Goal: Task Accomplishment & Management: Complete application form

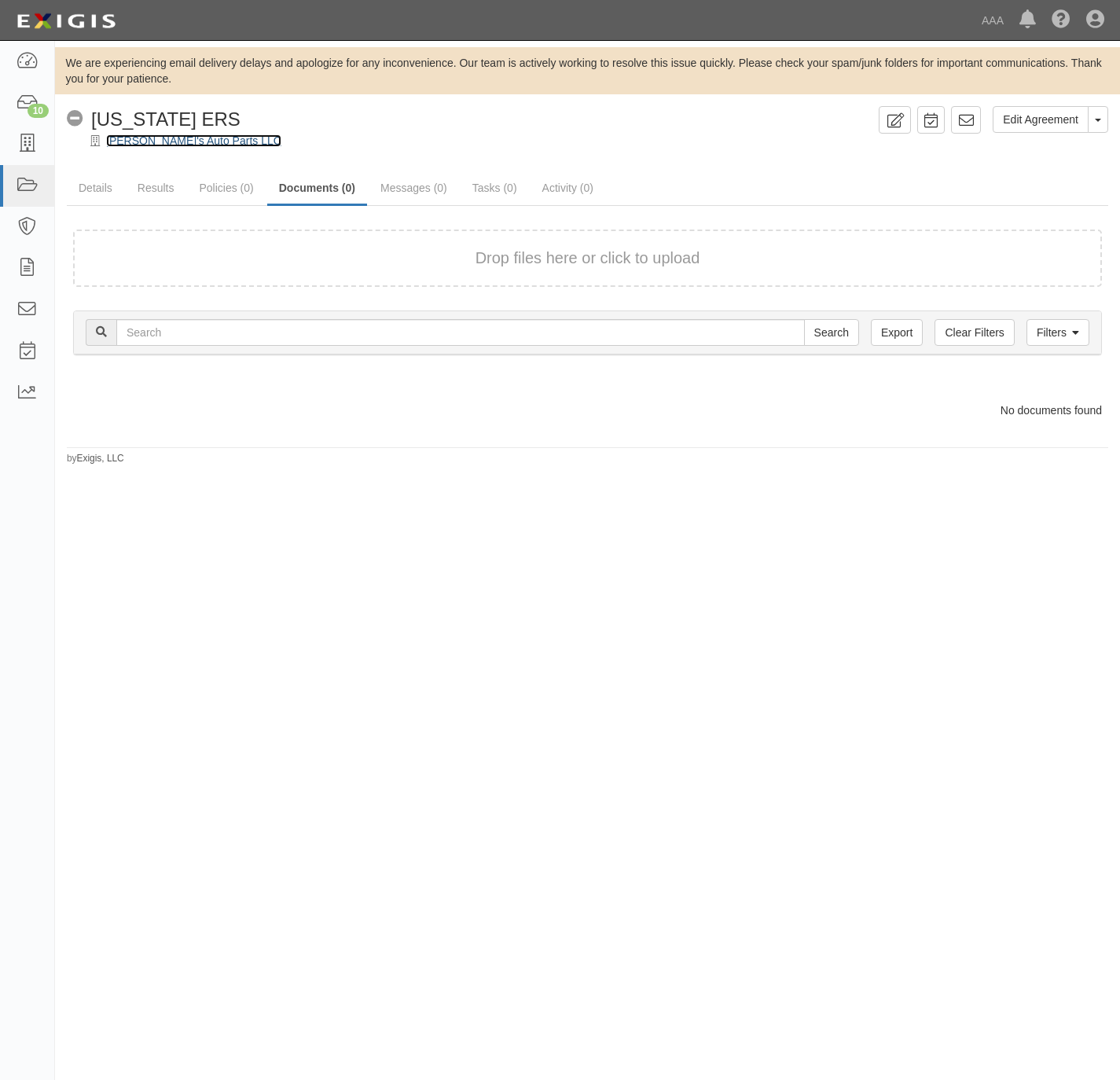
click at [154, 143] on link "Freddy's Auto Parts LLC" at bounding box center [193, 140] width 176 height 13
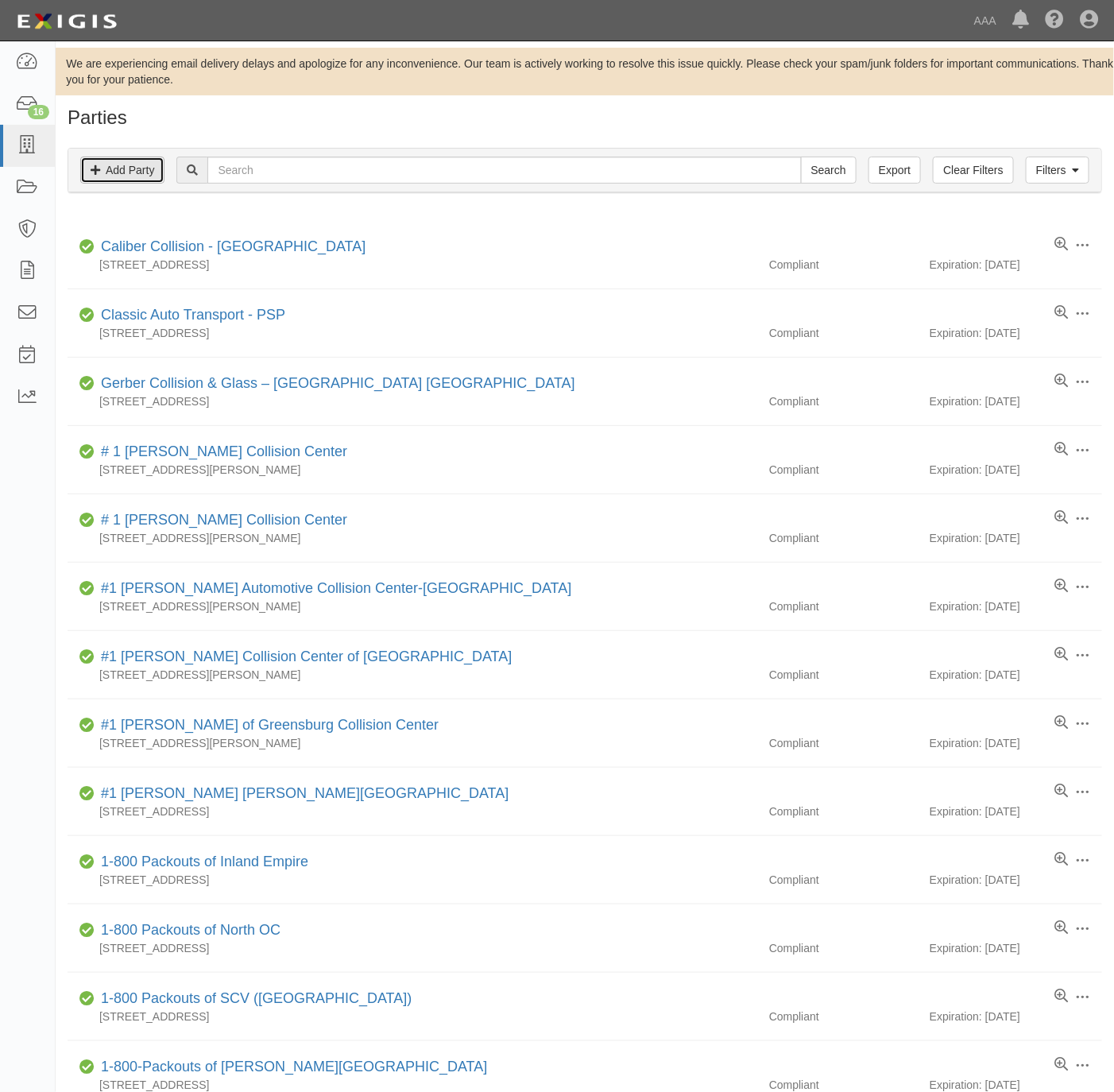
click at [120, 170] on link "Add Party" at bounding box center [123, 169] width 84 height 27
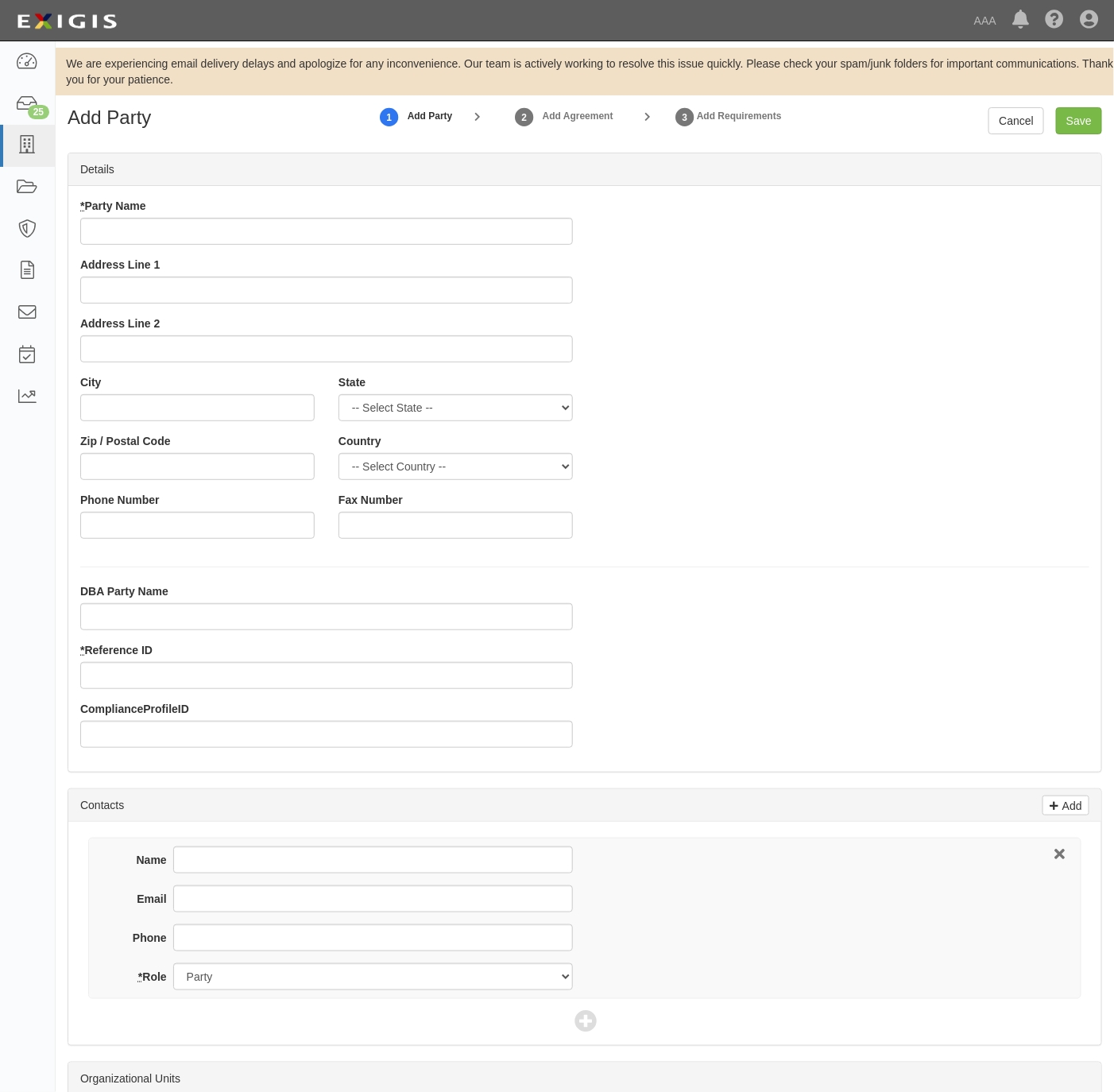
click at [233, 212] on div "* Party Name" at bounding box center [327, 221] width 492 height 47
click at [221, 226] on input "* Party Name" at bounding box center [327, 231] width 492 height 27
paste input "Clutch - Dairy Ashford, LLC"
type input "Clutch - Dairy Ashford, LLC"
click at [172, 661] on div "* Reference ID" at bounding box center [327, 666] width 492 height 47
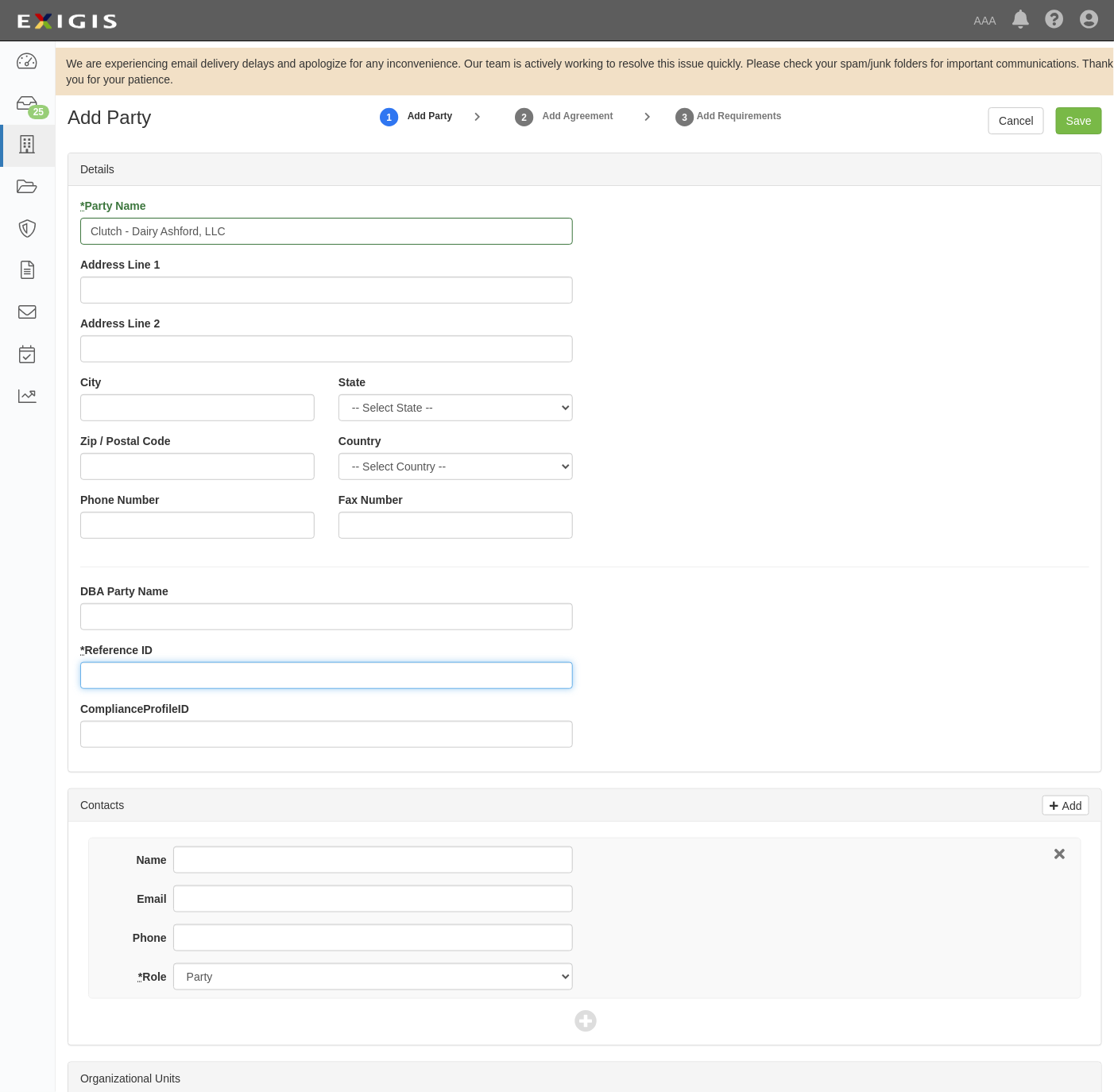
paste input "25195"
type input "25195"
click at [206, 273] on div "Address Line 1" at bounding box center [327, 280] width 492 height 47
click at [196, 293] on input "Address Line 1" at bounding box center [327, 289] width 492 height 27
paste input "1301 S Dairy Ashford Rd"
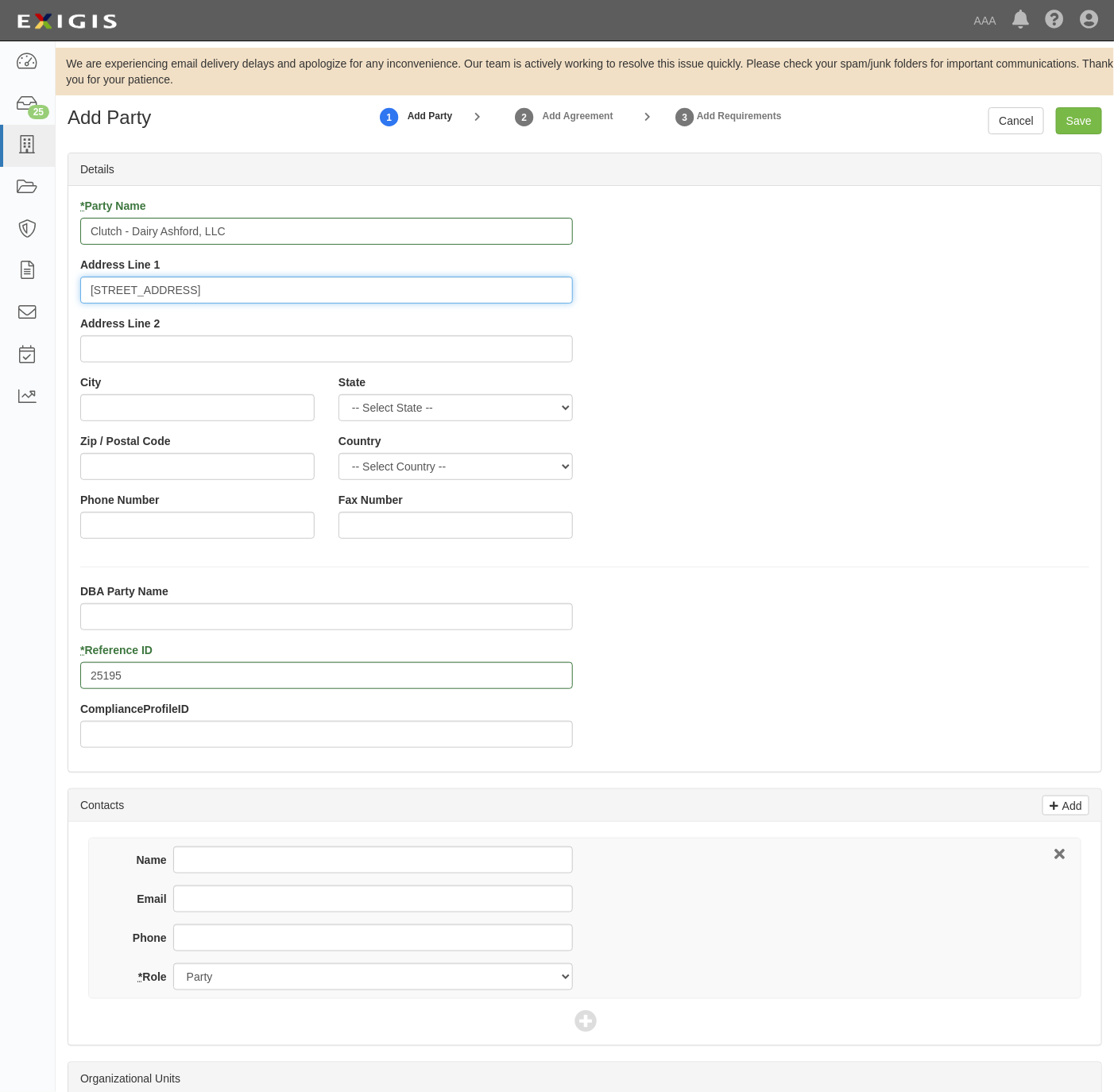
type input "1301 S Dairy Ashford Rd"
click at [155, 410] on input "City" at bounding box center [197, 407] width 234 height 27
paste input "Houston,"
type input "Houston"
select select "TX"
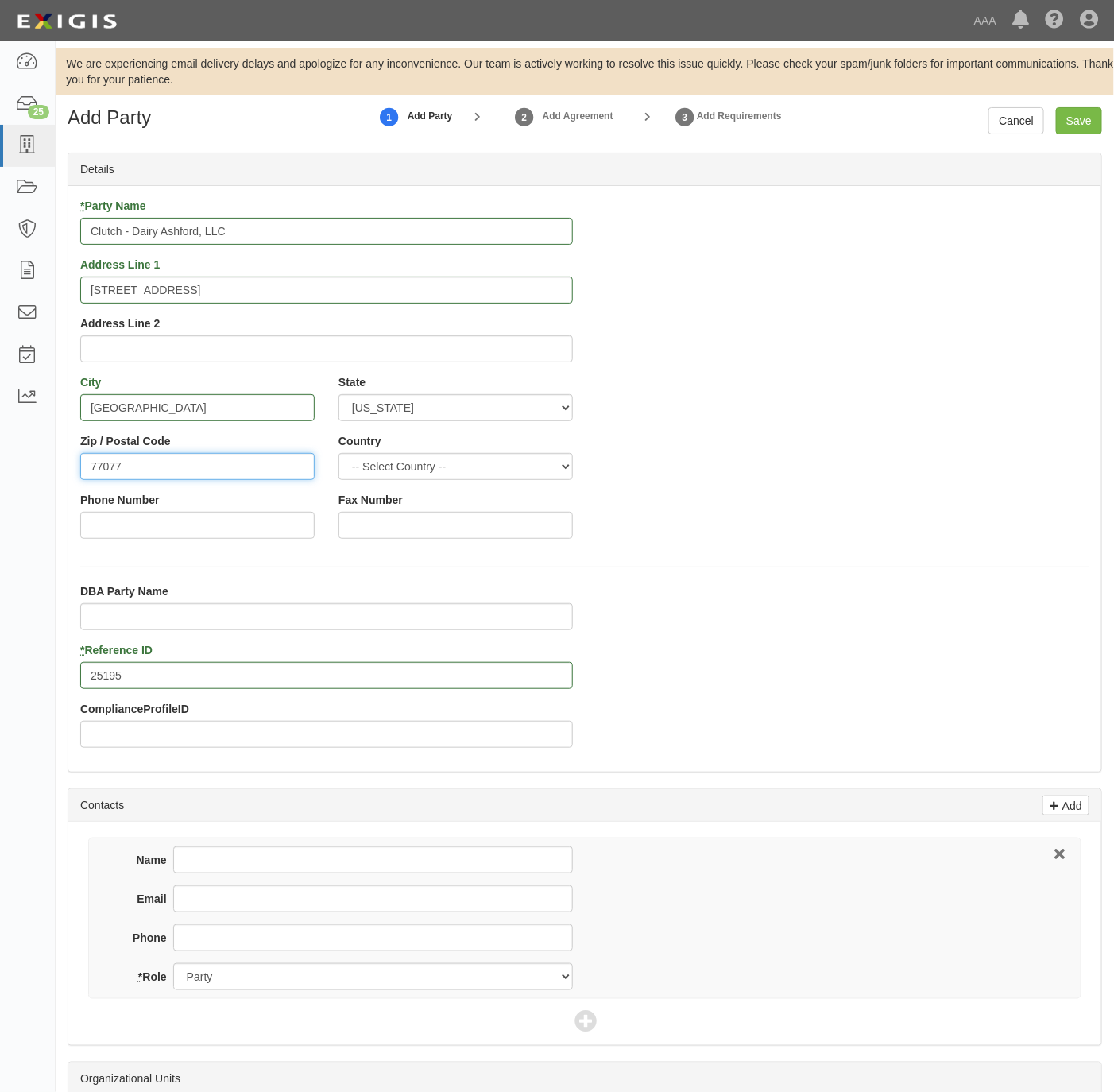
type input "77077"
click at [234, 527] on input "Phone Number" at bounding box center [197, 525] width 234 height 27
paste input "281-584-0200"
type input "281-584-0200"
click at [297, 940] on input "Phone" at bounding box center [373, 937] width 400 height 27
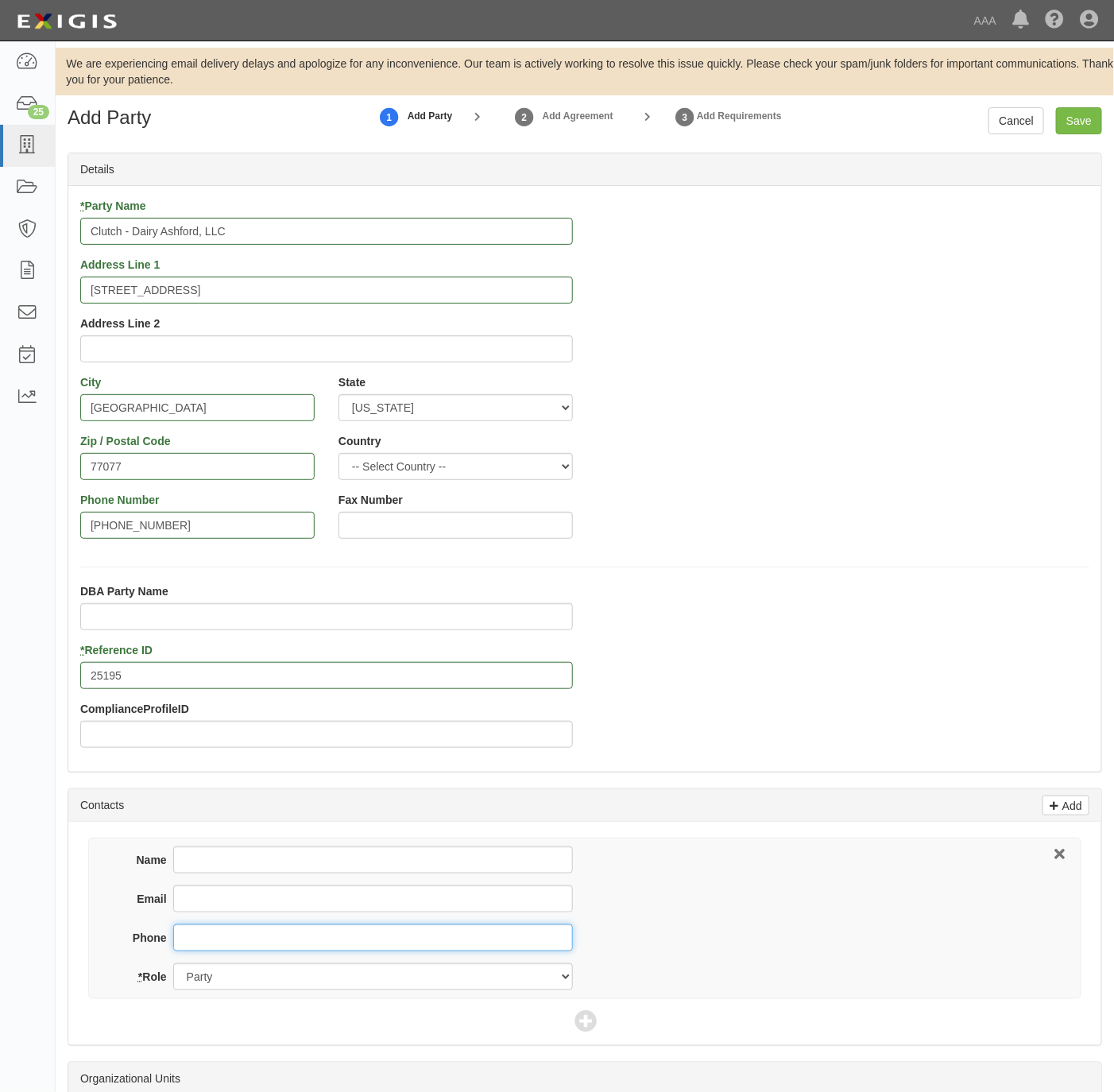
paste input "281-584-0200"
type input "281-584-0200"
click at [200, 852] on input "Name" at bounding box center [373, 860] width 400 height 27
paste input "Brian Adkins"
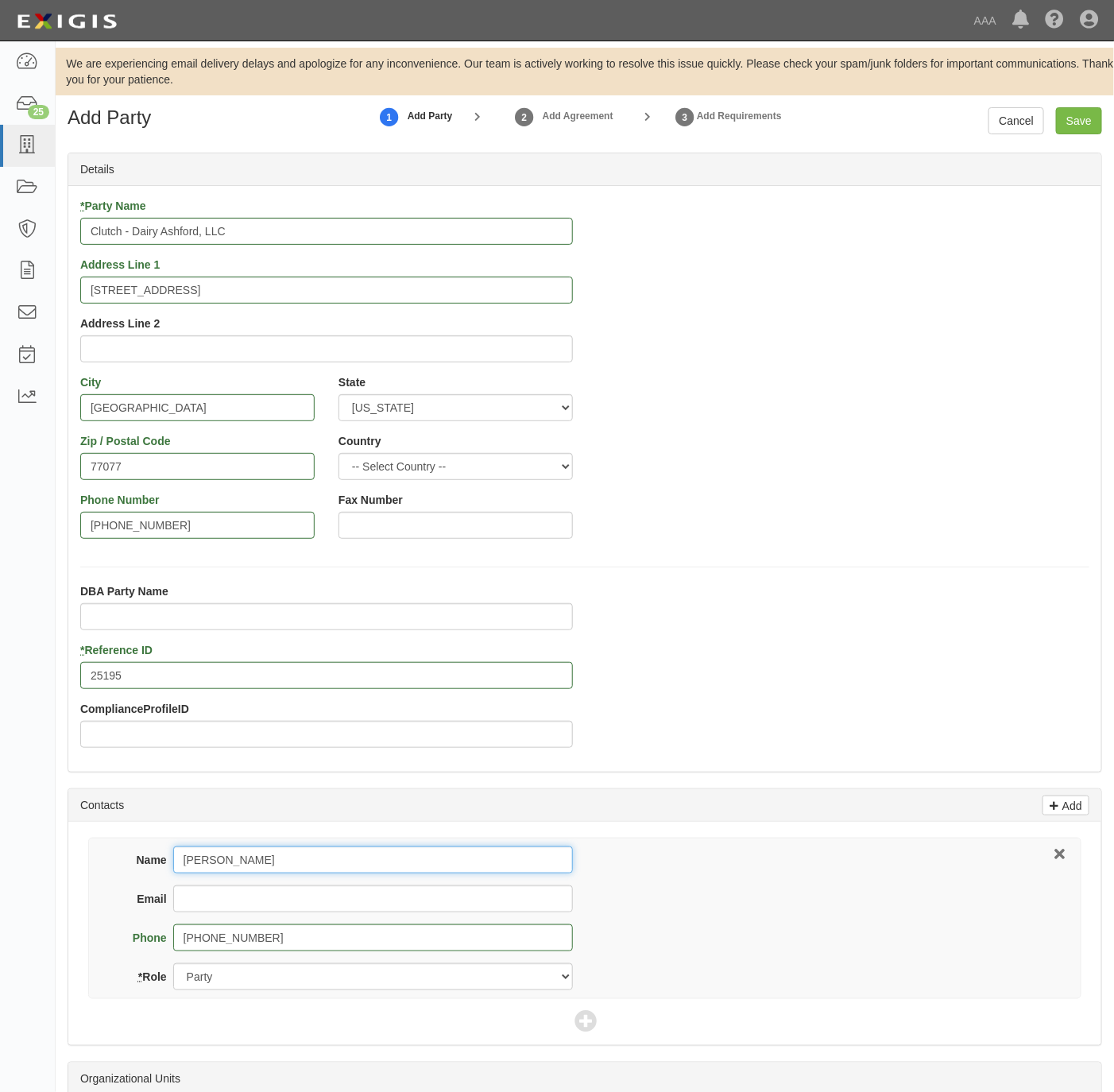
type input "Brian Adkins"
drag, startPoint x: 243, startPoint y: 899, endPoint x: 312, endPoint y: 943, distance: 81.8
click at [244, 899] on input "Email" at bounding box center [373, 898] width 400 height 27
paste input "brian@clutchautomotive.com"
type input "brian@clutchautomotive.com"
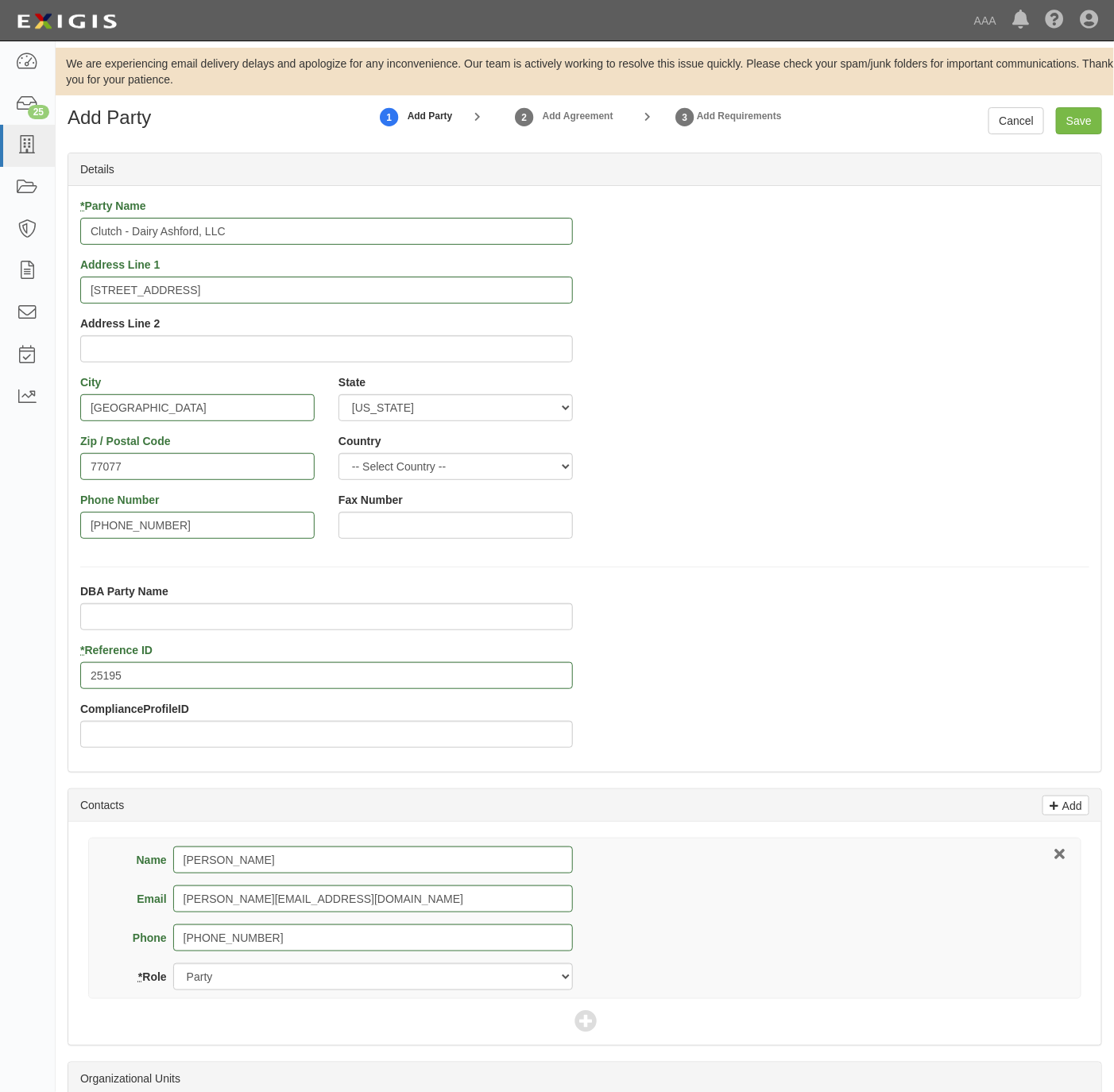
drag, startPoint x: 587, startPoint y: 1020, endPoint x: 542, endPoint y: 928, distance: 102.4
click at [587, 1020] on icon at bounding box center [586, 1022] width 22 height 22
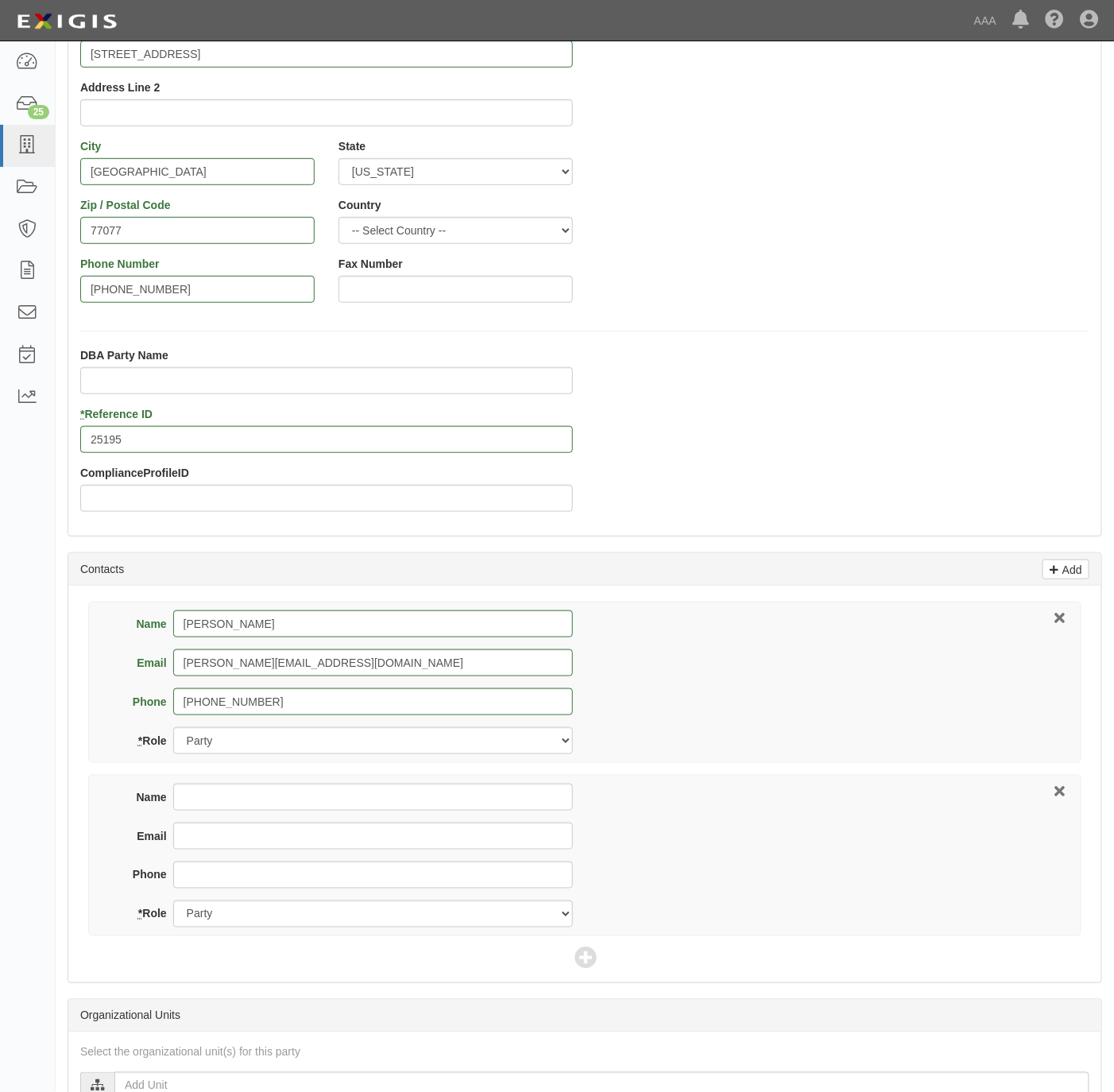
scroll to position [238, 0]
drag, startPoint x: 238, startPoint y: 801, endPoint x: 245, endPoint y: 793, distance: 10.6
click at [237, 799] on input "Name" at bounding box center [373, 794] width 400 height 27
paste input "Hotchkiss Insurance Agency, LLC"
type input "Hotchkiss Insurance Agency, LLC"
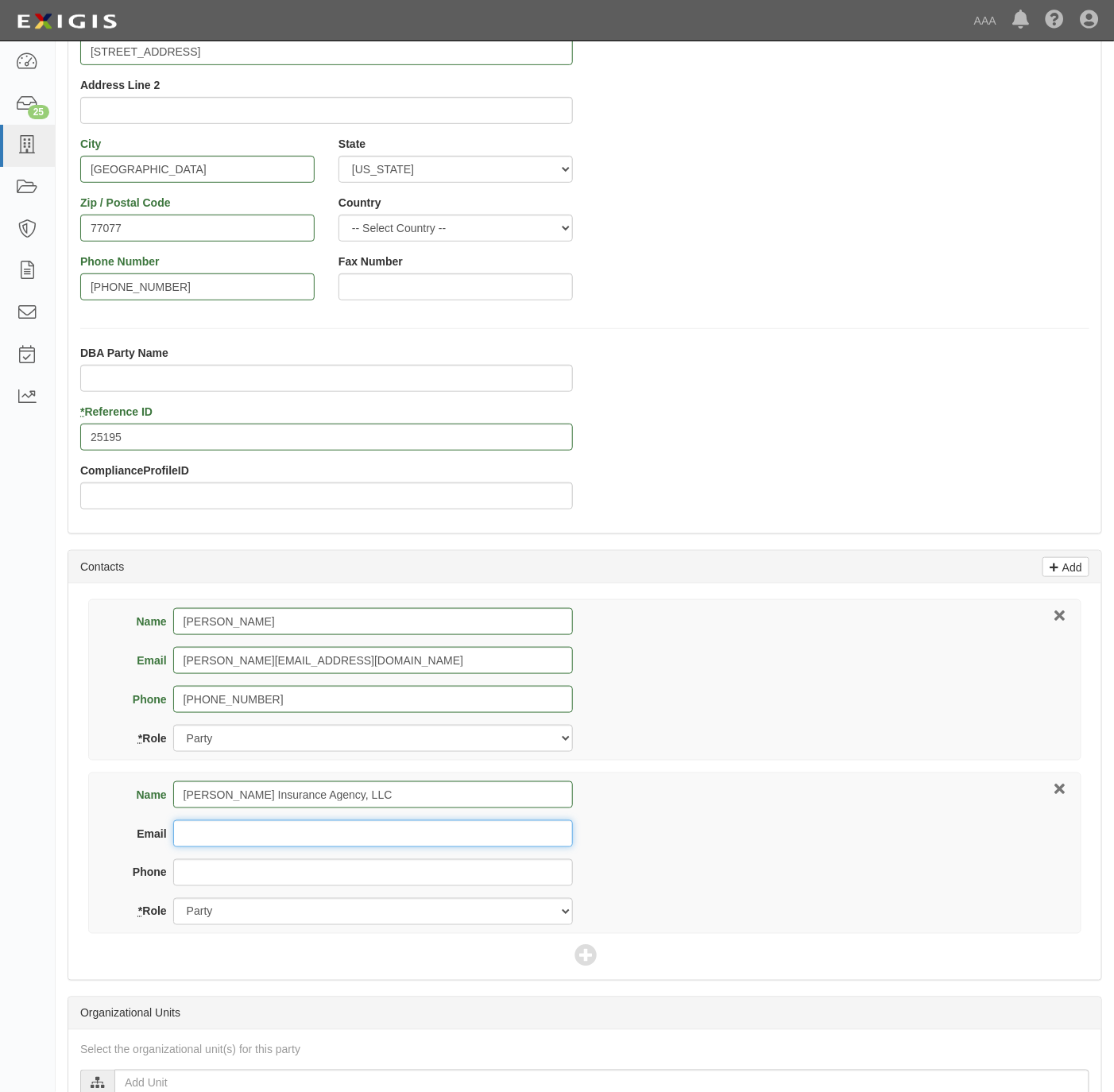
click at [227, 839] on input "Email" at bounding box center [373, 833] width 400 height 27
paste input "certs@hotchkissinsurance.com"
type input "certs@hotchkissinsurance.com"
click at [256, 870] on input "Phone" at bounding box center [373, 872] width 400 height 27
paste input "800-899-9810"
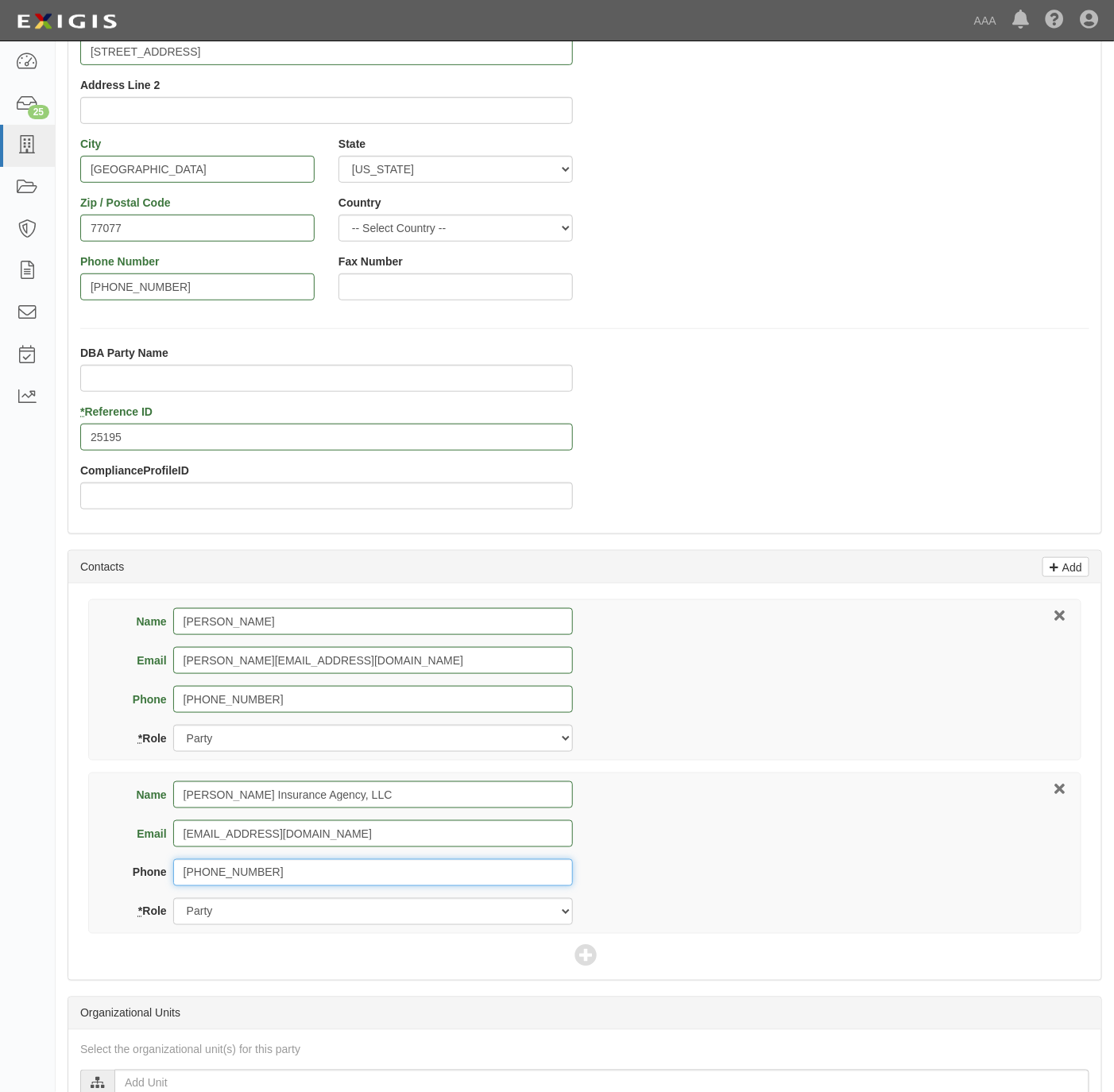
type input "800-899-9810"
drag, startPoint x: 250, startPoint y: 920, endPoint x: 249, endPoint y: 931, distance: 11.0
click at [250, 920] on select "Party Broker Other" at bounding box center [373, 911] width 400 height 27
select select "Broker"
click at [173, 902] on select "Party Broker Other" at bounding box center [373, 911] width 400 height 27
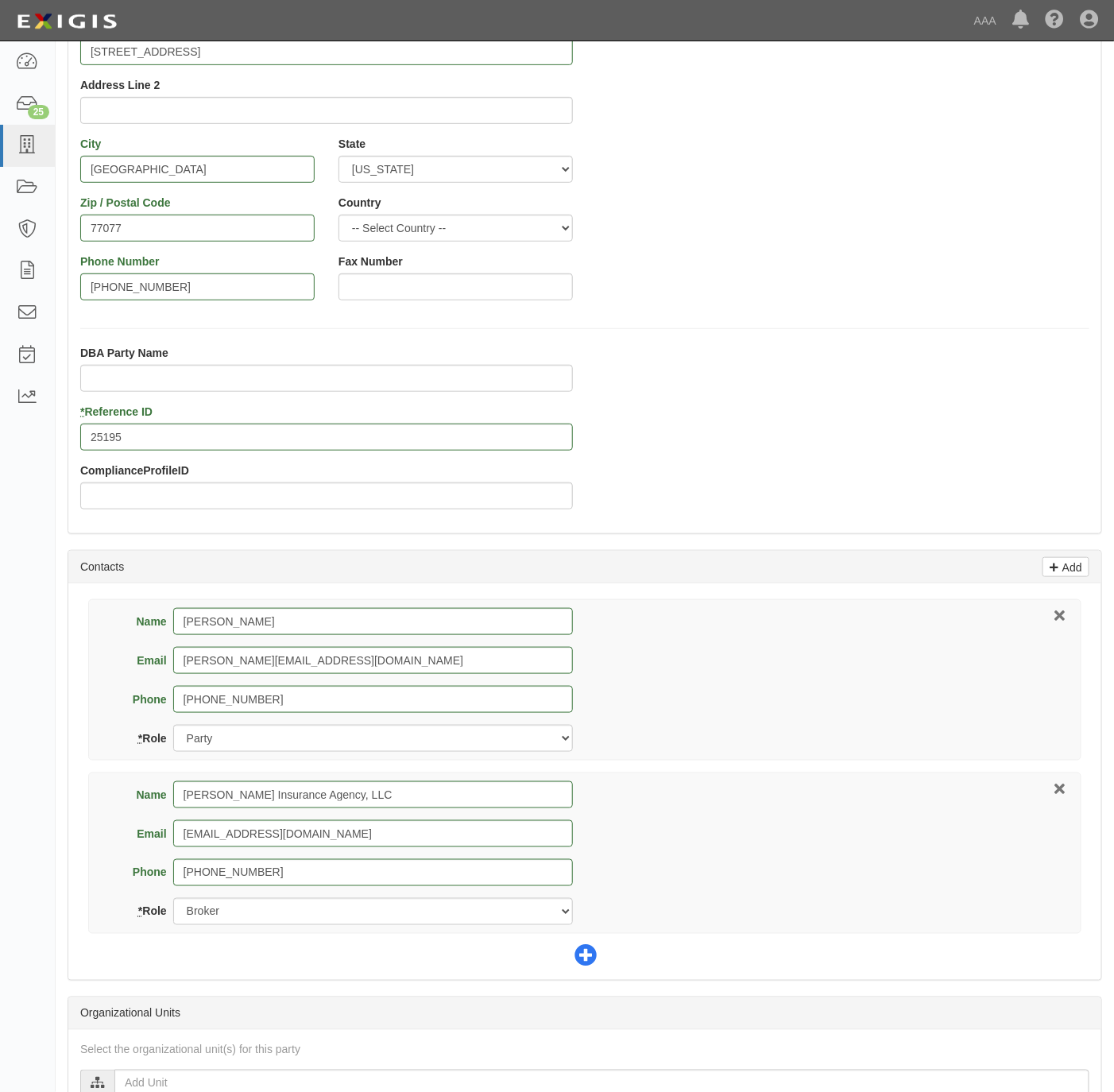
drag, startPoint x: 580, startPoint y: 956, endPoint x: 692, endPoint y: 741, distance: 242.4
click at [579, 958] on icon at bounding box center [586, 956] width 22 height 22
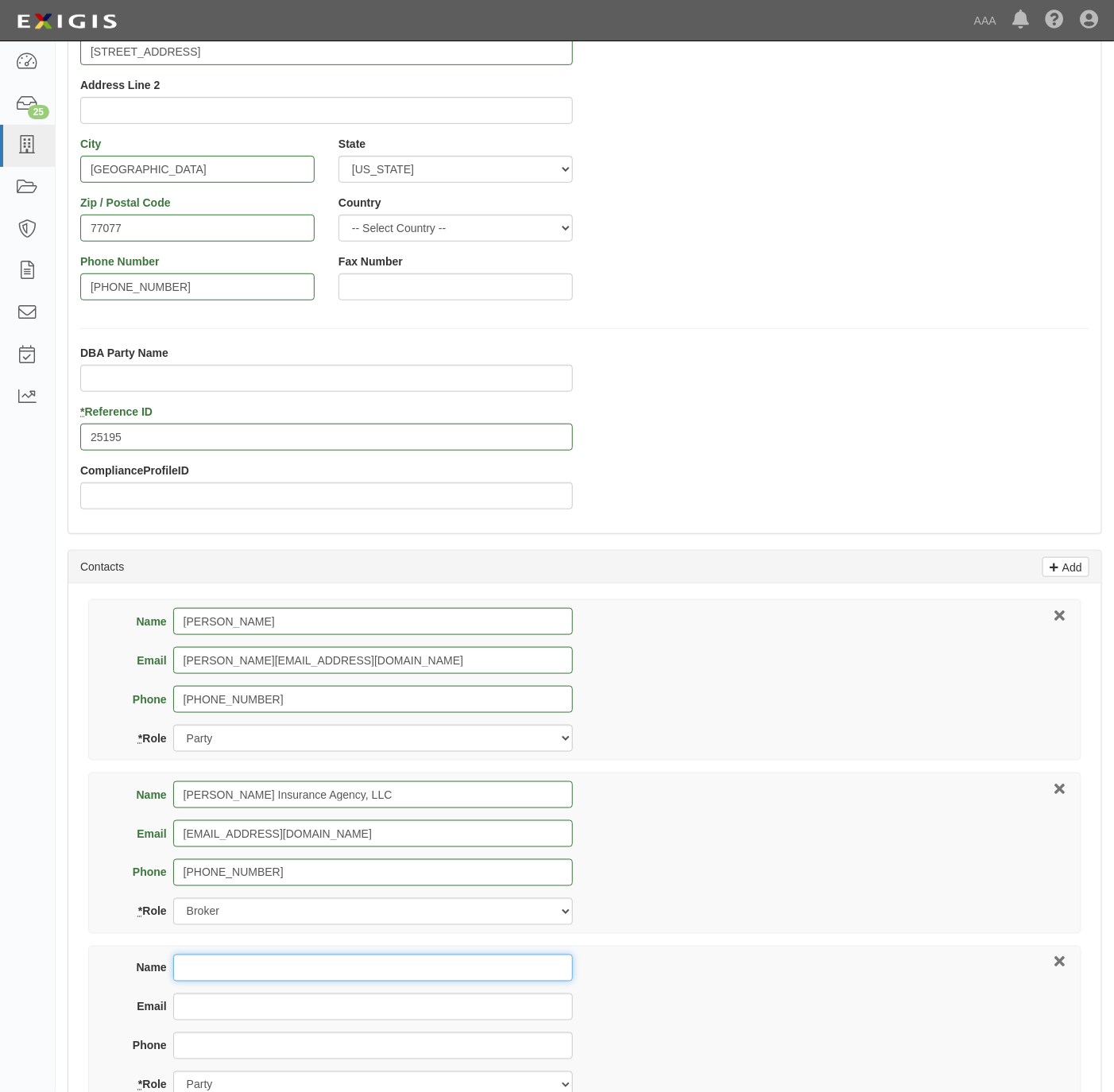
click at [269, 961] on input "Name" at bounding box center [373, 968] width 400 height 27
paste input "Fred Johnson"
type input "Fred Johnson"
click at [672, 427] on div "DBA Party Name * Reference ID 25195 ComplianceProfileID" at bounding box center [585, 433] width 1033 height 177
click at [208, 1026] on div "Email" at bounding box center [345, 1012] width 456 height 39
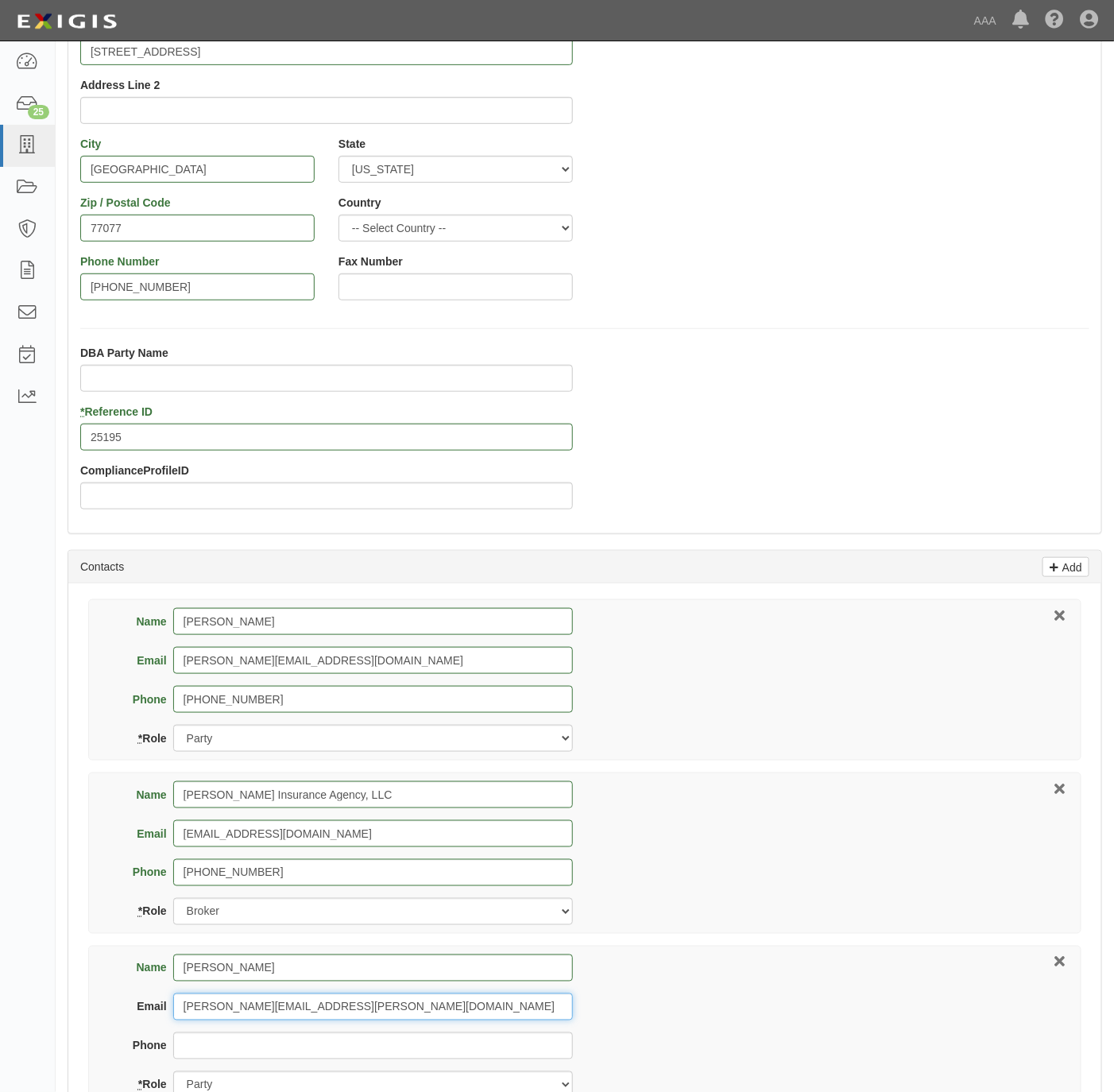
type input "johnson.fredrick@ace.aaa.com"
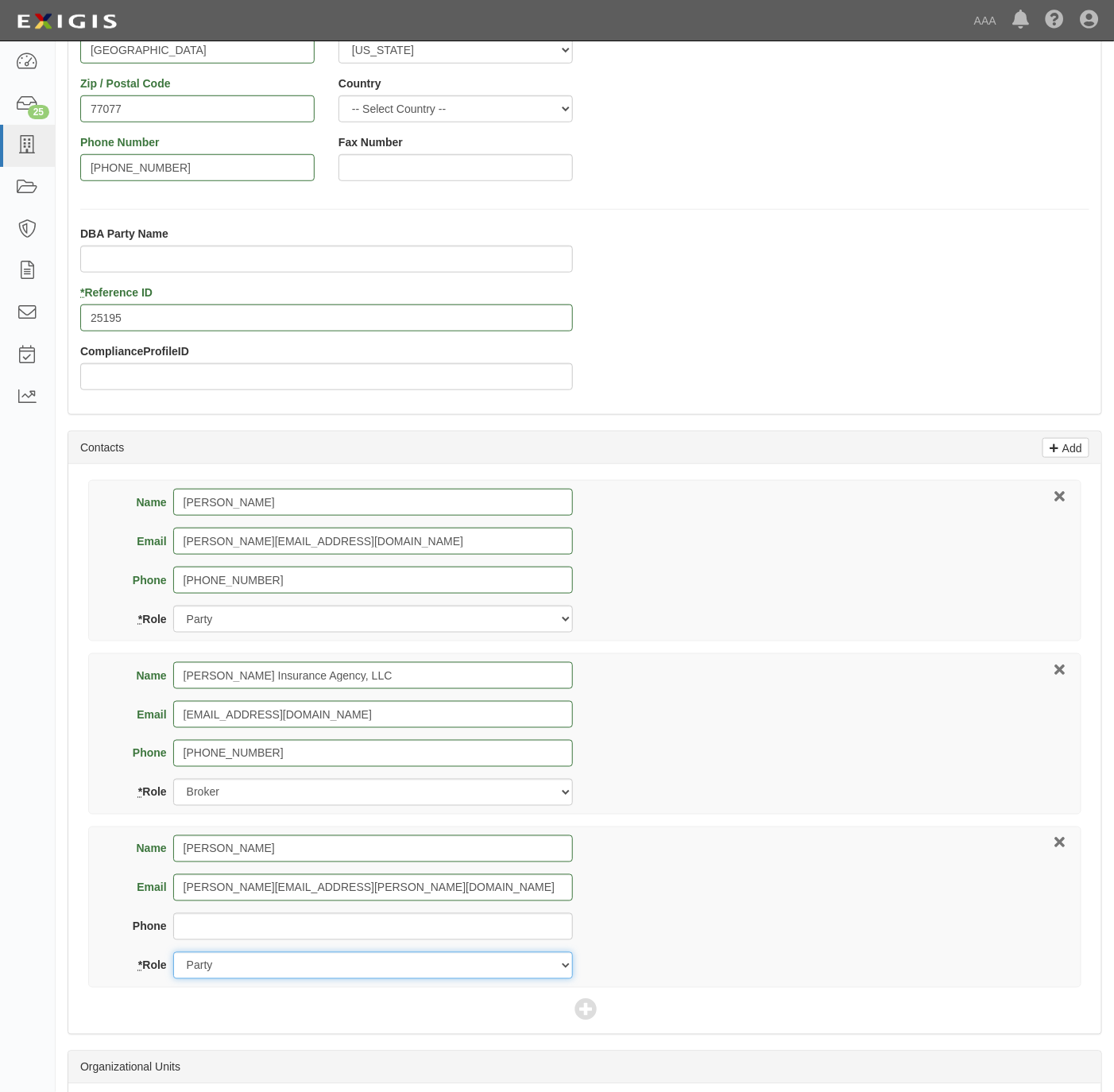
click at [263, 966] on select "Party Broker Other" at bounding box center [373, 965] width 400 height 27
select select "Other"
click at [173, 956] on select "Party Broker Other" at bounding box center [373, 965] width 400 height 27
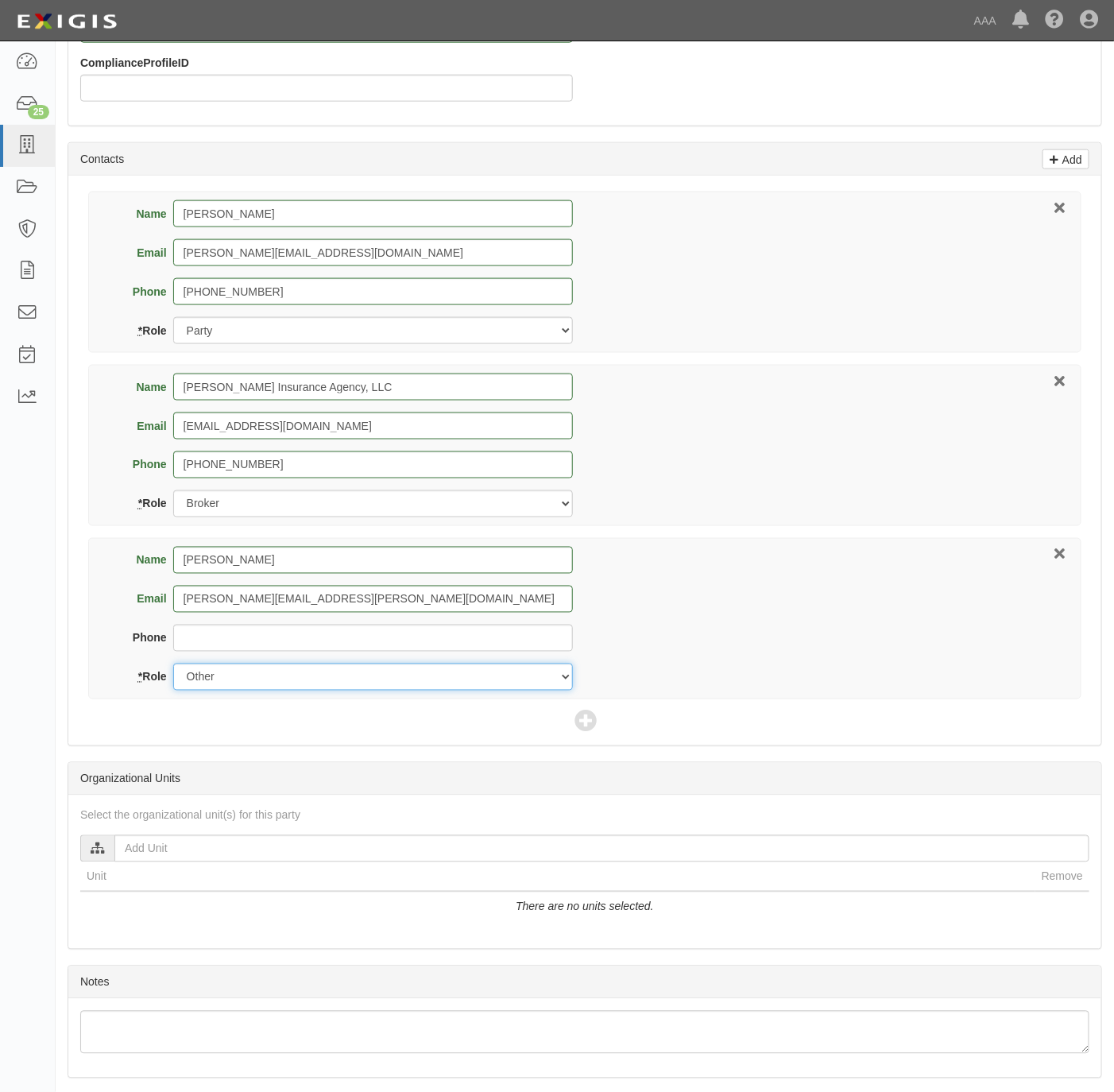
scroll to position [707, 0]
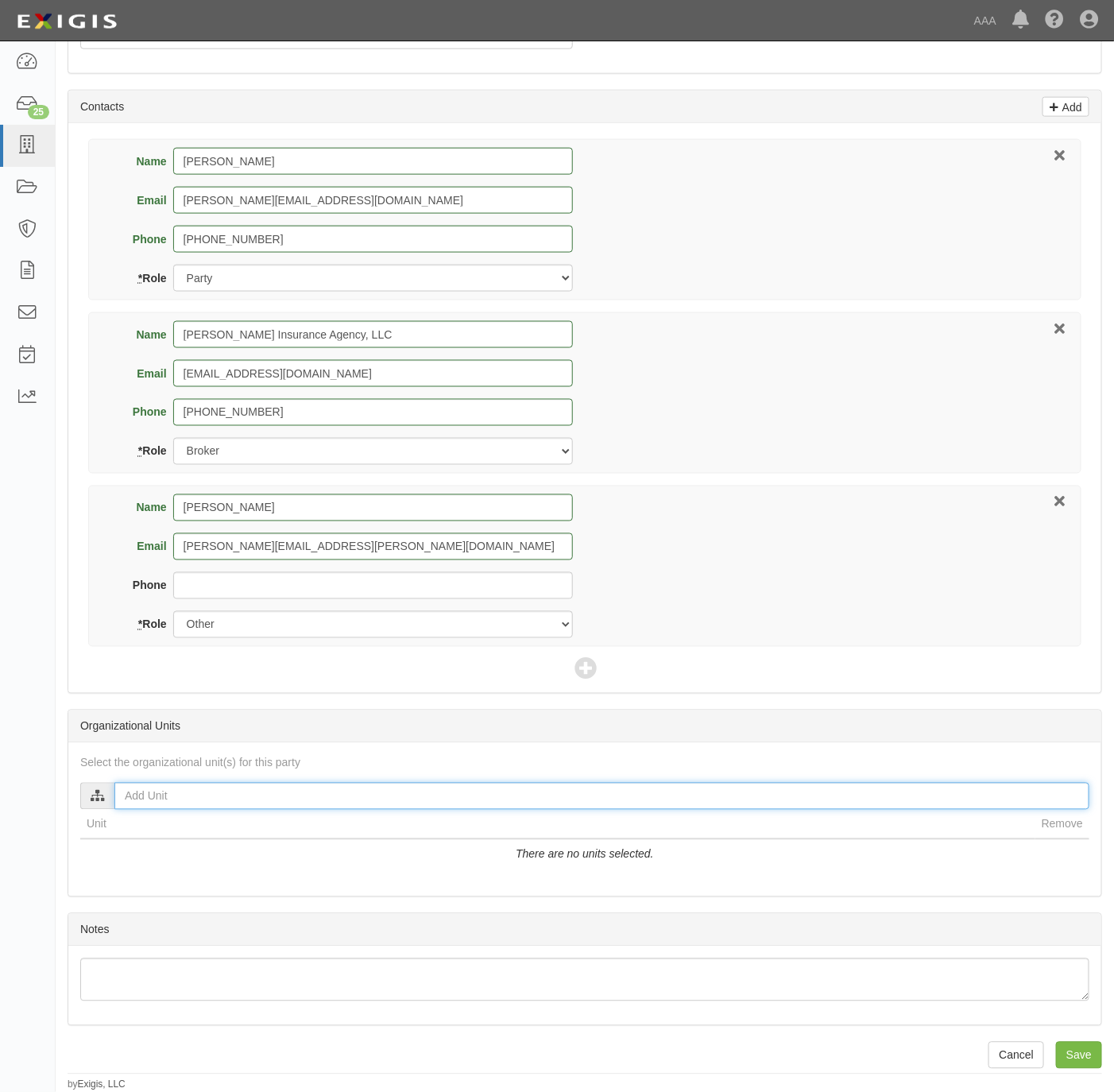
click at [257, 789] on input "text" at bounding box center [601, 795] width 975 height 27
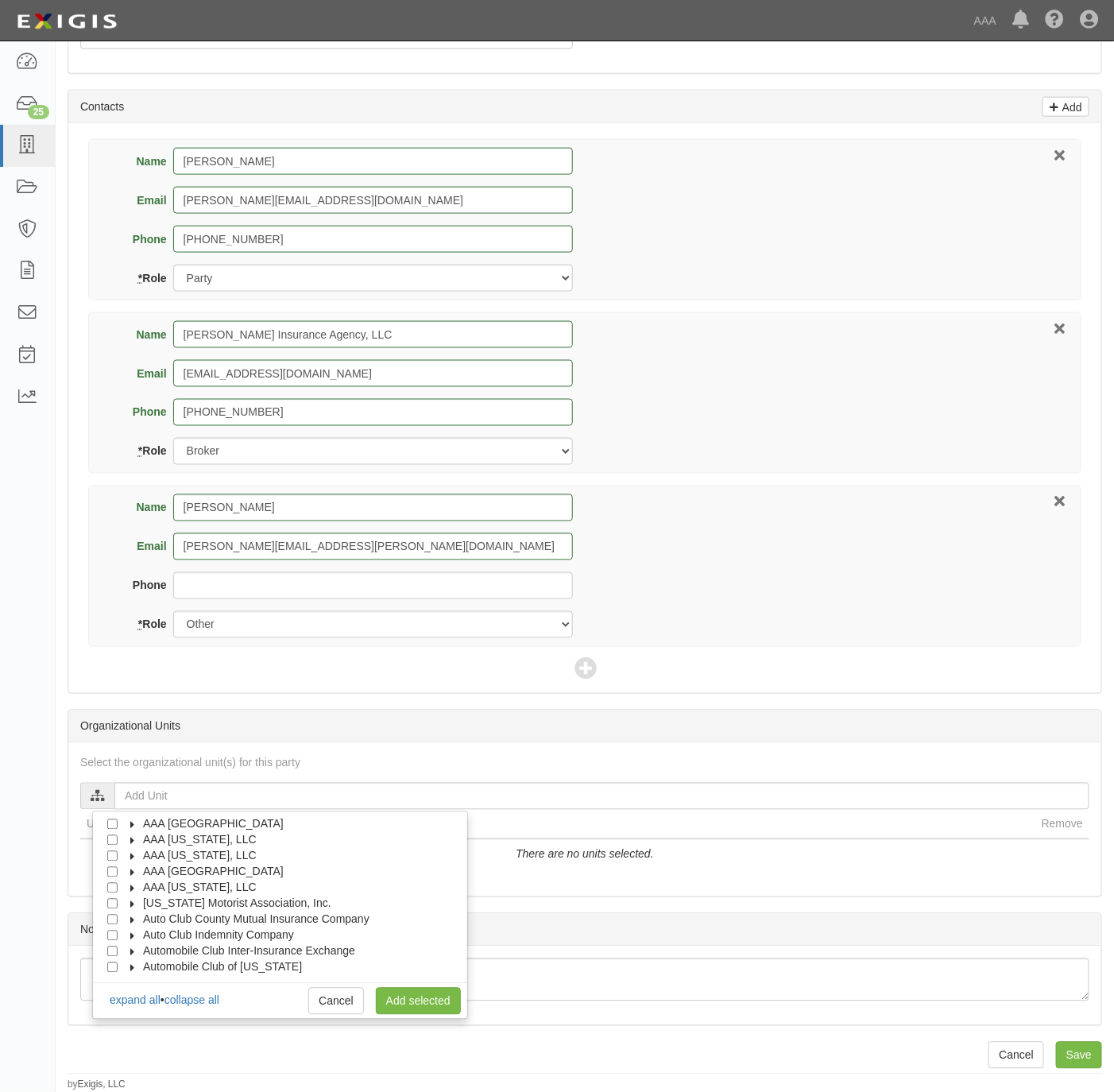
click at [205, 881] on span "AAA Texas, LLC" at bounding box center [200, 887] width 113 height 13
click at [191, 897] on span "Automotive Services" at bounding box center [208, 903] width 102 height 13
click at [146, 932] on input "Approved Automotive Repair (AAR)" at bounding box center [141, 936] width 10 height 10
checkbox input "true"
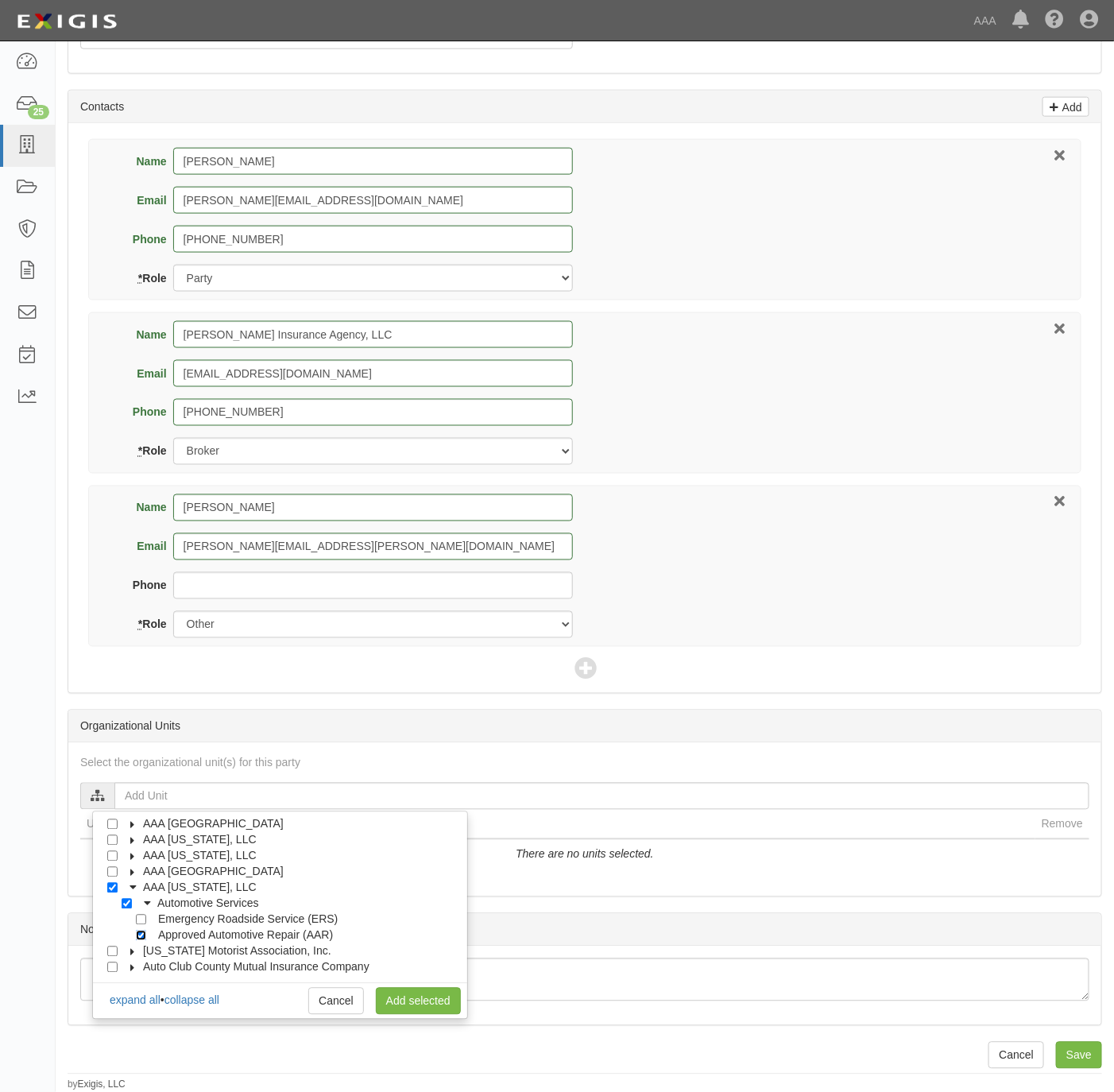
checkbox input "true"
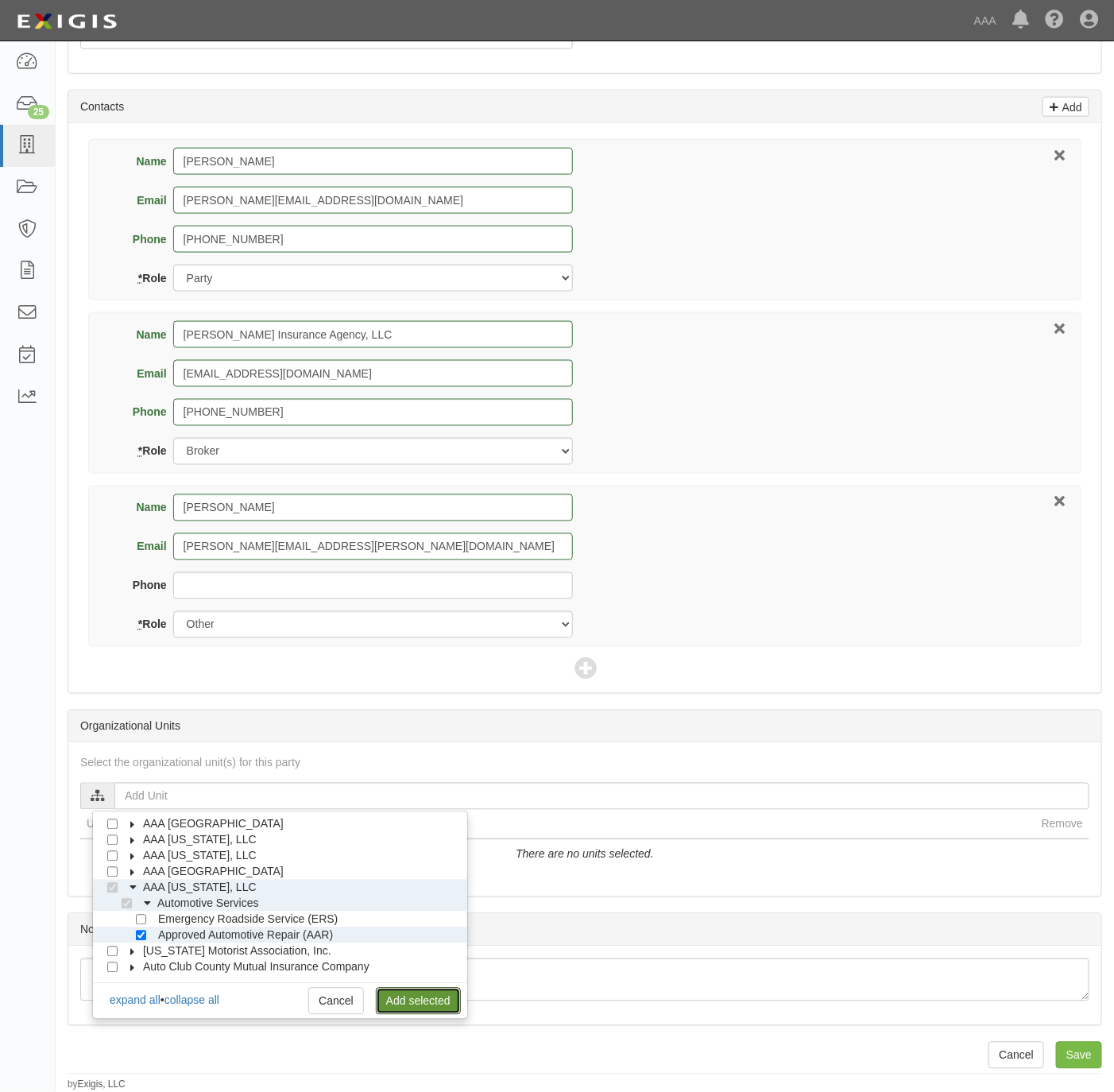
click at [429, 997] on link "Add selected" at bounding box center [418, 1000] width 85 height 27
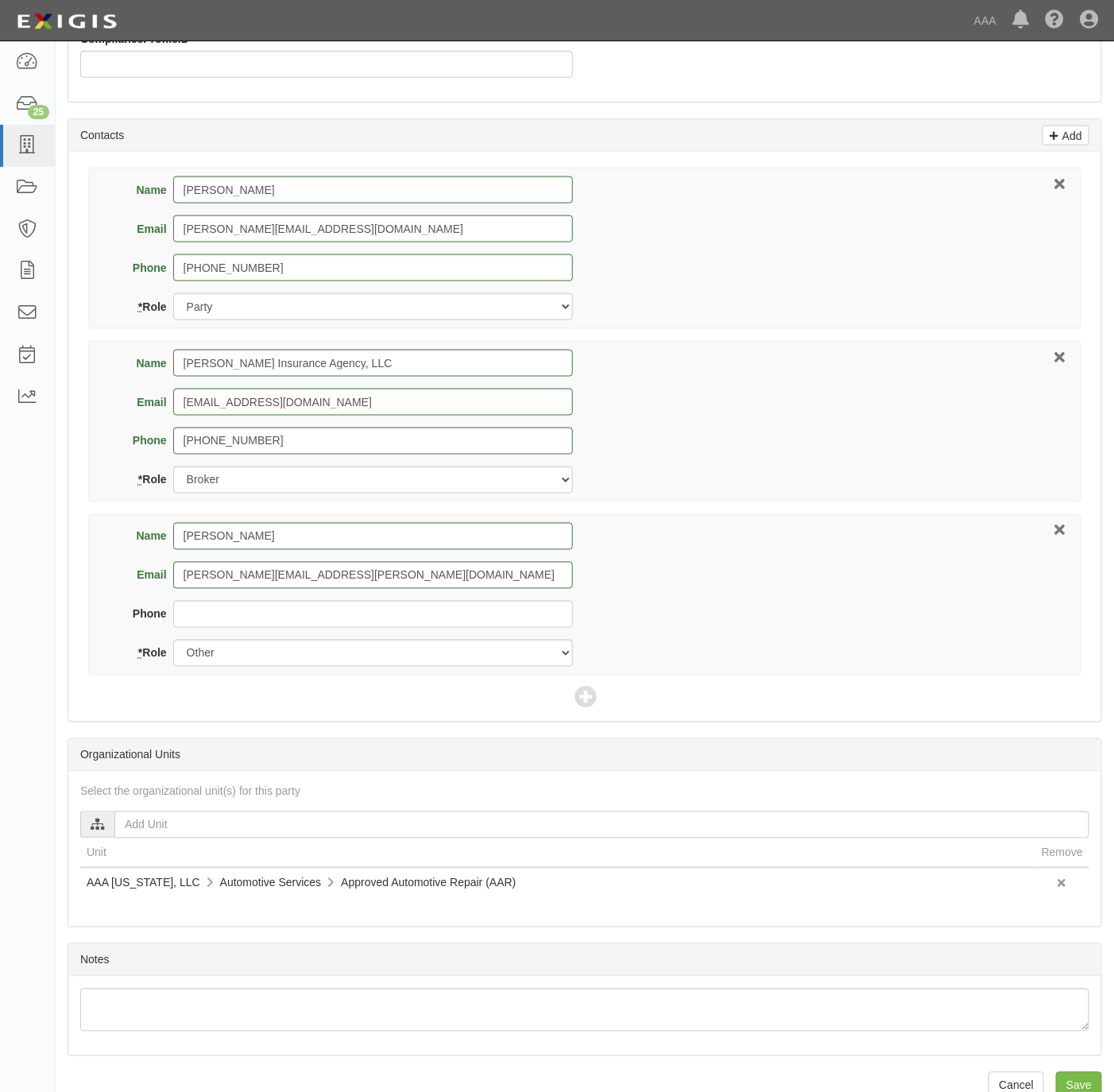
scroll to position [709, 0]
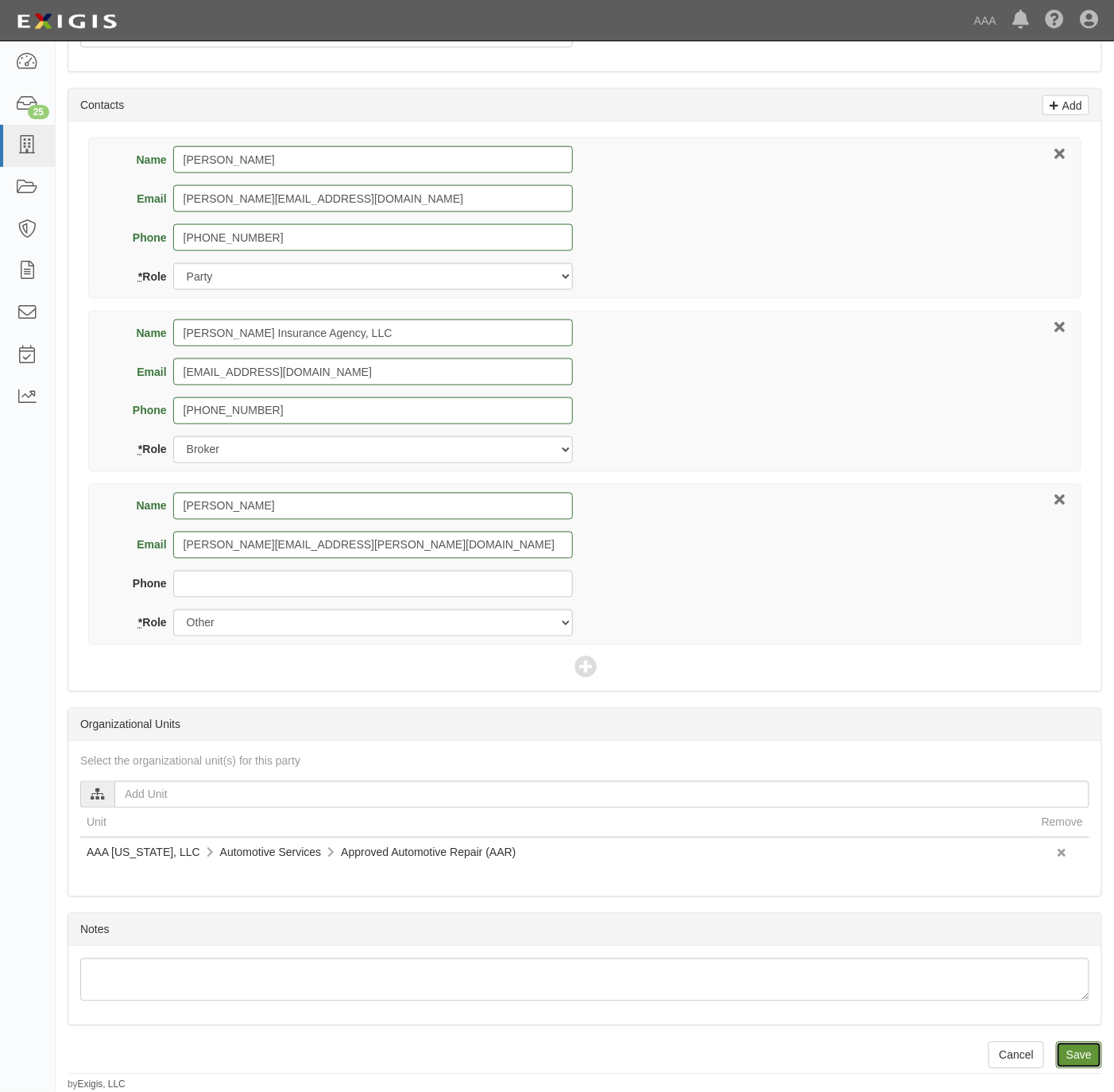
click at [1071, 1044] on input "Save" at bounding box center [1079, 1054] width 46 height 27
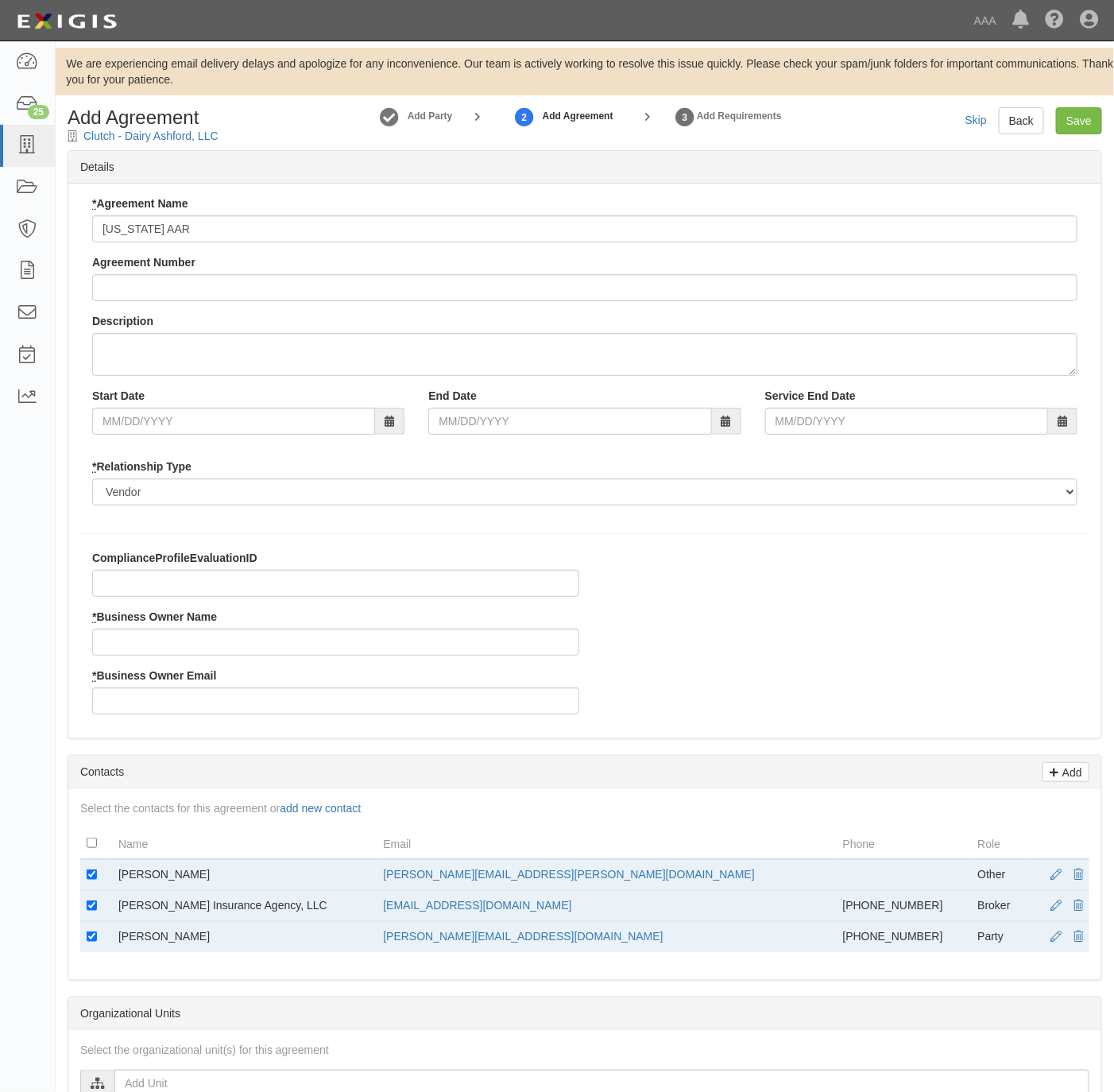
type input "[US_STATE] AAR"
drag, startPoint x: 190, startPoint y: 883, endPoint x: 114, endPoint y: 869, distance: 77.3
click at [114, 869] on td "[PERSON_NAME]" at bounding box center [244, 874] width 264 height 32
copy td "[PERSON_NAME]"
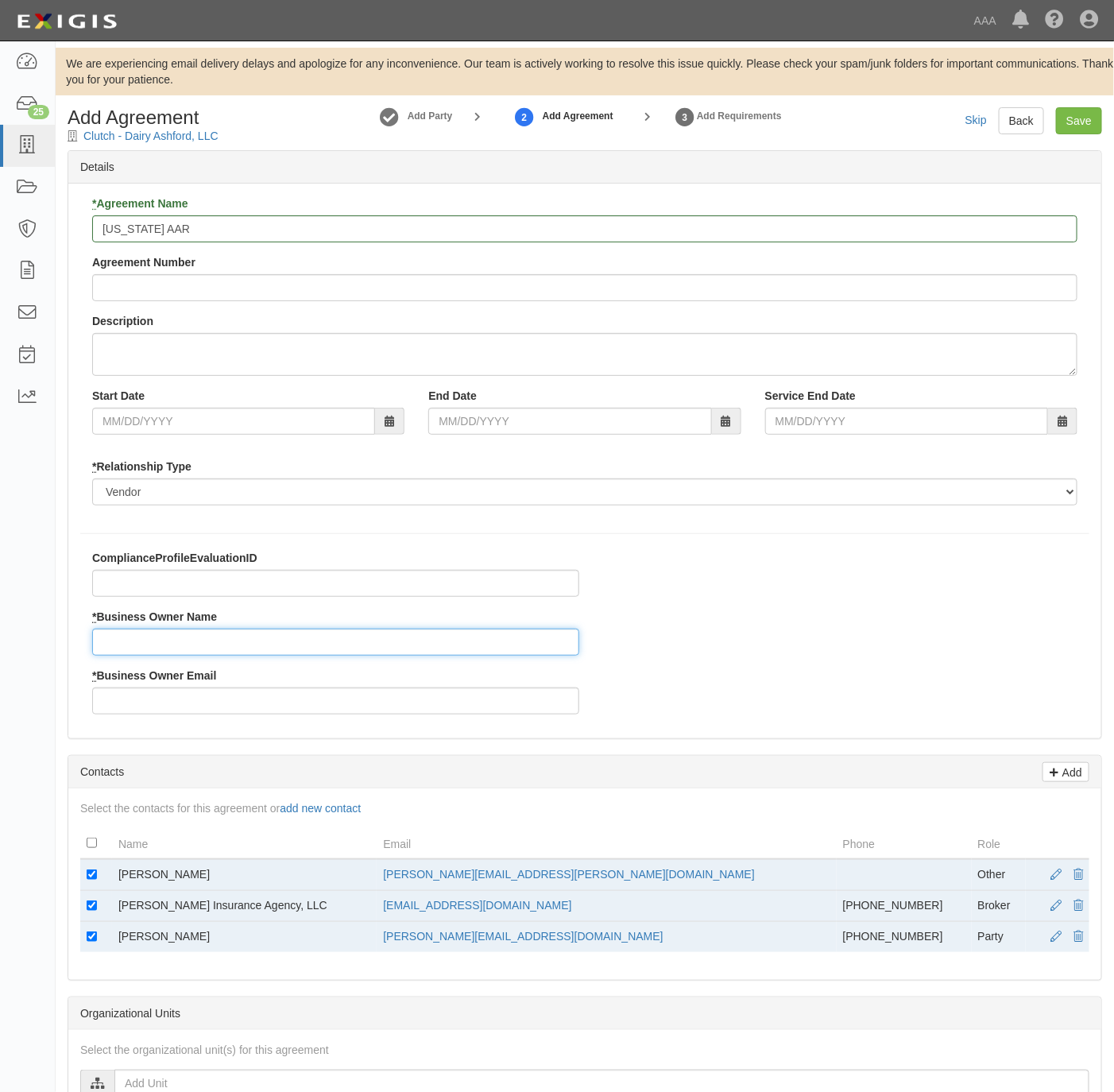
drag, startPoint x: 114, startPoint y: 869, endPoint x: 160, endPoint y: 639, distance: 234.6
click at [160, 637] on input "* Business Owner Name" at bounding box center [335, 642] width 487 height 27
paste input "[PERSON_NAME]"
type input "[PERSON_NAME]"
drag, startPoint x: 637, startPoint y: 880, endPoint x: 459, endPoint y: 880, distance: 178.0
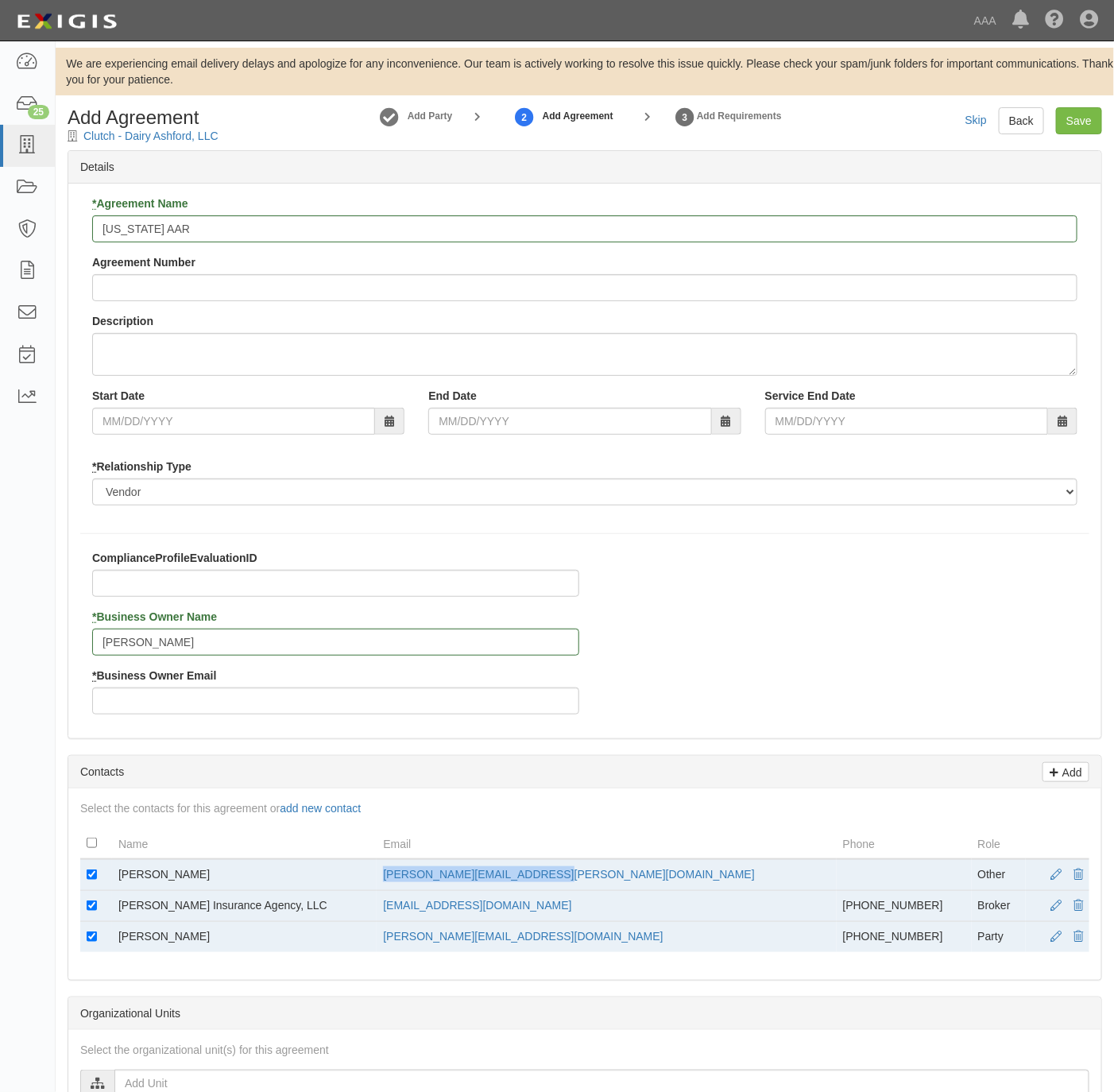
click at [459, 880] on td "[PERSON_NAME][EMAIL_ADDRESS][PERSON_NAME][DOMAIN_NAME]" at bounding box center [605, 874] width 459 height 32
copy link "[PERSON_NAME][EMAIL_ADDRESS][PERSON_NAME][DOMAIN_NAME]"
click at [245, 704] on input "* Business Owner Email" at bounding box center [335, 700] width 487 height 27
paste input "johnson.fredrick@ace.aaa.com"
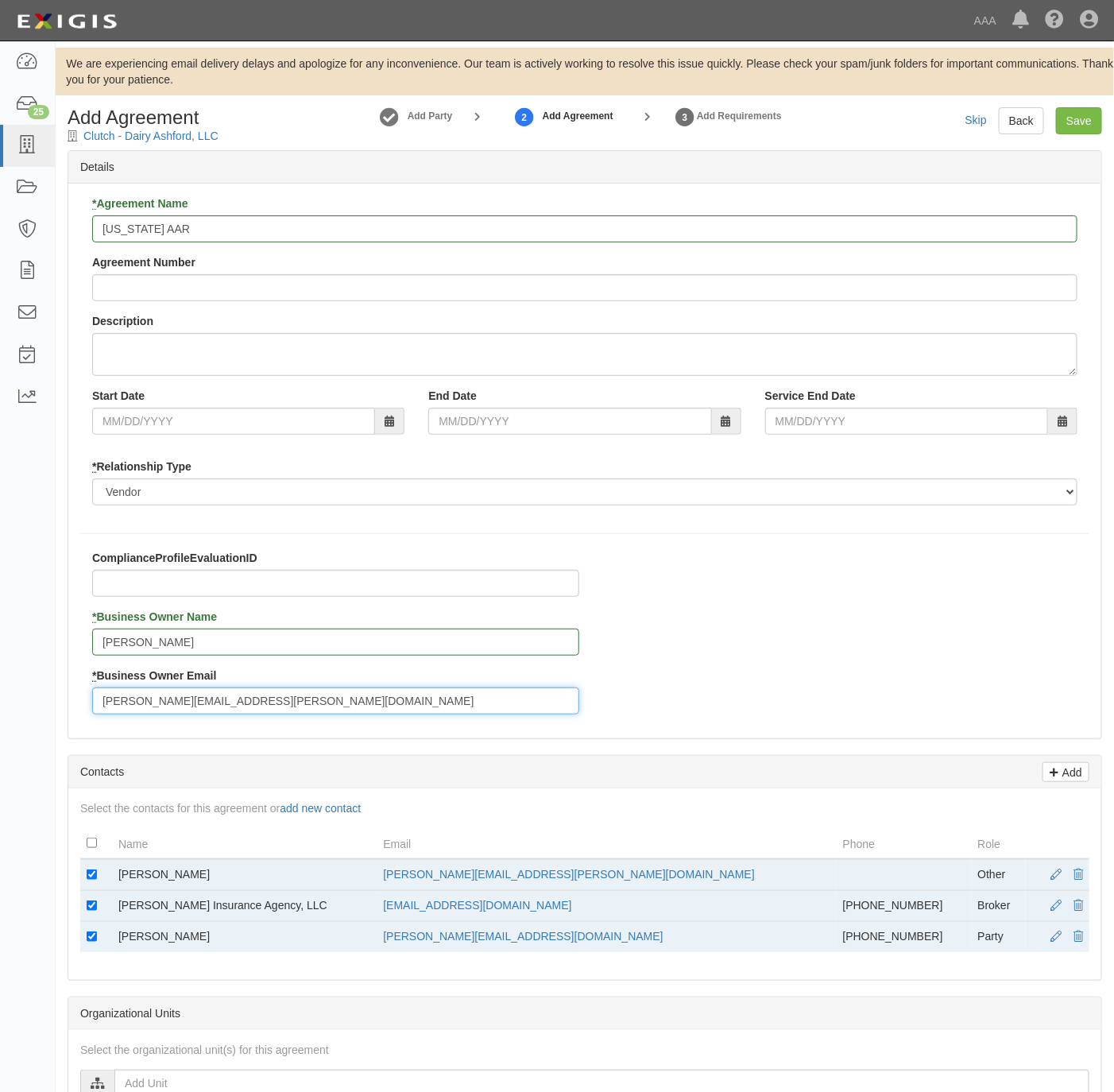
type input "johnson.fredrick@ace.aaa.com"
click at [87, 873] on input "checkbox" at bounding box center [92, 874] width 10 height 10
checkbox input "false"
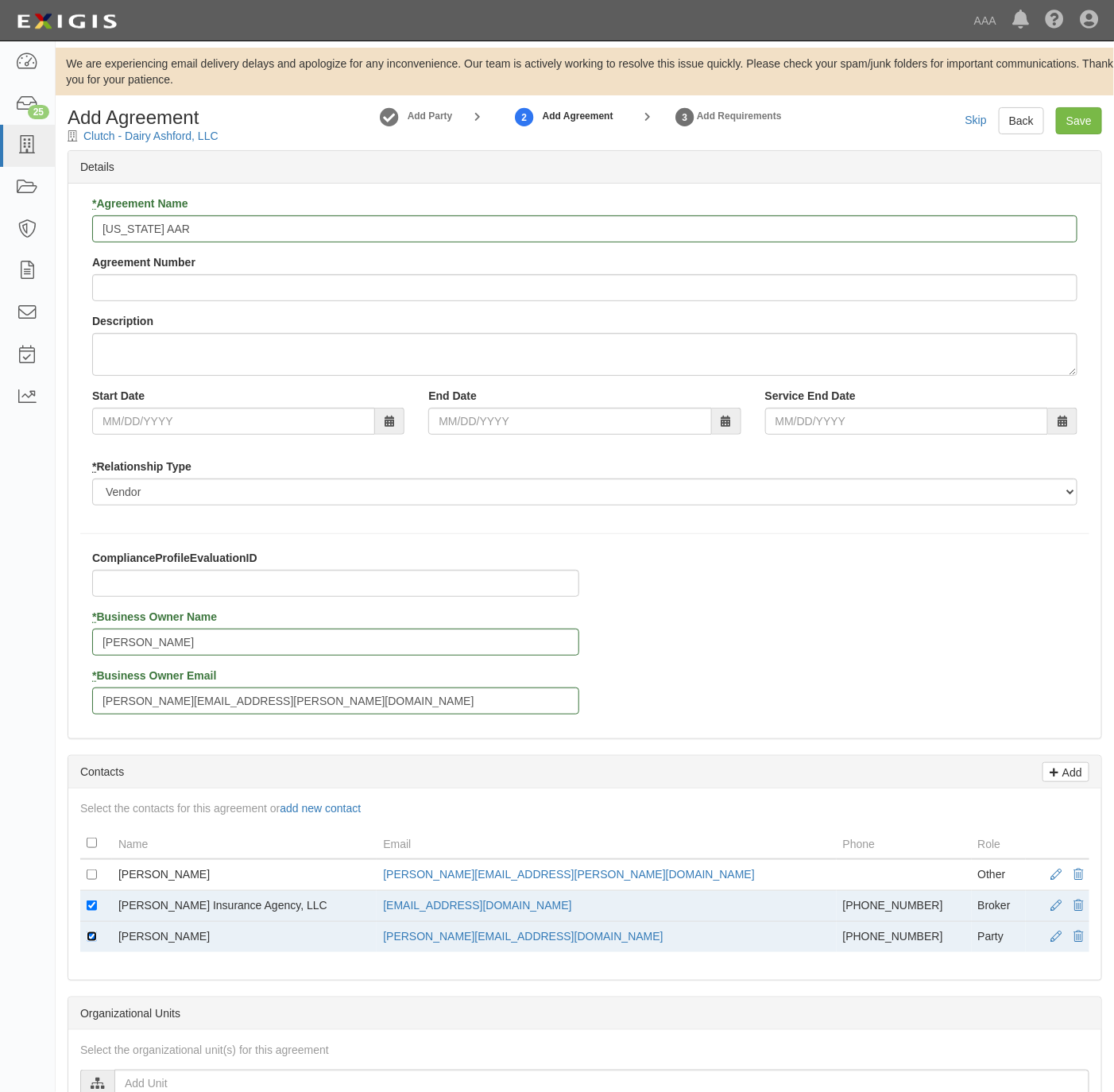
click at [87, 942] on input "checkbox" at bounding box center [92, 937] width 10 height 10
checkbox input "false"
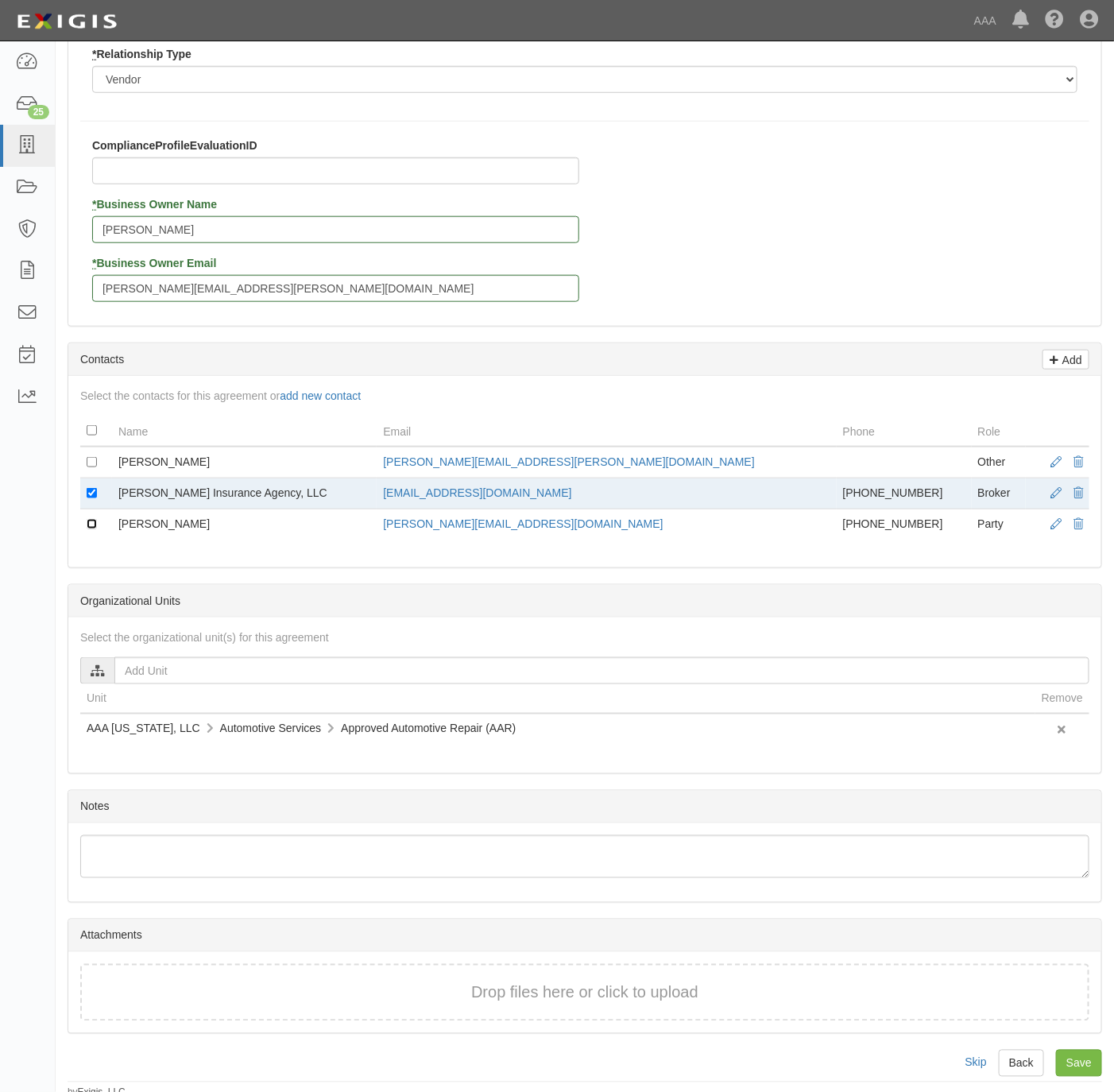
scroll to position [432, 0]
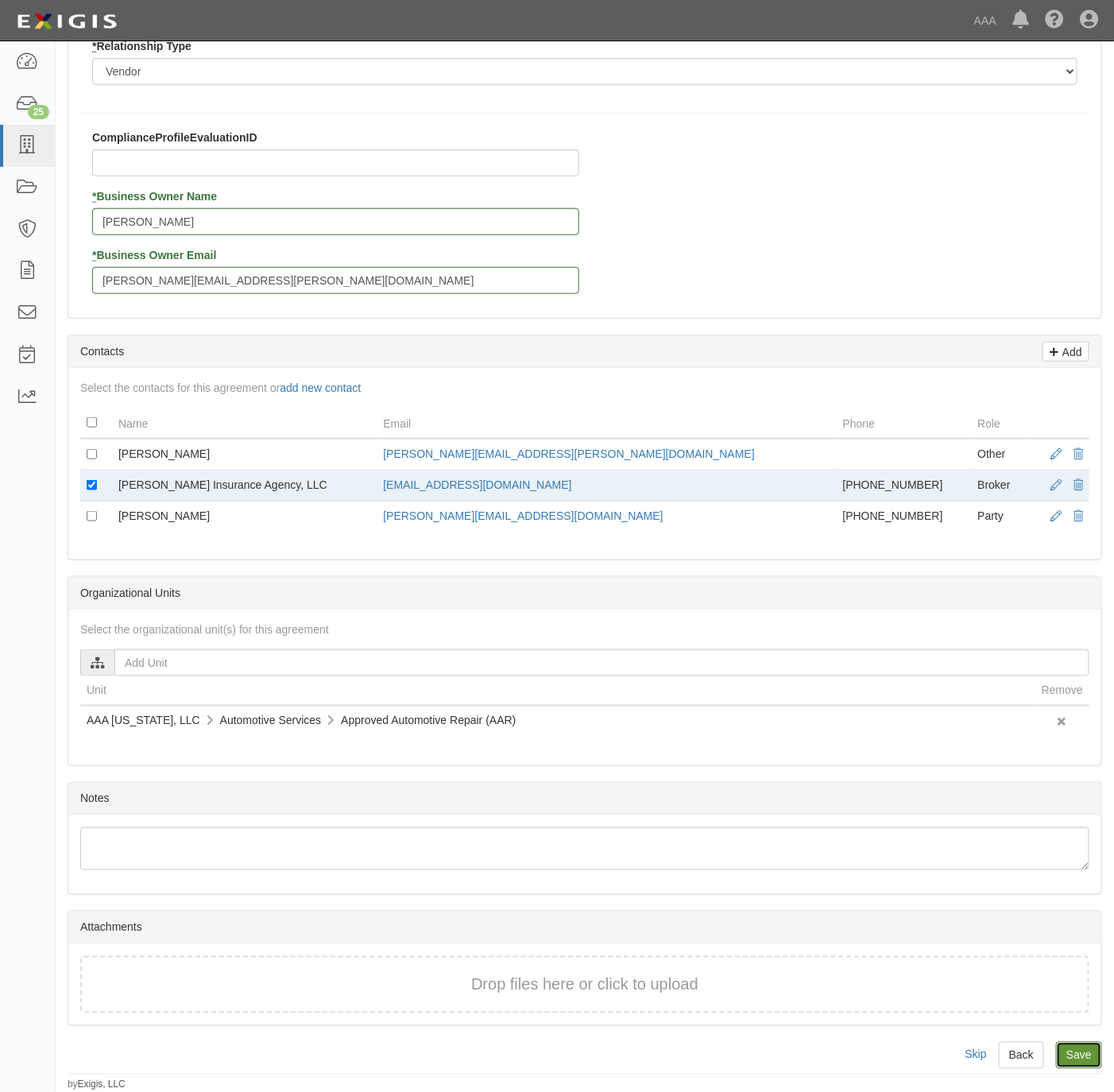
click at [1084, 1061] on input "Save" at bounding box center [1079, 1054] width 46 height 27
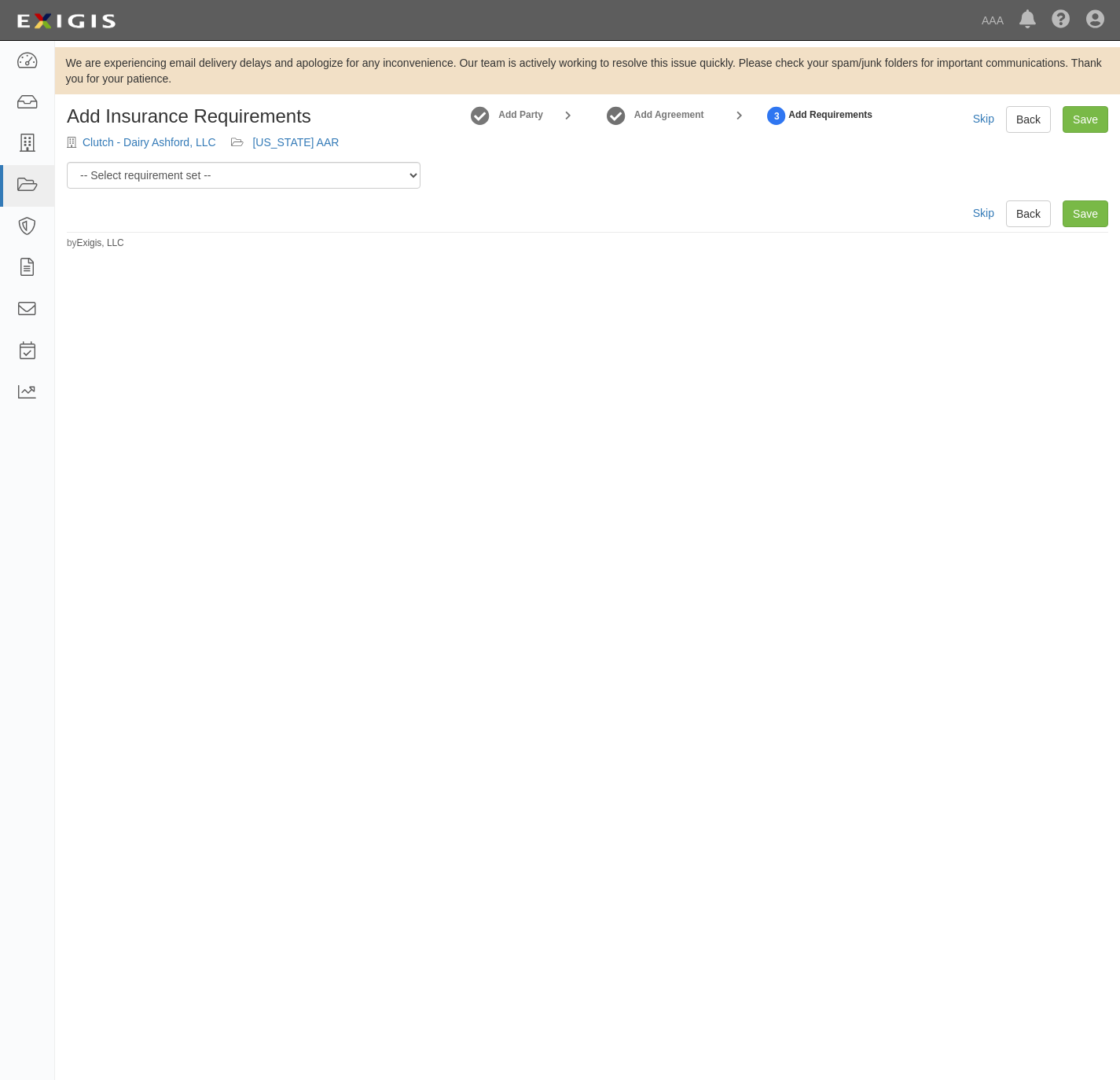
drag, startPoint x: 848, startPoint y: 368, endPoint x: 640, endPoint y: 252, distance: 238.2
click at [842, 368] on div "We are experiencing email delivery delays and apologize for any inconvenience. …" at bounding box center [560, 534] width 1120 height 972
click at [409, 176] on select "-- Select requirement set -- AAA East Central AAR AAA East Central ERS AAA East…" at bounding box center [244, 175] width 354 height 26
select select "16682"
click at [67, 162] on select "-- Select requirement set -- AAA East Central AAR AAA East Central ERS AAA East…" at bounding box center [244, 175] width 354 height 26
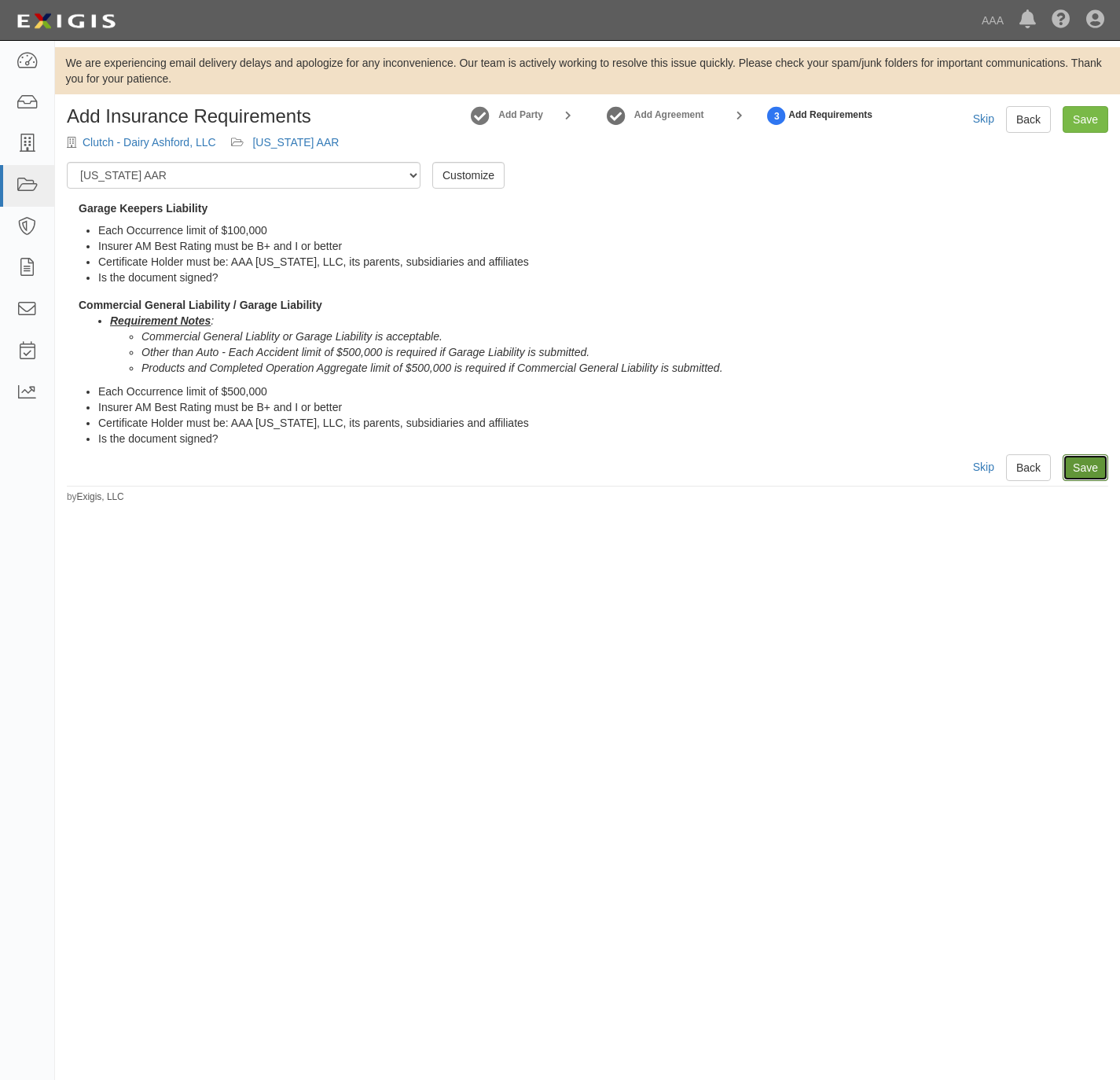
click at [1088, 462] on link "Save" at bounding box center [1085, 467] width 46 height 26
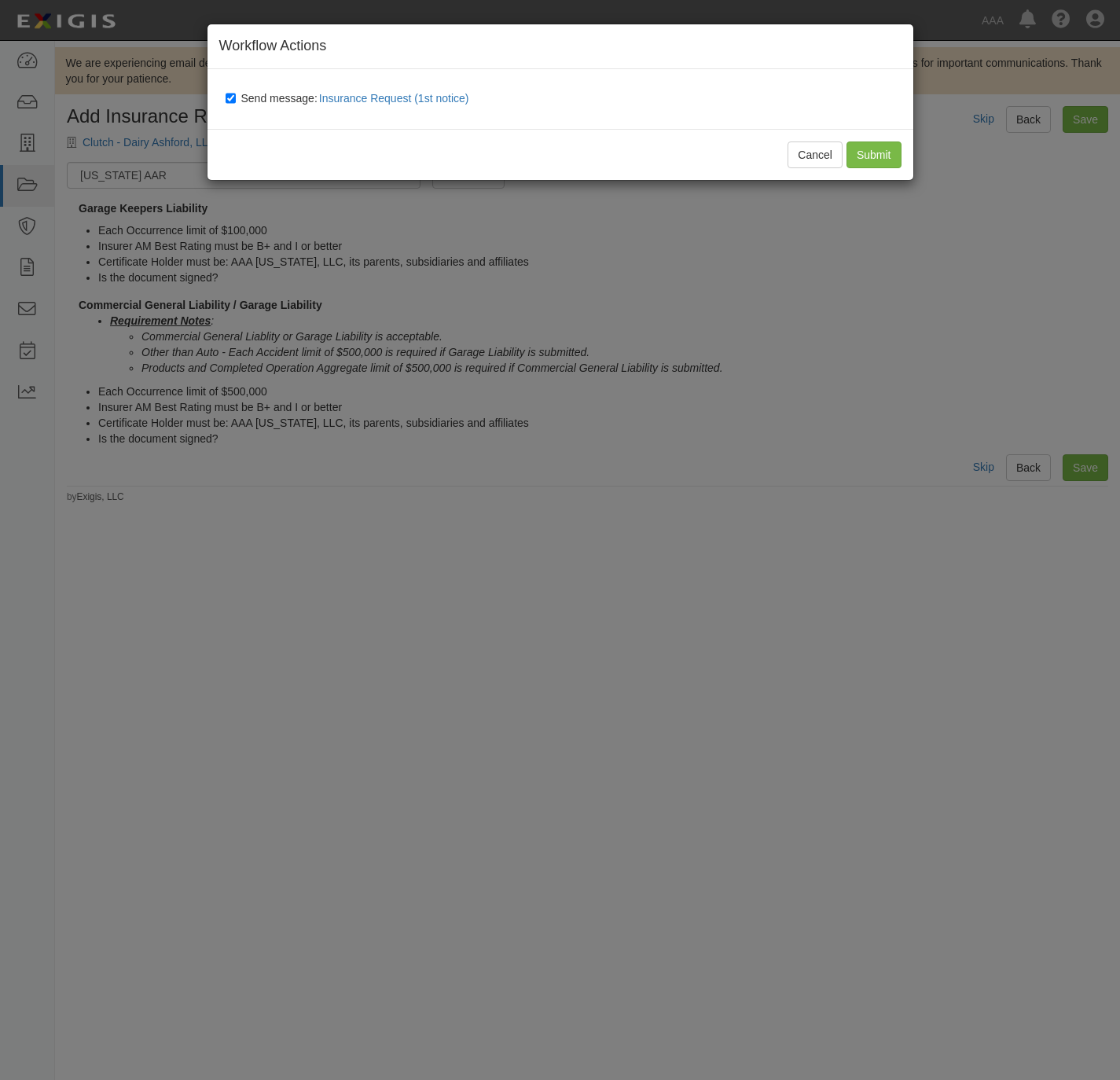
click at [255, 95] on span "Send message: Insurance Request (1st notice)" at bounding box center [358, 98] width 234 height 13
click at [236, 95] on input "Send message: Insurance Request (1st notice)" at bounding box center [231, 98] width 10 height 13
checkbox input "false"
click at [882, 154] on input "Submit" at bounding box center [874, 154] width 55 height 26
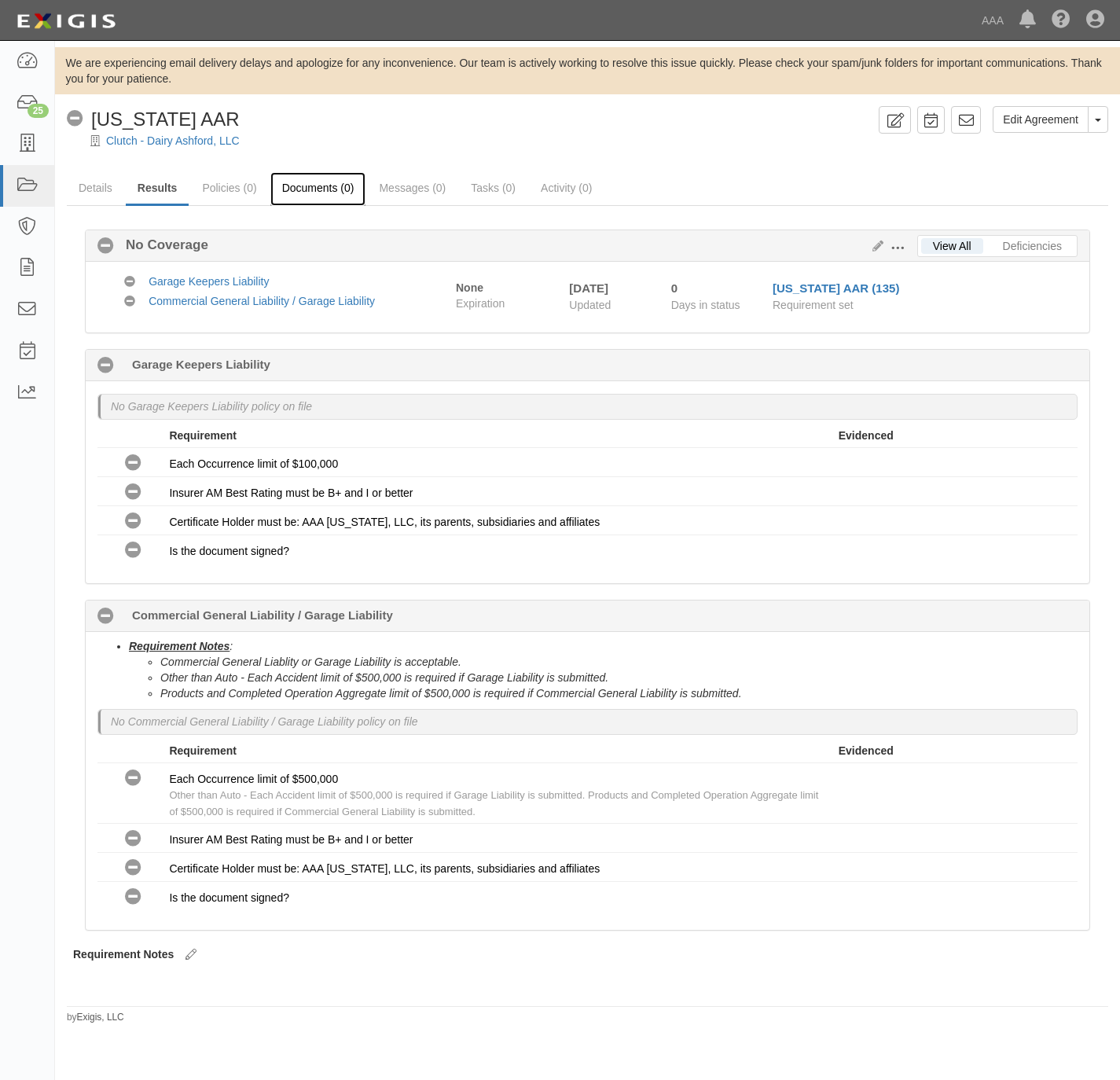
click at [302, 184] on link "Documents (0)" at bounding box center [318, 189] width 96 height 34
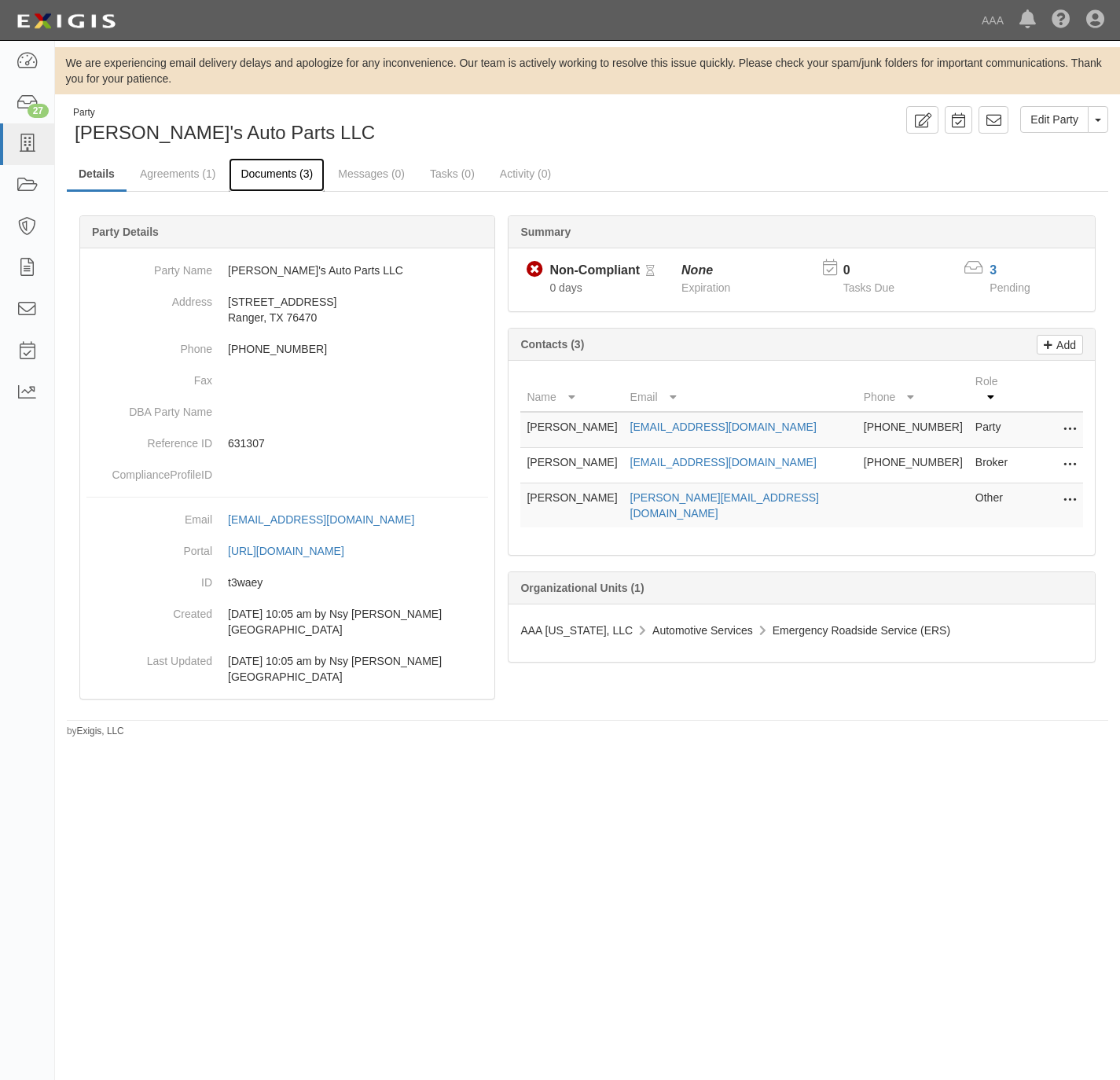
click at [279, 176] on link "Documents (3)" at bounding box center [277, 175] width 96 height 34
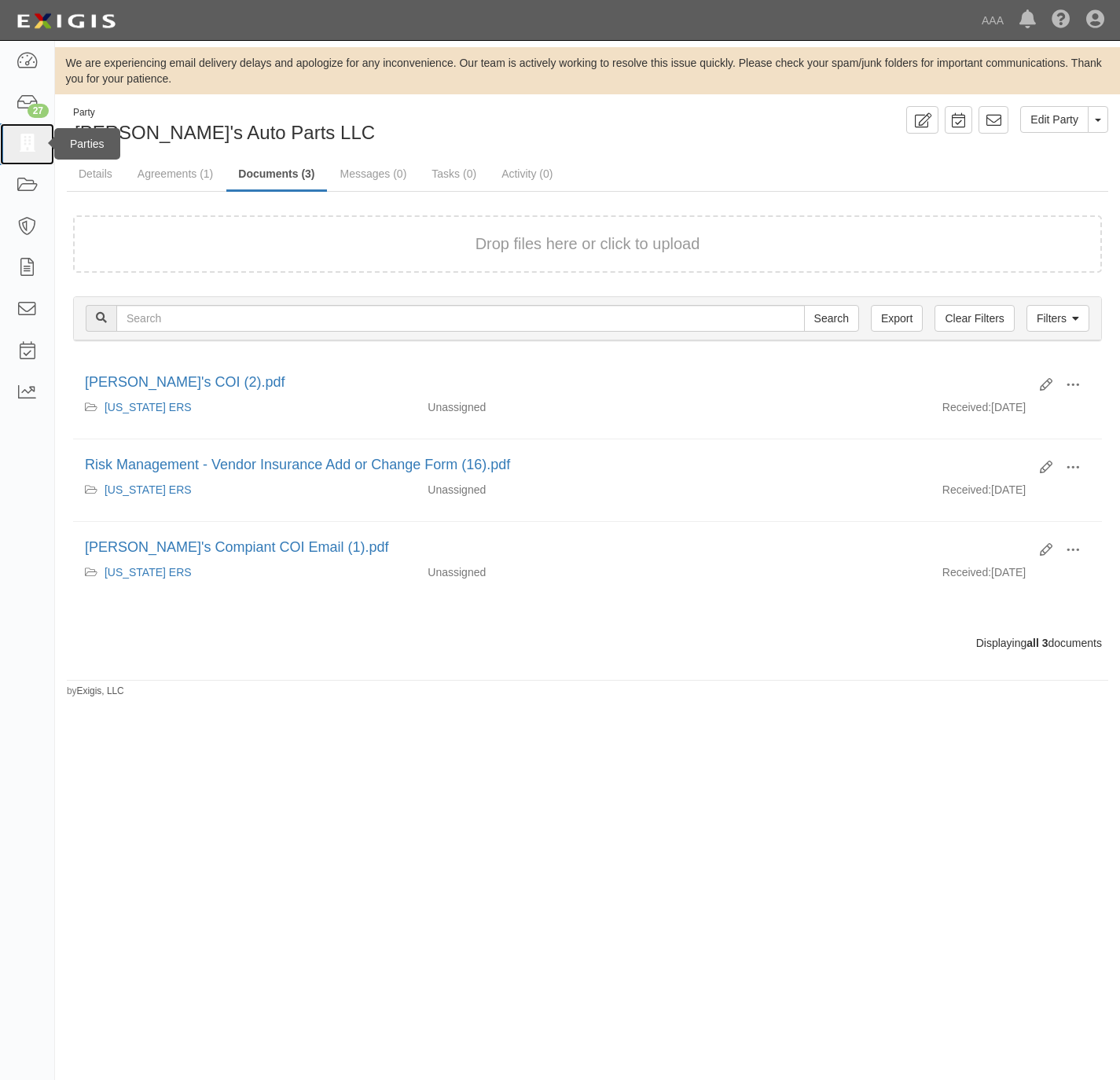
click at [10, 142] on link at bounding box center [27, 143] width 54 height 42
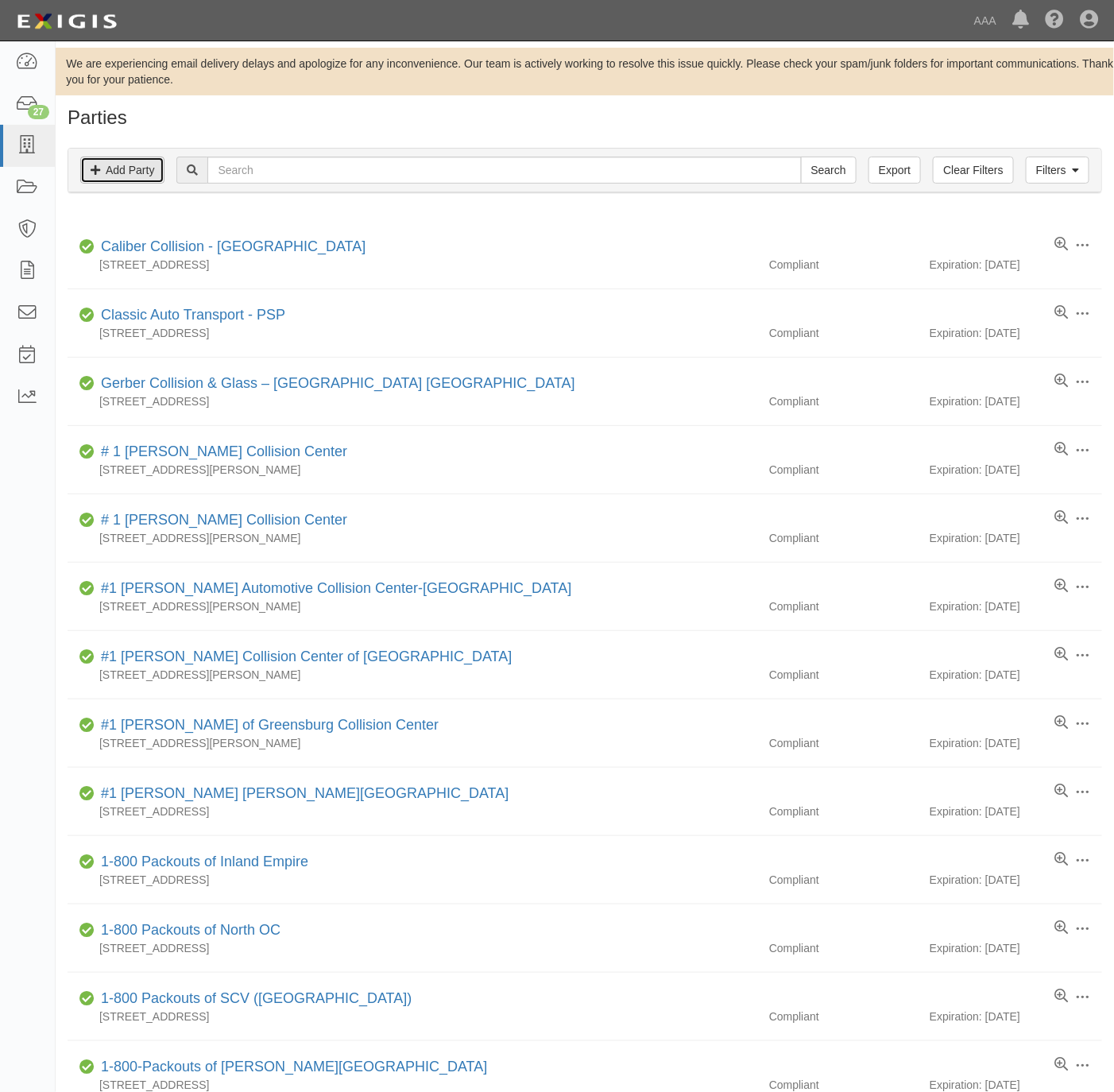
click at [129, 177] on link "Add Party" at bounding box center [123, 169] width 84 height 27
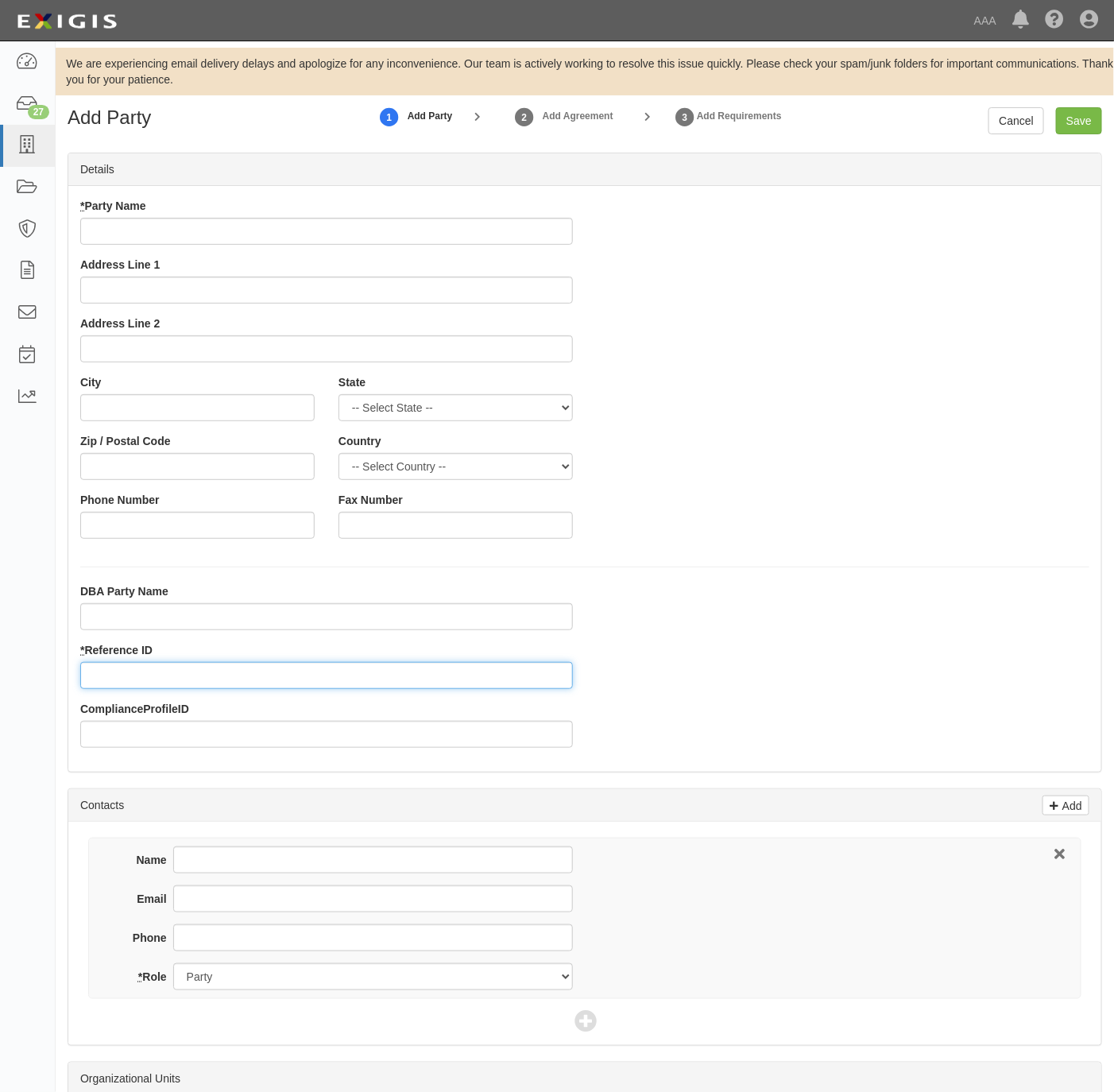
click at [241, 674] on input "* Reference ID" at bounding box center [327, 675] width 492 height 27
paste input "25068"
type input "25068"
click at [158, 232] on input "* Party Name" at bounding box center [327, 231] width 492 height 27
paste input "Skeeter's Auto Service I, Ltd."
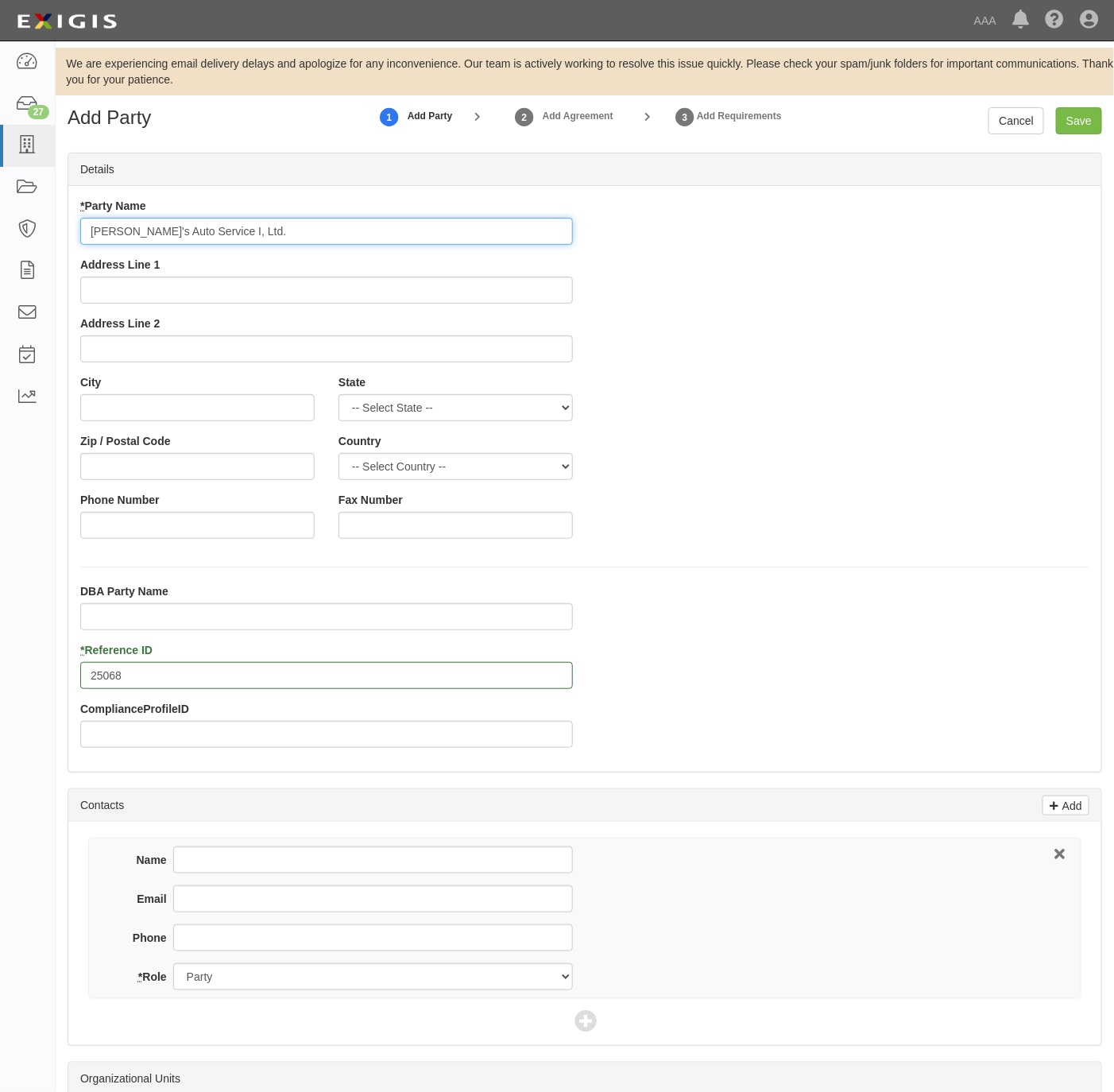
type input "Skeeter's Auto Service I, Ltd."
click at [286, 289] on input "Address Line 1" at bounding box center [327, 289] width 492 height 27
paste input "12133 Old Huffmeister Rd"
type input "12133 Old Huffmeister Rd"
click at [172, 411] on input "City" at bounding box center [197, 407] width 234 height 27
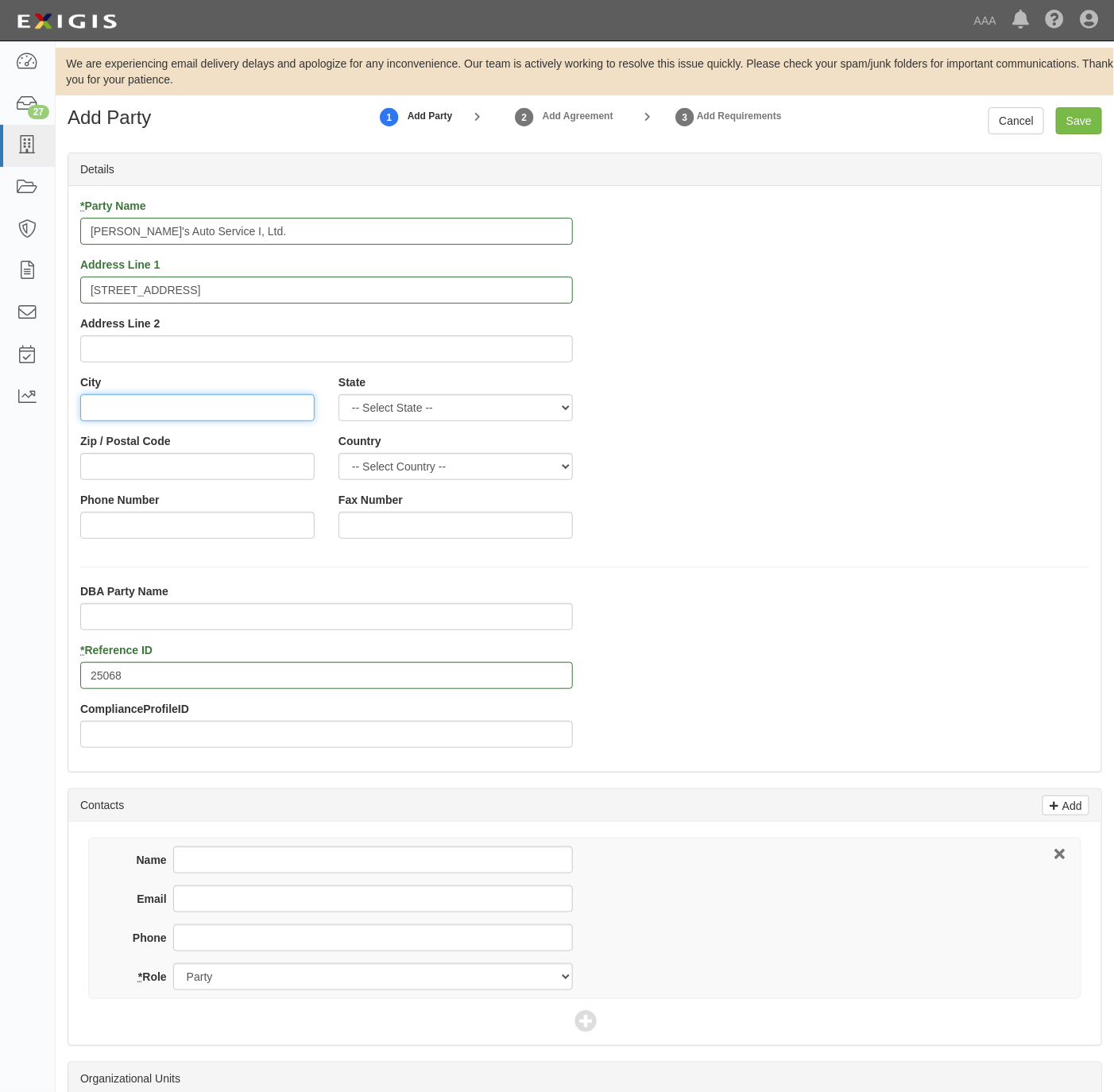
paste input "Cypress,"
type input "Cypress"
select select "TX"
type input "77429"
click at [142, 529] on input "Phone Number" at bounding box center [197, 525] width 234 height 27
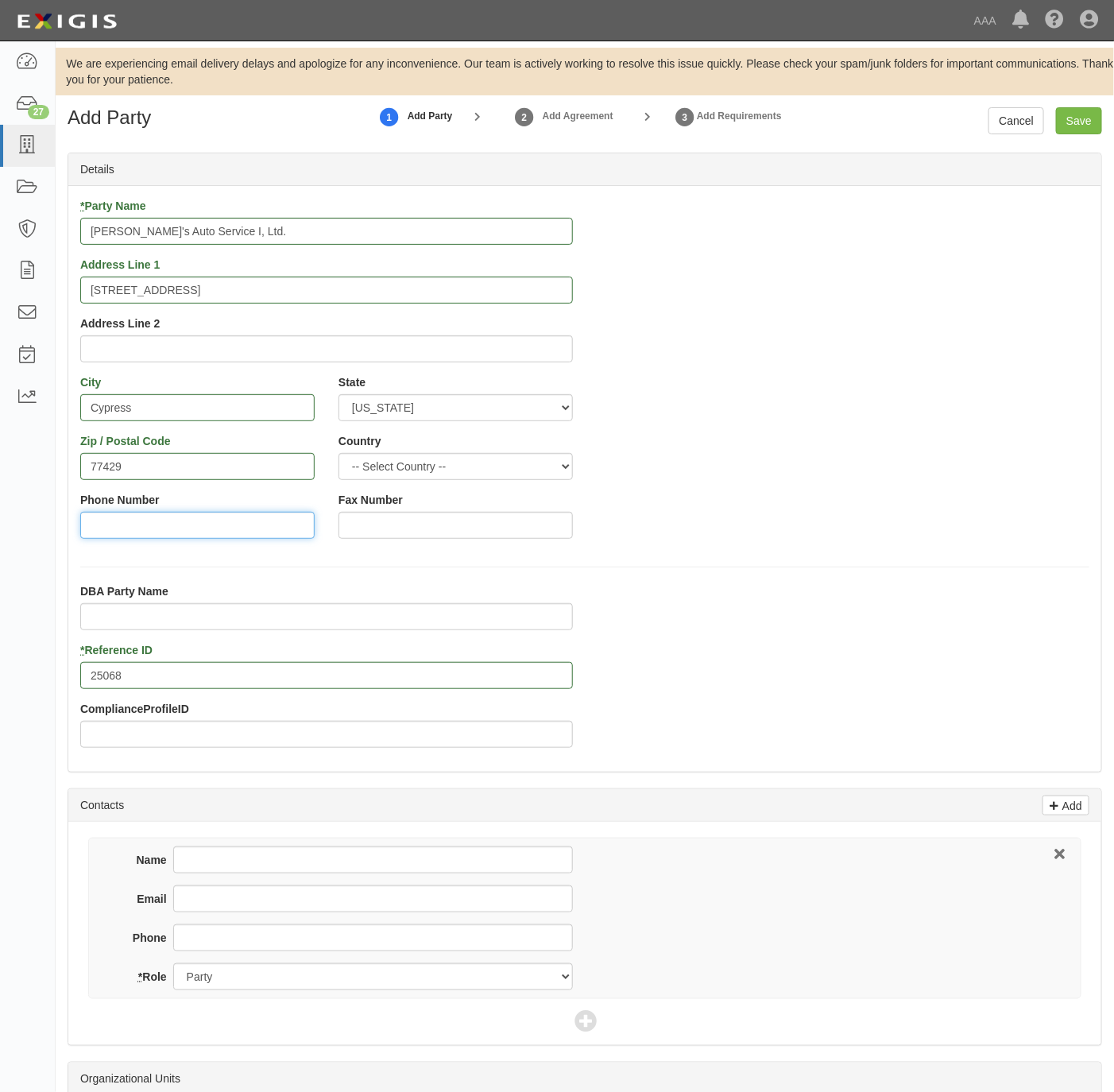
paste input "281-730-5313"
type input "281-730-5313"
click at [286, 938] on input "Phone" at bounding box center [373, 937] width 400 height 27
paste input "281-730-5313"
type input "281-730-5313"
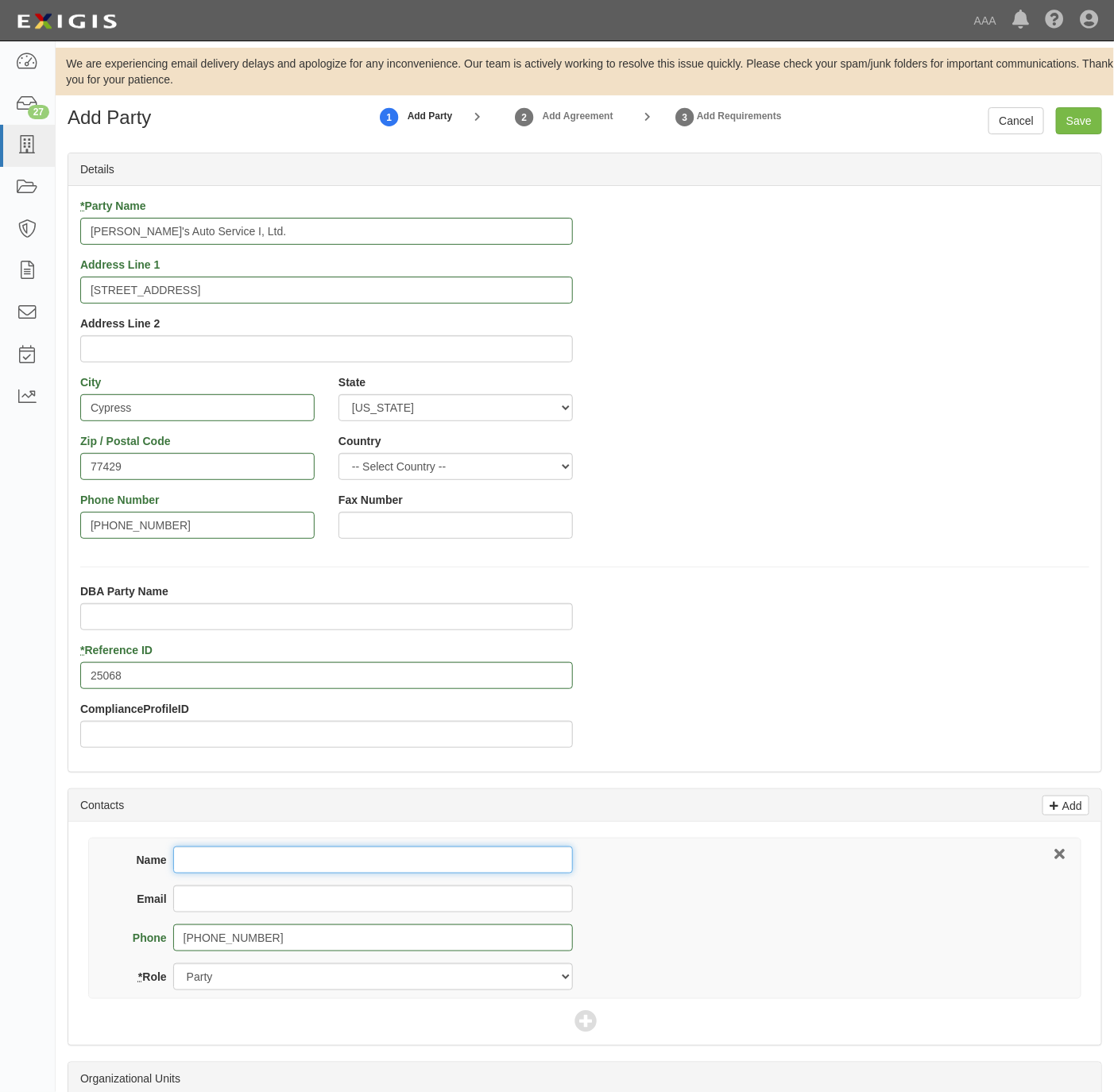
drag, startPoint x: 198, startPoint y: 858, endPoint x: 198, endPoint y: 821, distance: 37.0
click at [198, 858] on input "Name" at bounding box center [373, 860] width 400 height 27
paste input "[PERSON_NAME]"
type input "[PERSON_NAME]"
click at [273, 904] on input "Email" at bounding box center [373, 898] width 400 height 27
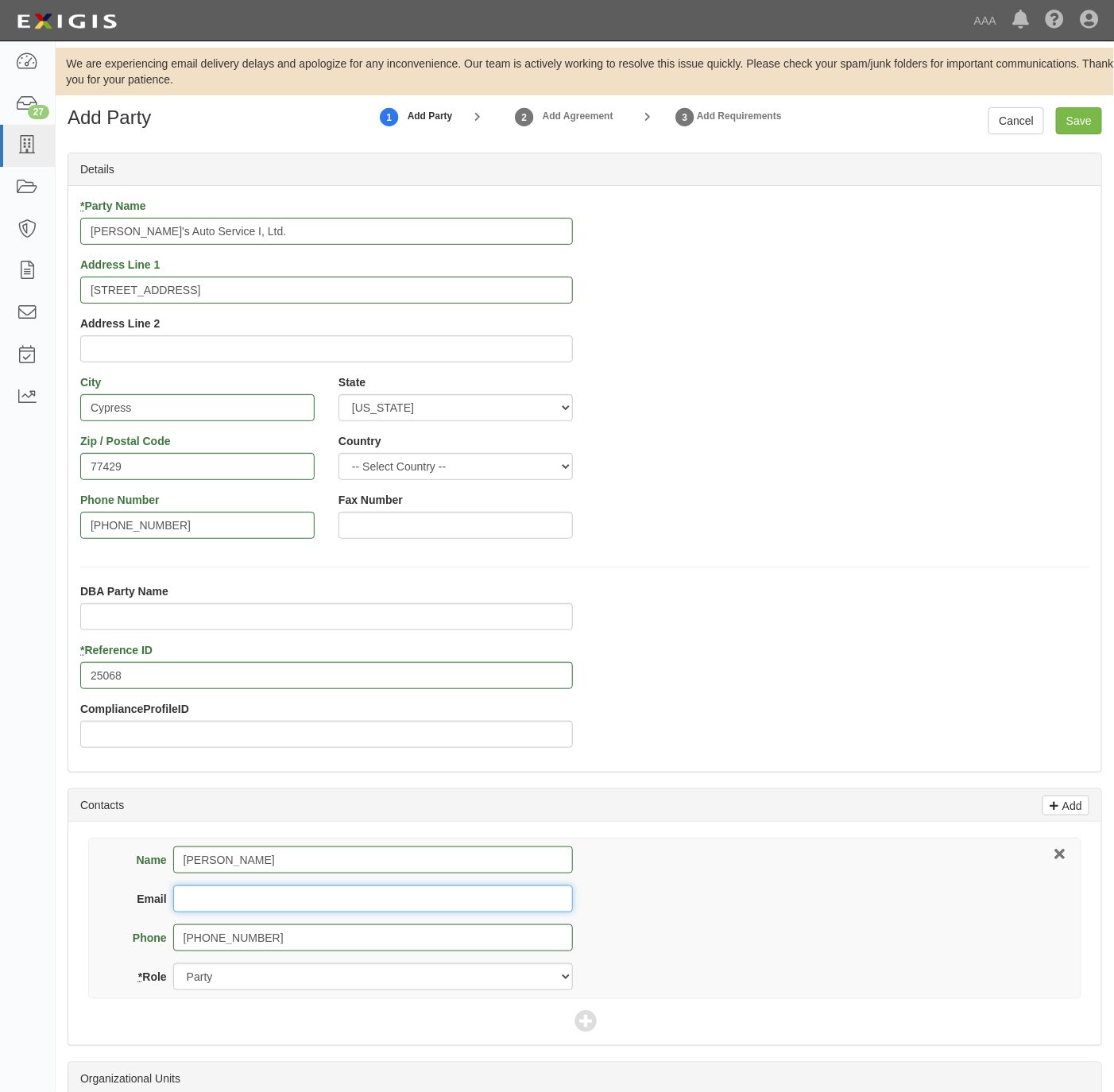
paste input "[PERSON_NAME][EMAIL_ADDRESS][DOMAIN_NAME]"
type input "[PERSON_NAME][EMAIL_ADDRESS][DOMAIN_NAME]"
drag, startPoint x: 570, startPoint y: 1021, endPoint x: 580, endPoint y: 1020, distance: 10.0
click at [570, 1020] on div "Name Jessica LaBarge Email jessica@skeetersauto.com Phone 281-730-5313 * Role P…" at bounding box center [585, 933] width 1033 height 223
click at [581, 1018] on icon at bounding box center [586, 1022] width 22 height 22
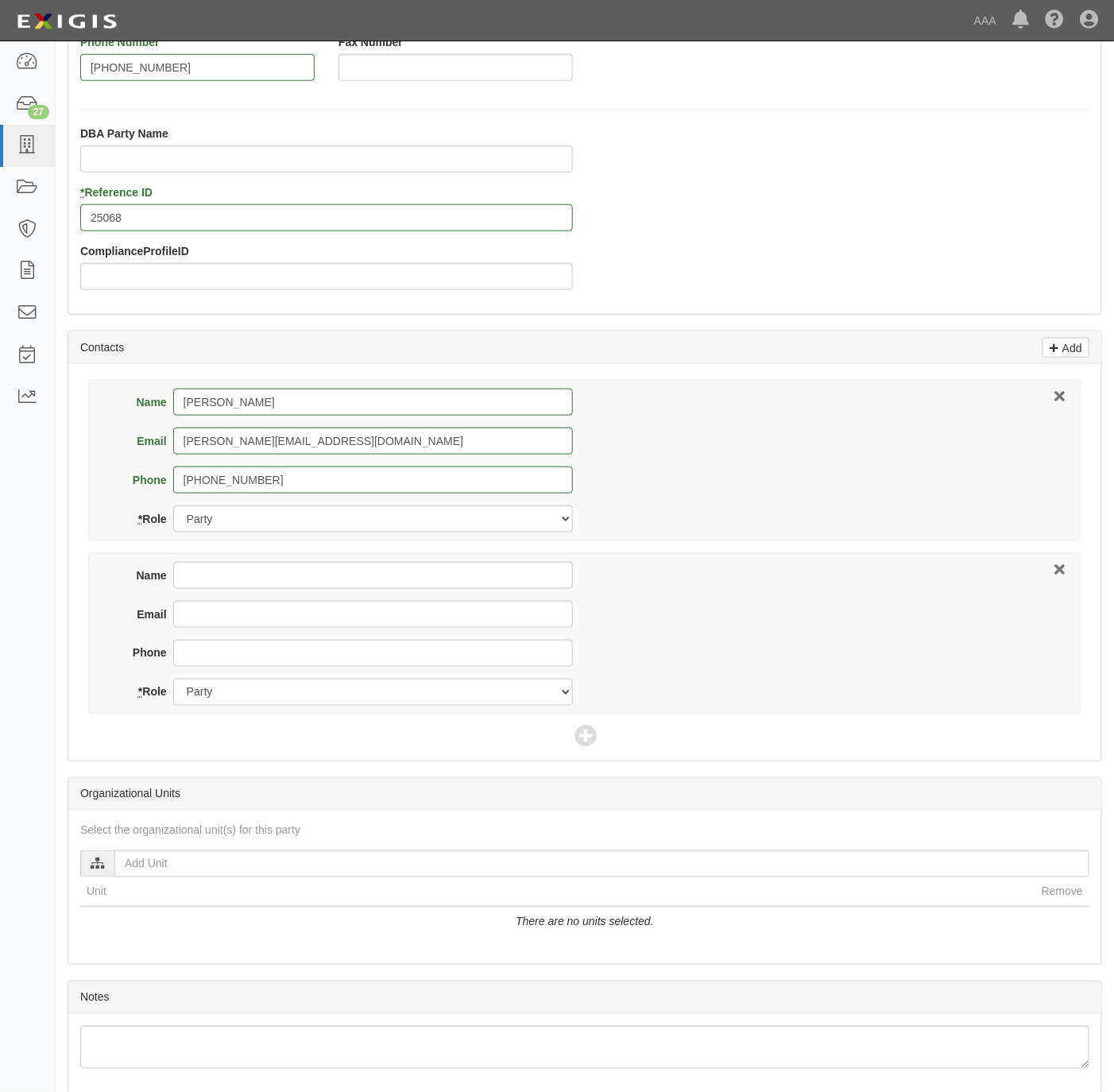
scroll to position [477, 0]
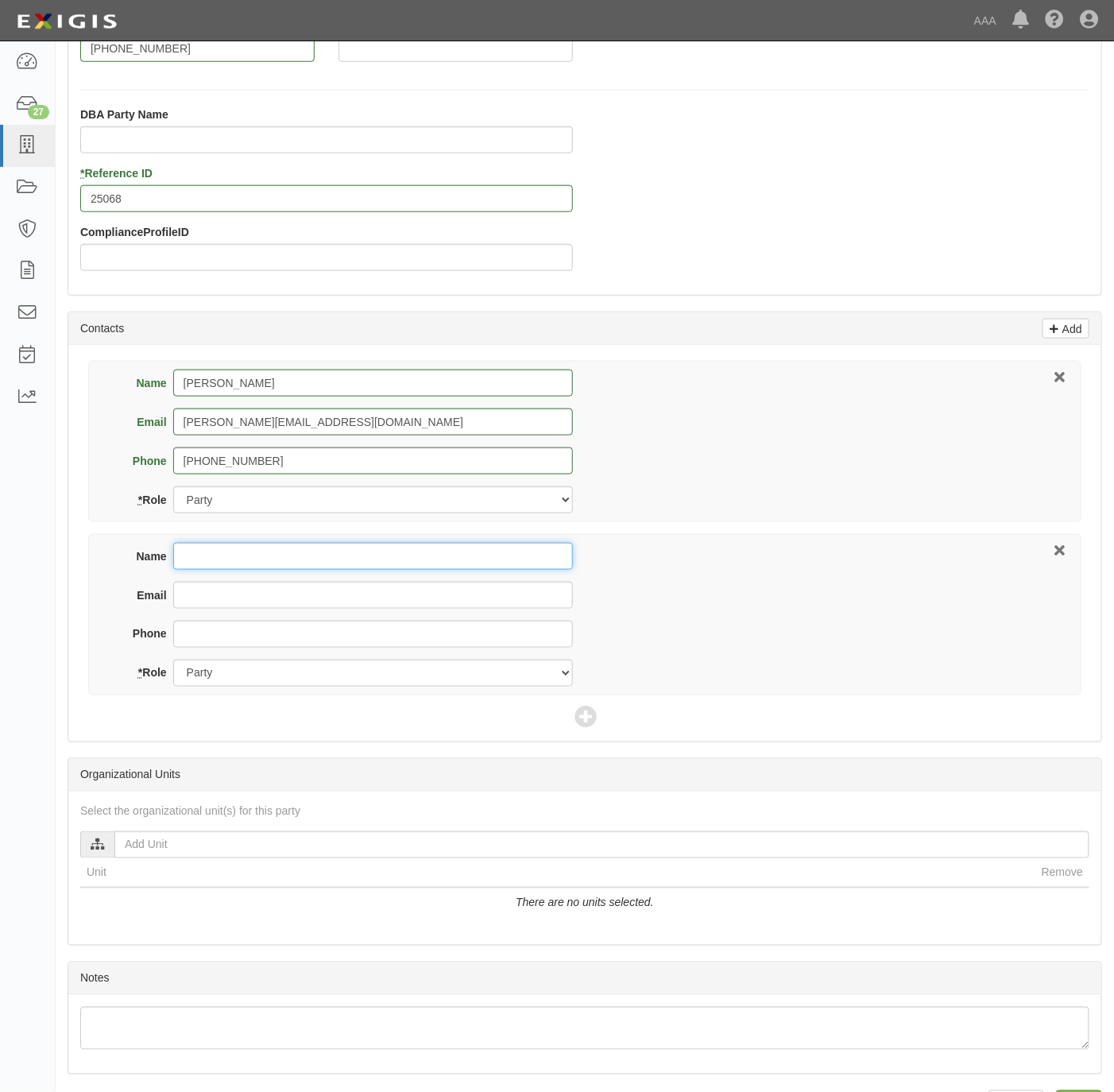
click at [222, 570] on input "Name" at bounding box center [373, 556] width 400 height 27
paste input "[DEMOGRAPHIC_DATA]'l [PERSON_NAME]"
type input "[DEMOGRAPHIC_DATA]'l [PERSON_NAME]"
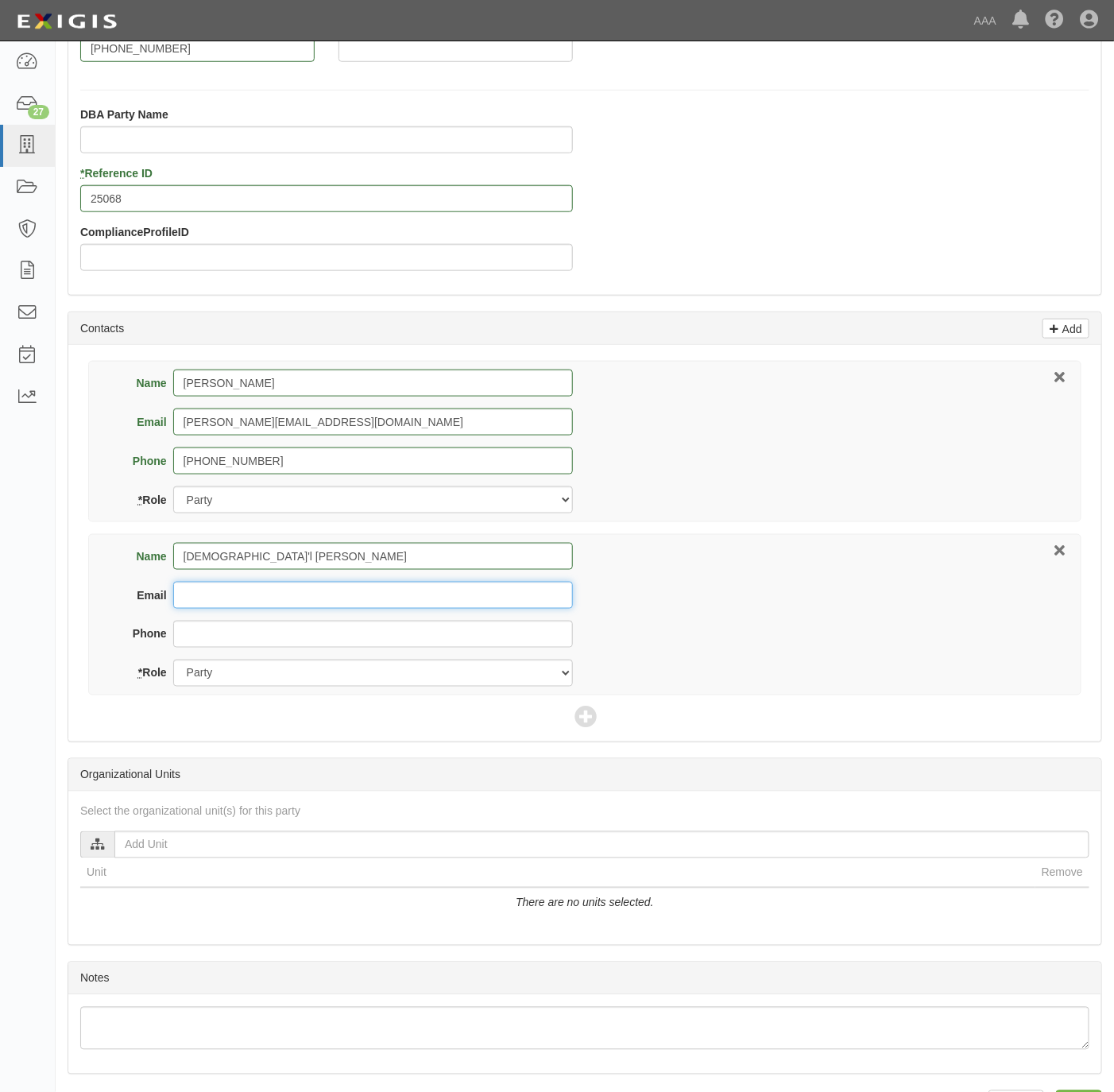
click at [273, 588] on input "Email" at bounding box center [373, 594] width 400 height 27
paste input "[EMAIL_ADDRESS][DOMAIN_NAME]"
type input "[EMAIL_ADDRESS][DOMAIN_NAME]"
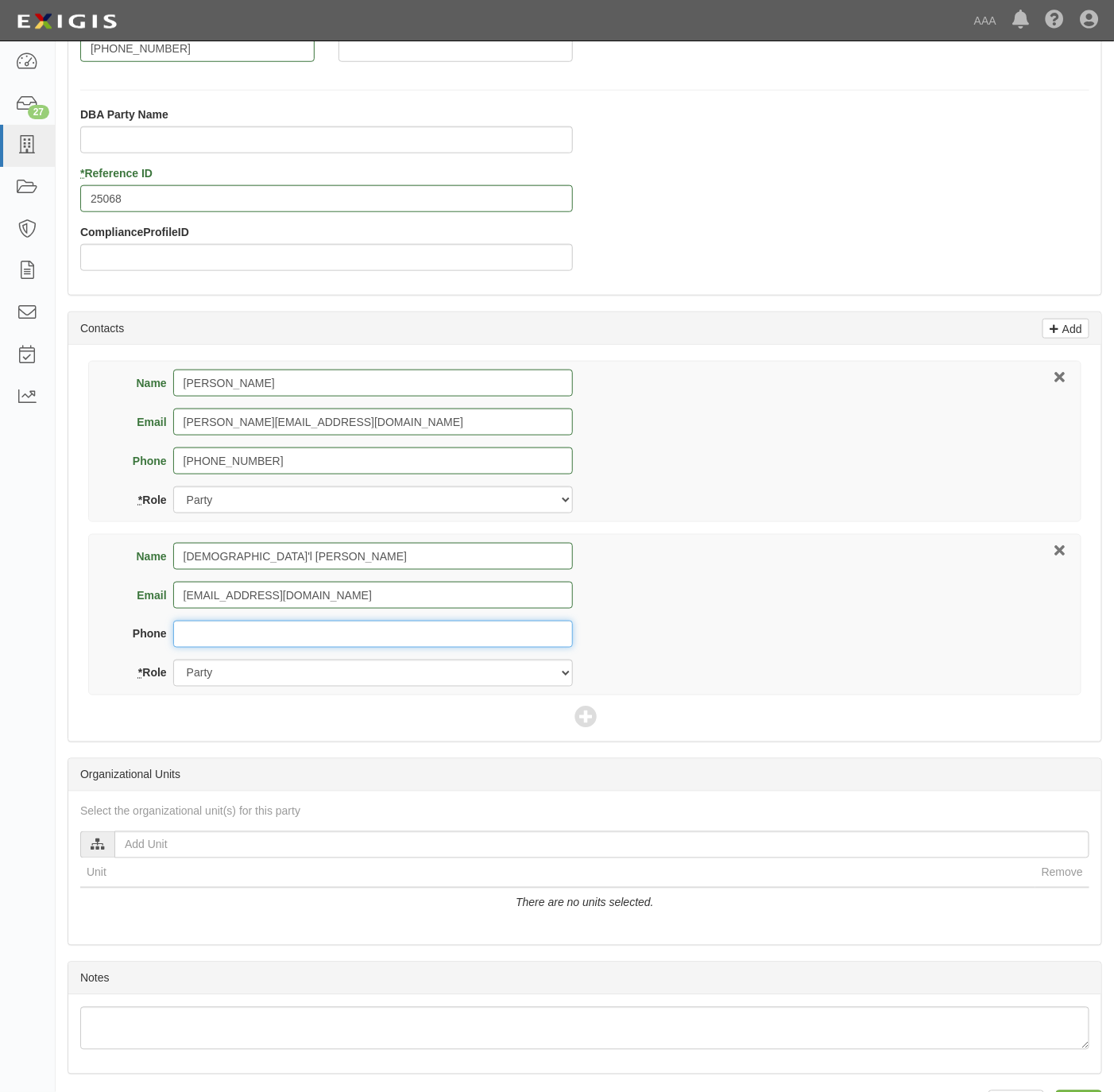
click at [334, 648] on input "Phone" at bounding box center [373, 633] width 400 height 27
paste input "[PHONE_NUMBER]"
type input "[PHONE_NUMBER]"
click at [284, 683] on select "Party Broker Other" at bounding box center [373, 673] width 400 height 27
select select "Broker"
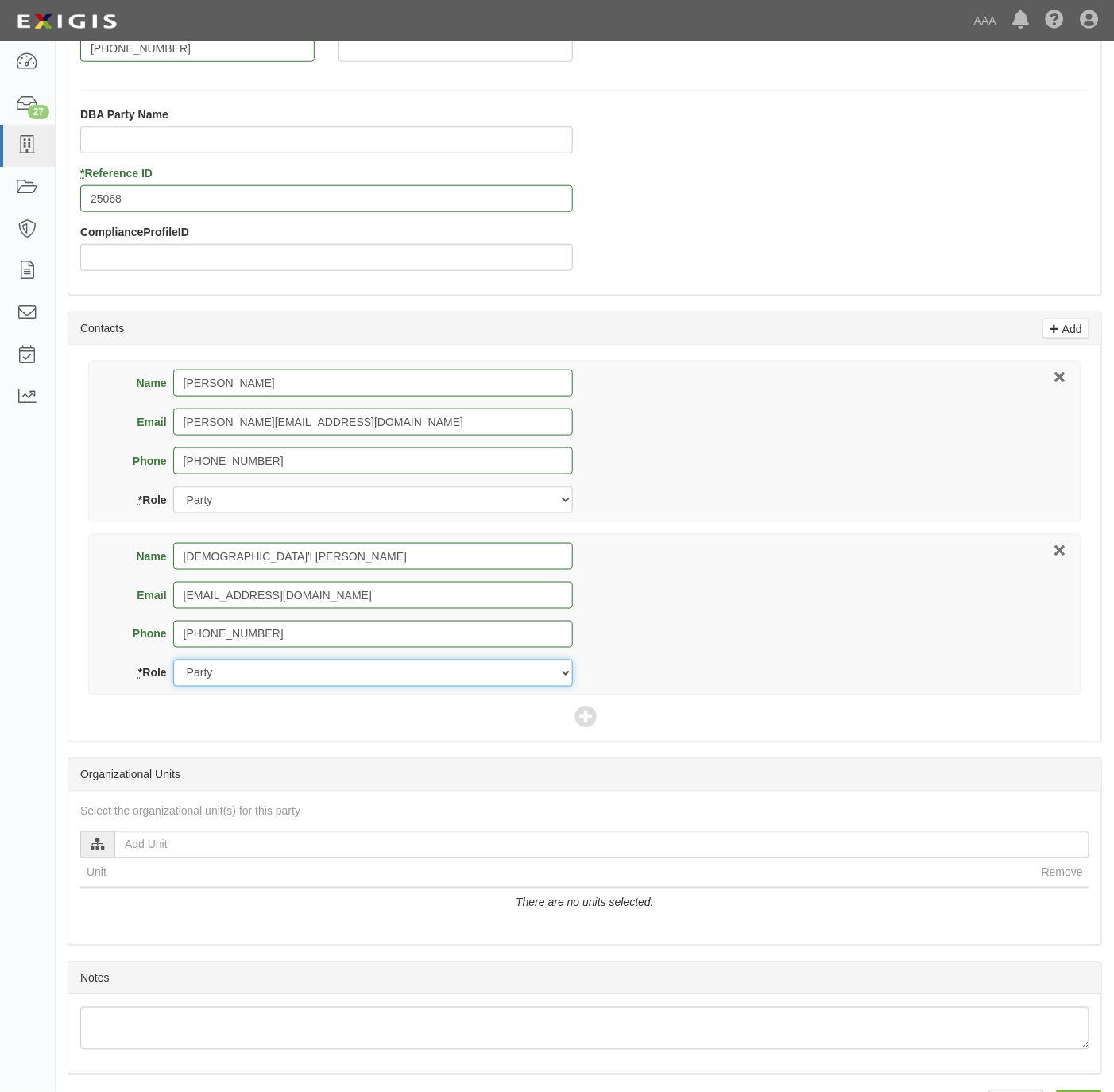
click at [173, 663] on select "Party Broker Other" at bounding box center [373, 673] width 400 height 27
click at [582, 718] on icon at bounding box center [586, 718] width 22 height 22
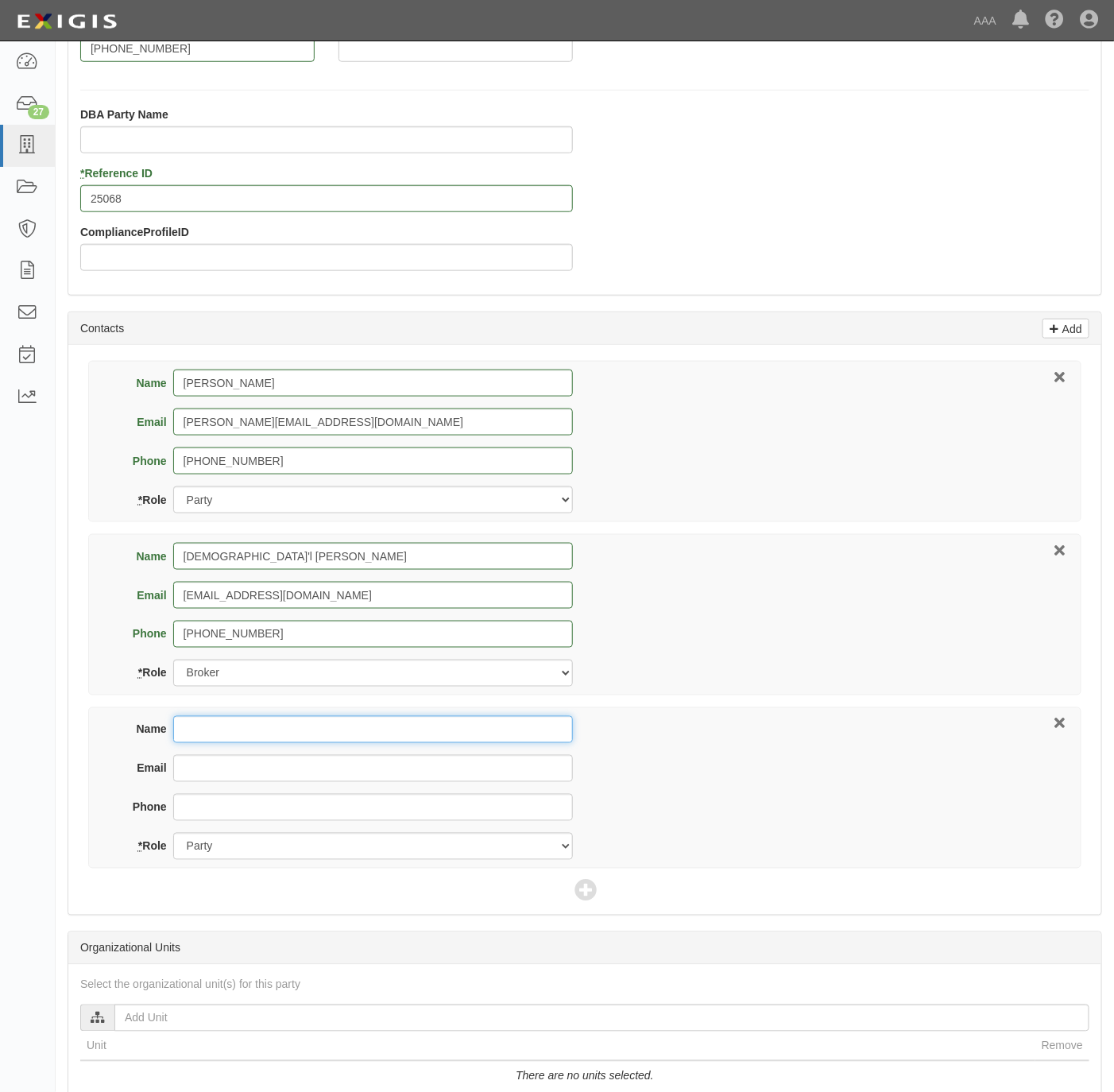
click at [286, 727] on input "Name" at bounding box center [373, 729] width 400 height 27
paste input "[PERSON_NAME]"
type input "[PERSON_NAME]"
click at [218, 771] on input "Email" at bounding box center [373, 768] width 400 height 27
paste input "[PERSON_NAME]"
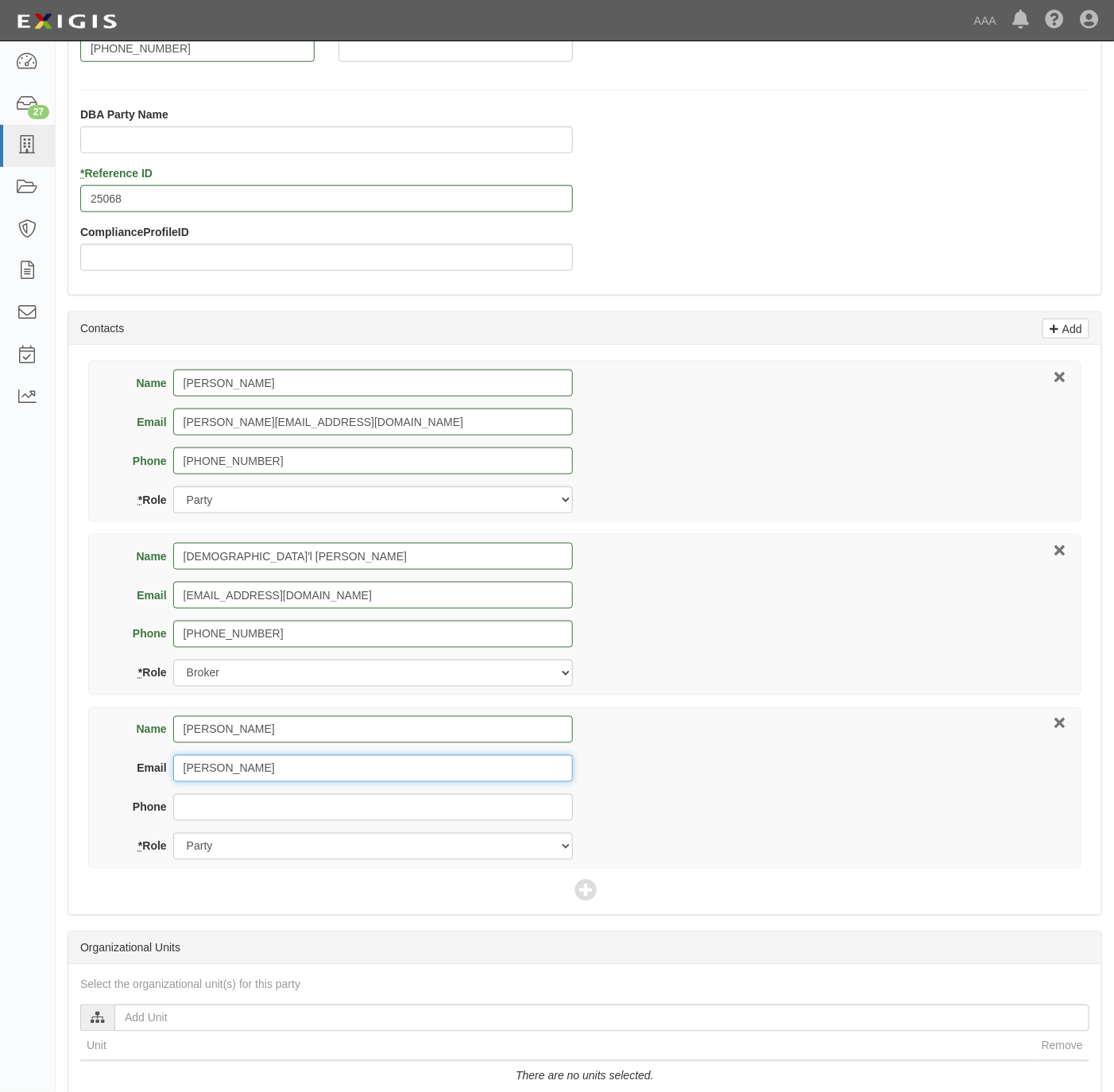
click at [199, 768] on input "[PERSON_NAME]" at bounding box center [373, 768] width 400 height 27
type input "[EMAIL_ADDRESS][DOMAIN_NAME]"
click at [358, 840] on select "Party Broker Other" at bounding box center [373, 846] width 400 height 27
select select "Other"
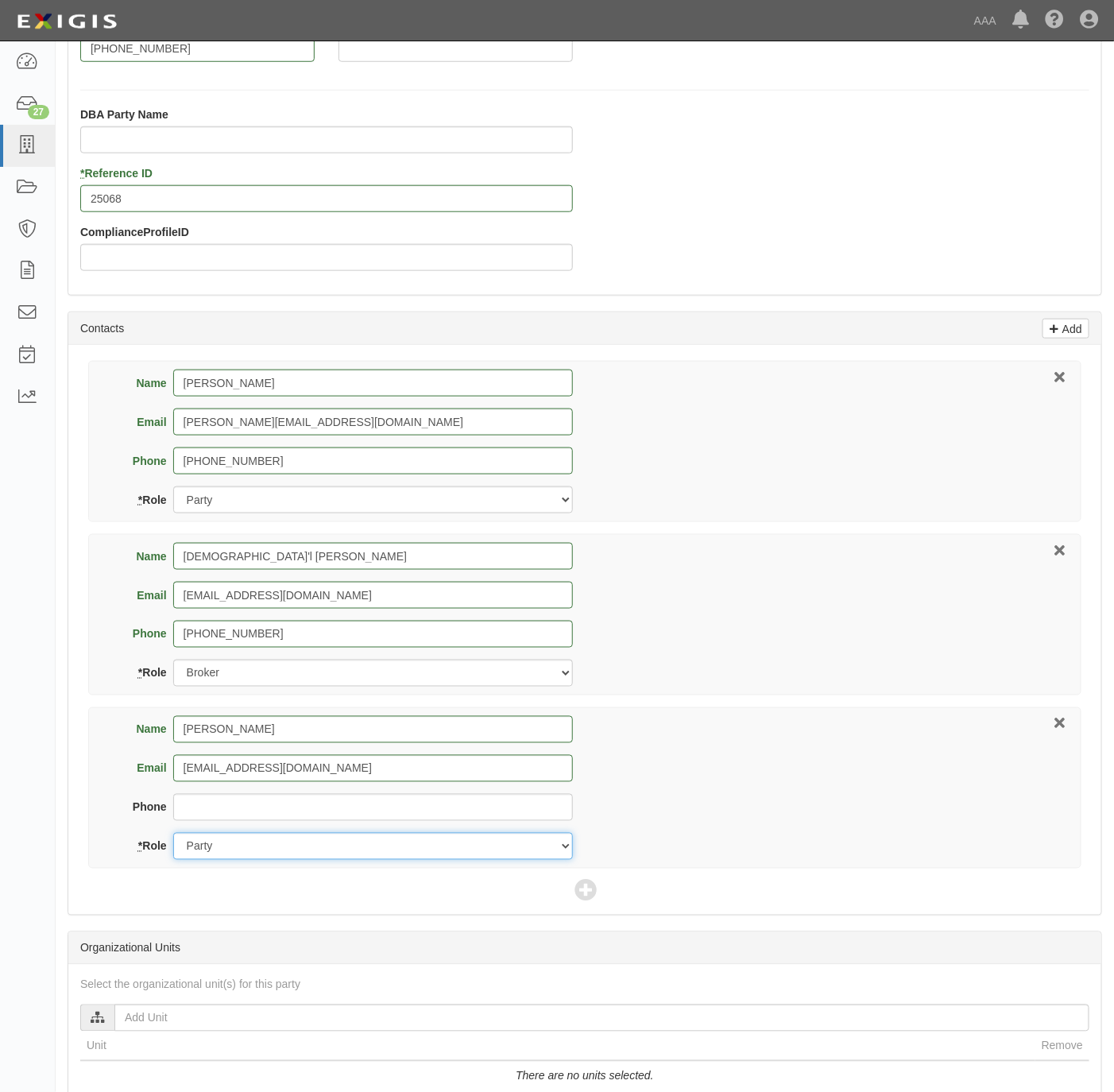
click at [173, 836] on select "Party Broker Other" at bounding box center [373, 846] width 400 height 27
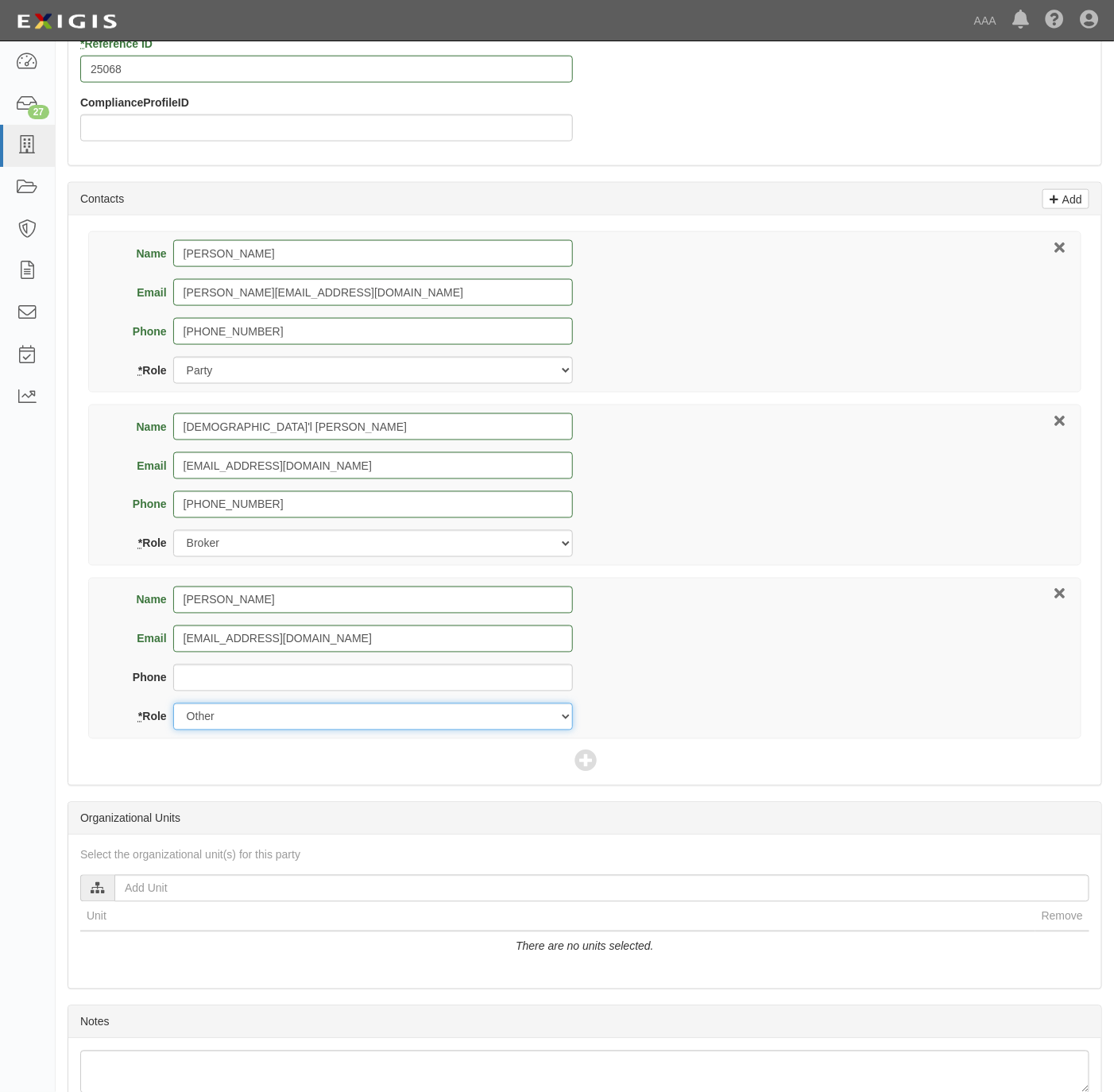
scroll to position [707, 0]
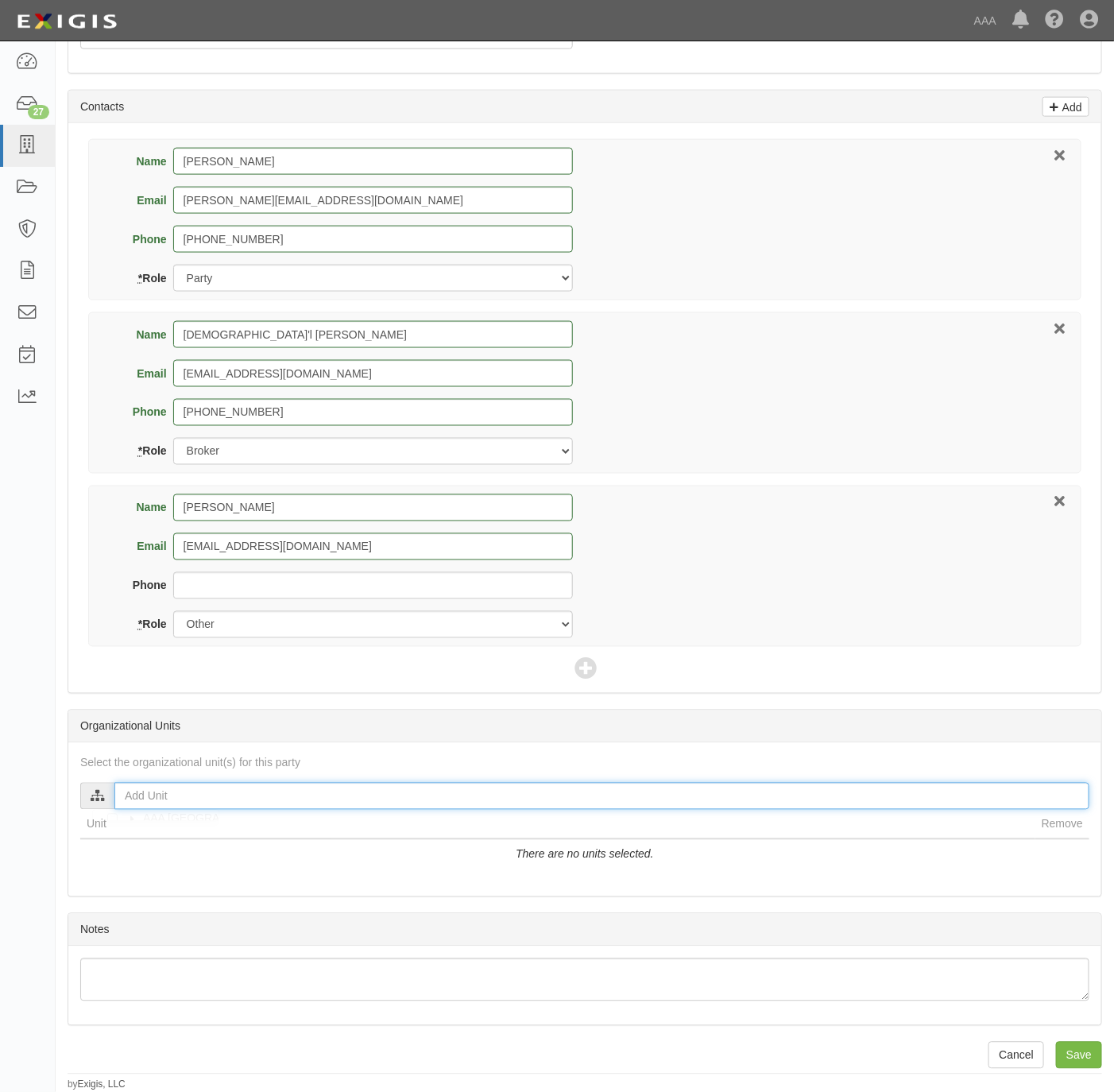
click at [191, 794] on input "text" at bounding box center [601, 795] width 975 height 27
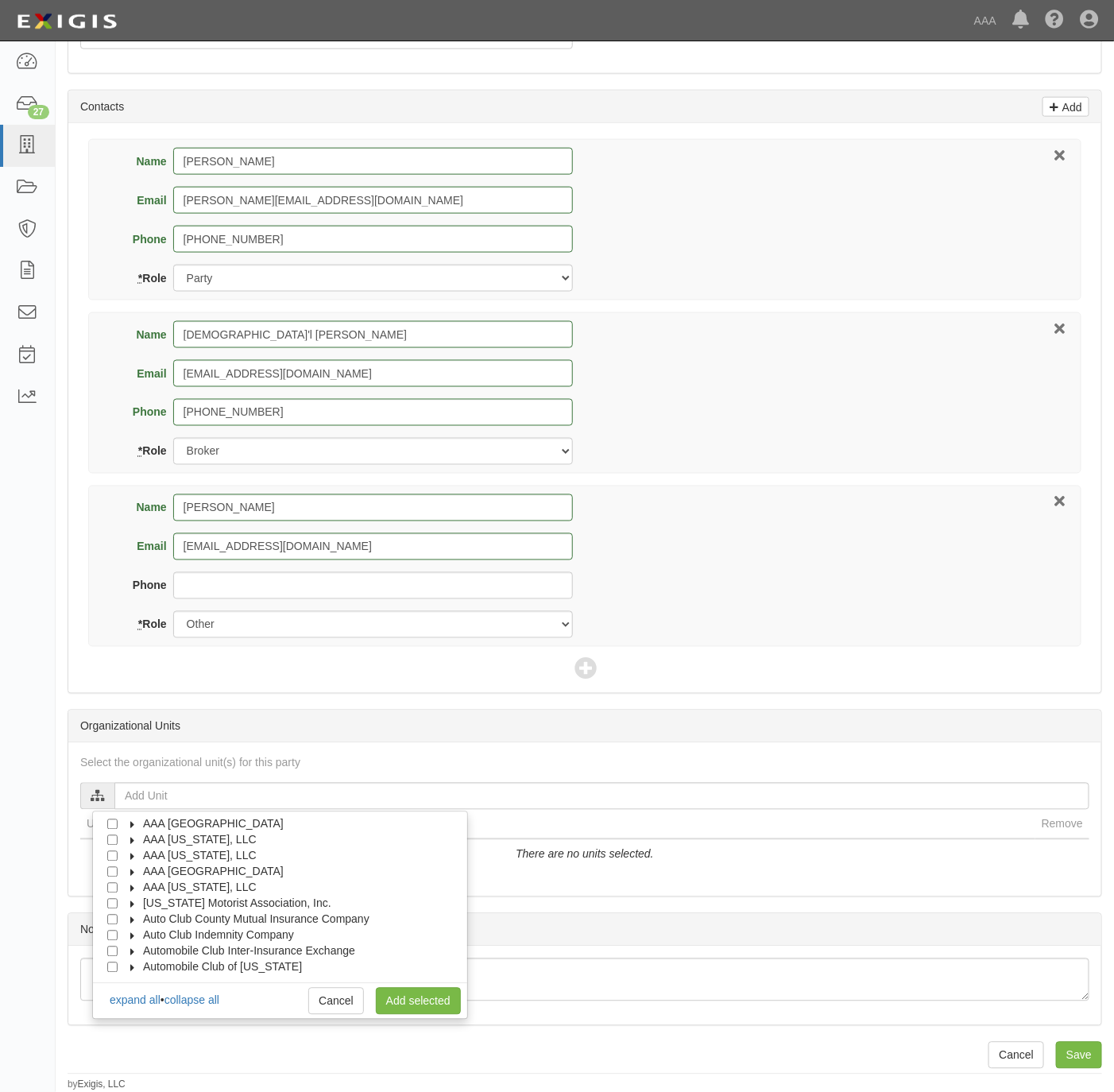
click at [189, 883] on span "AAA [US_STATE], LLC" at bounding box center [200, 887] width 113 height 13
click at [189, 902] on span "Automotive Services" at bounding box center [208, 903] width 102 height 13
click at [141, 933] on input "Approved Automotive Repair (AAR)" at bounding box center [141, 936] width 10 height 10
checkbox input "true"
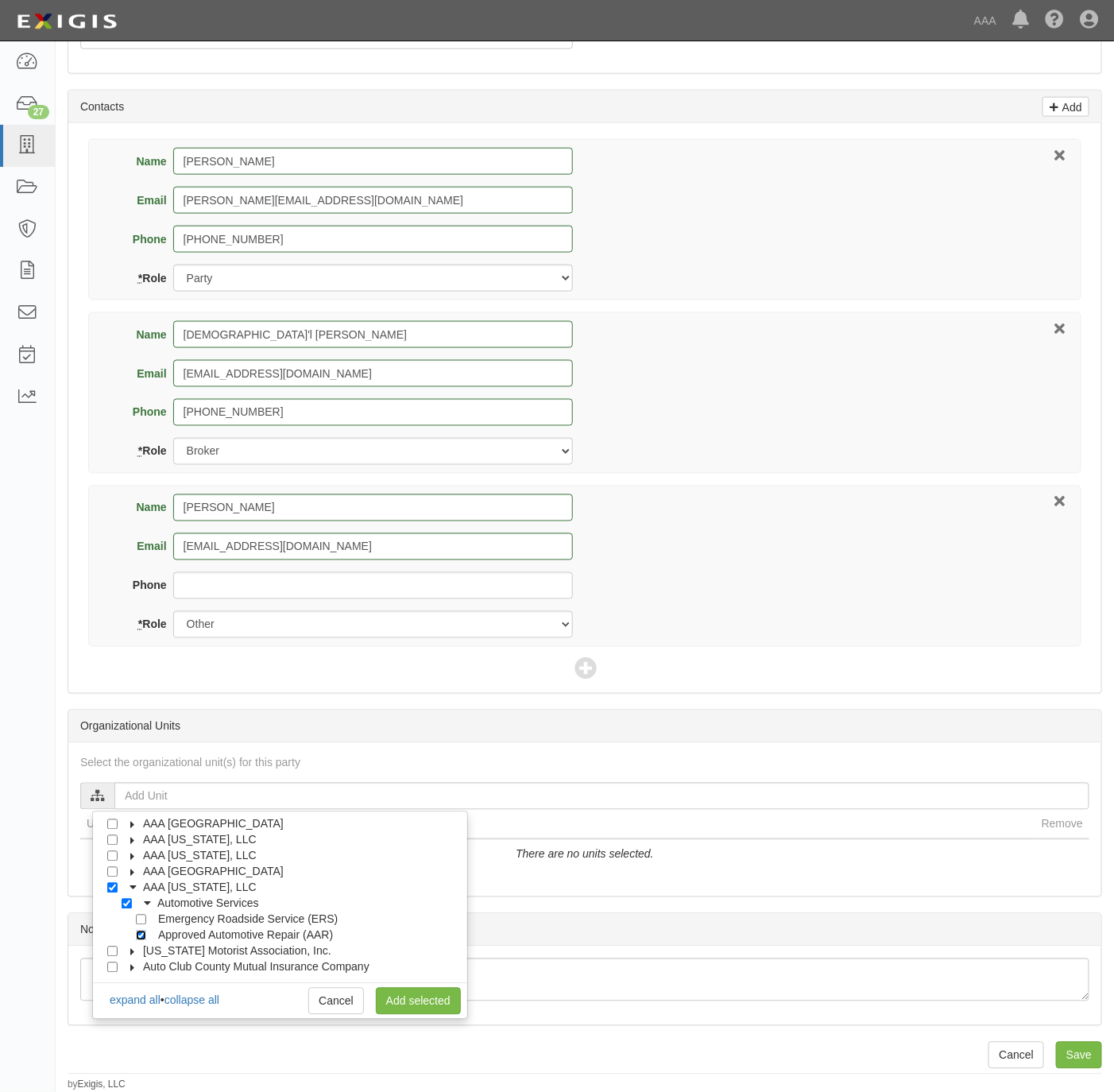
checkbox input "true"
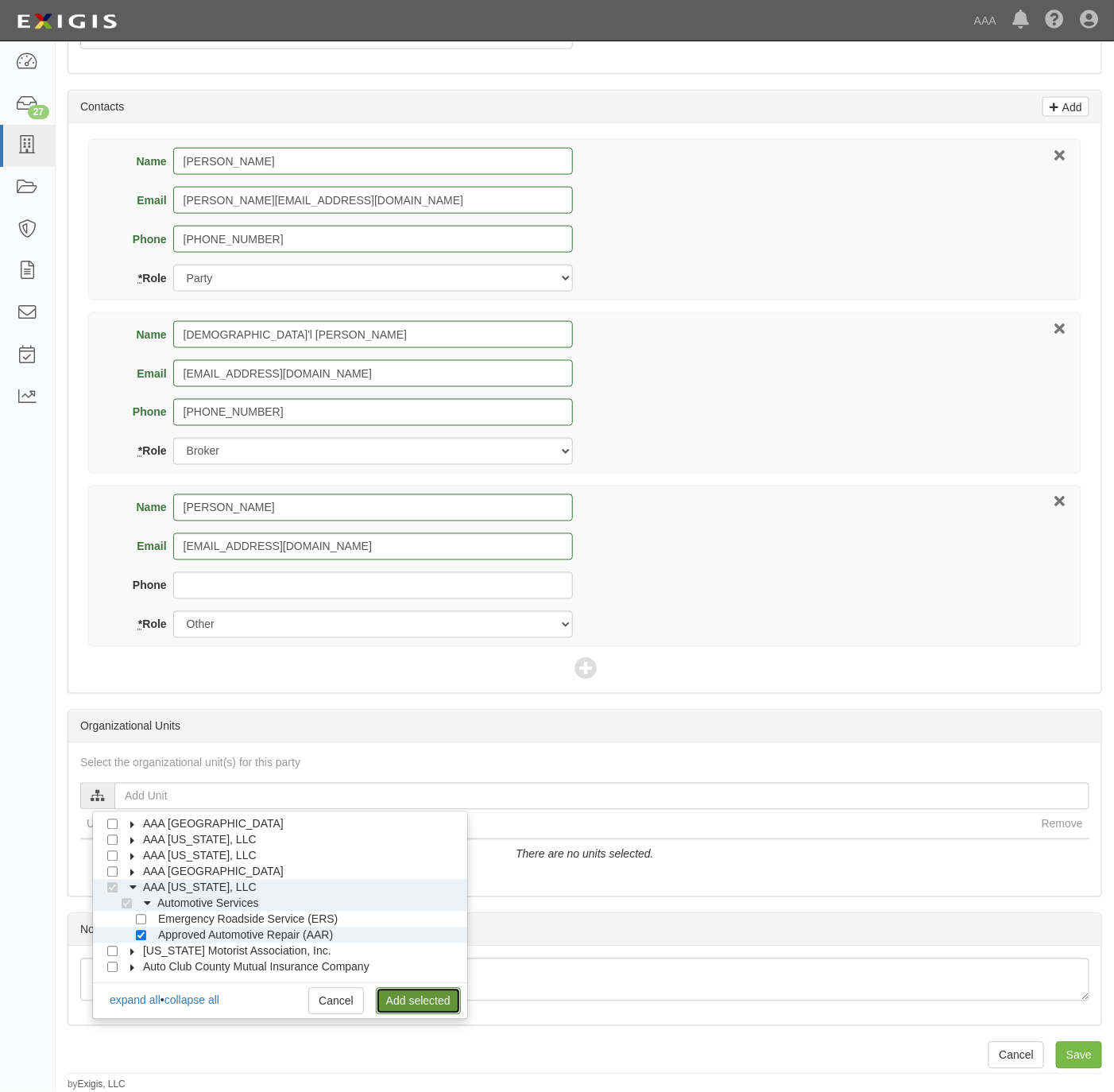
click at [417, 997] on link "Add selected" at bounding box center [418, 1000] width 85 height 27
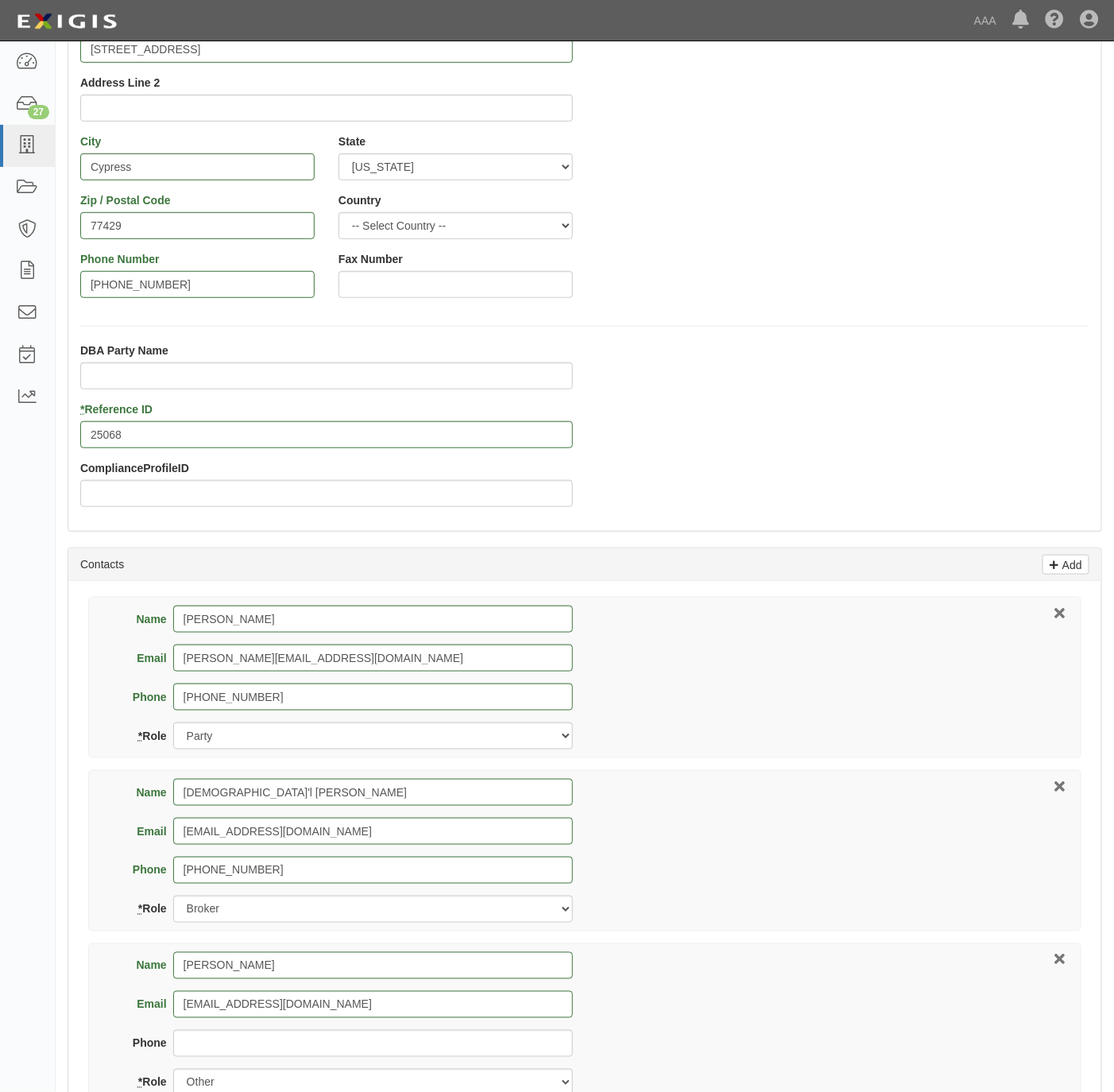
scroll to position [709, 0]
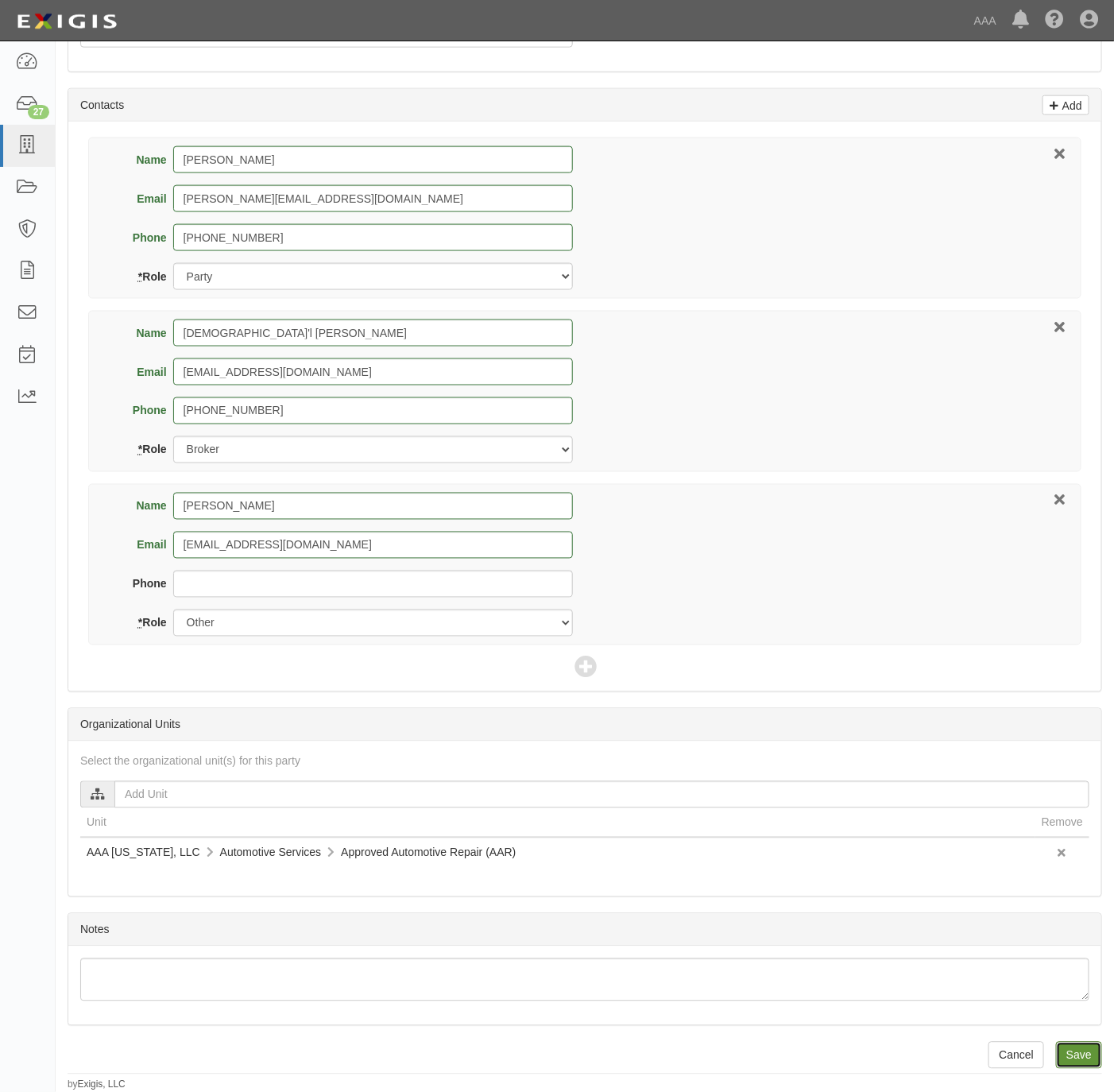
click at [1063, 1050] on input "Save" at bounding box center [1079, 1054] width 46 height 27
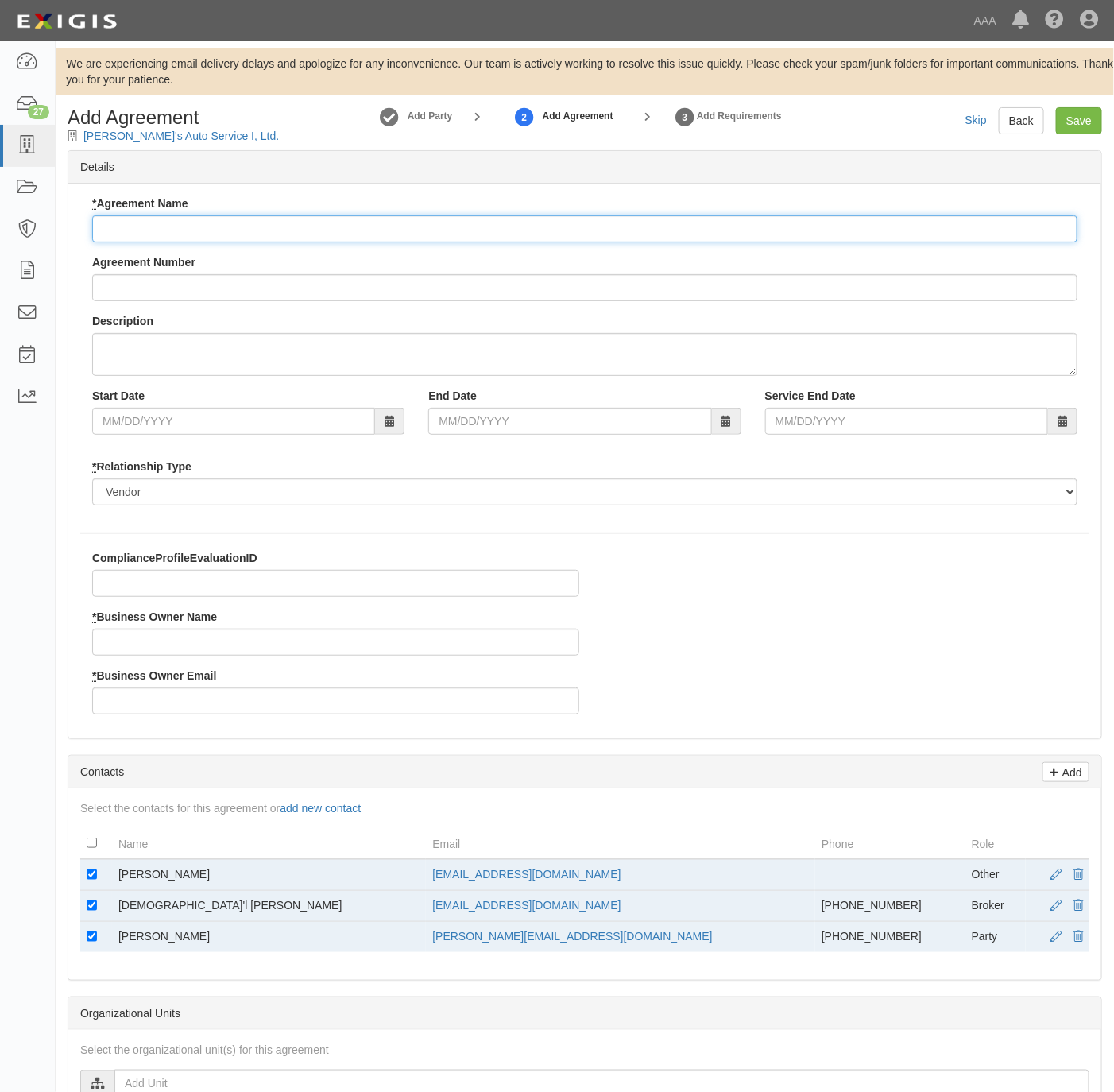
click at [261, 222] on input "* Agreement Name" at bounding box center [584, 228] width 985 height 27
type input "[US_STATE] AAR"
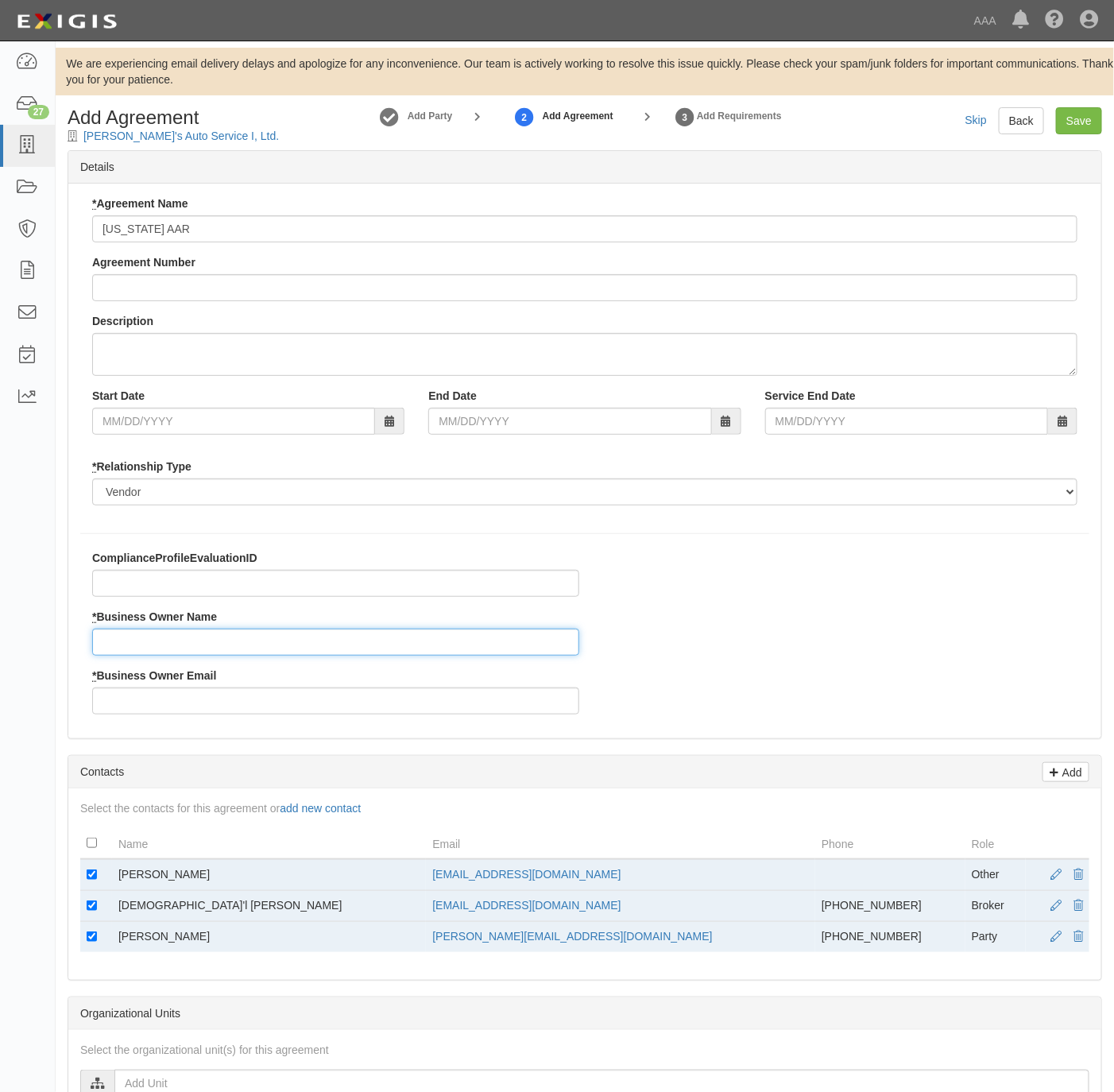
click at [153, 632] on input "* Business Owner Name" at bounding box center [335, 642] width 487 height 27
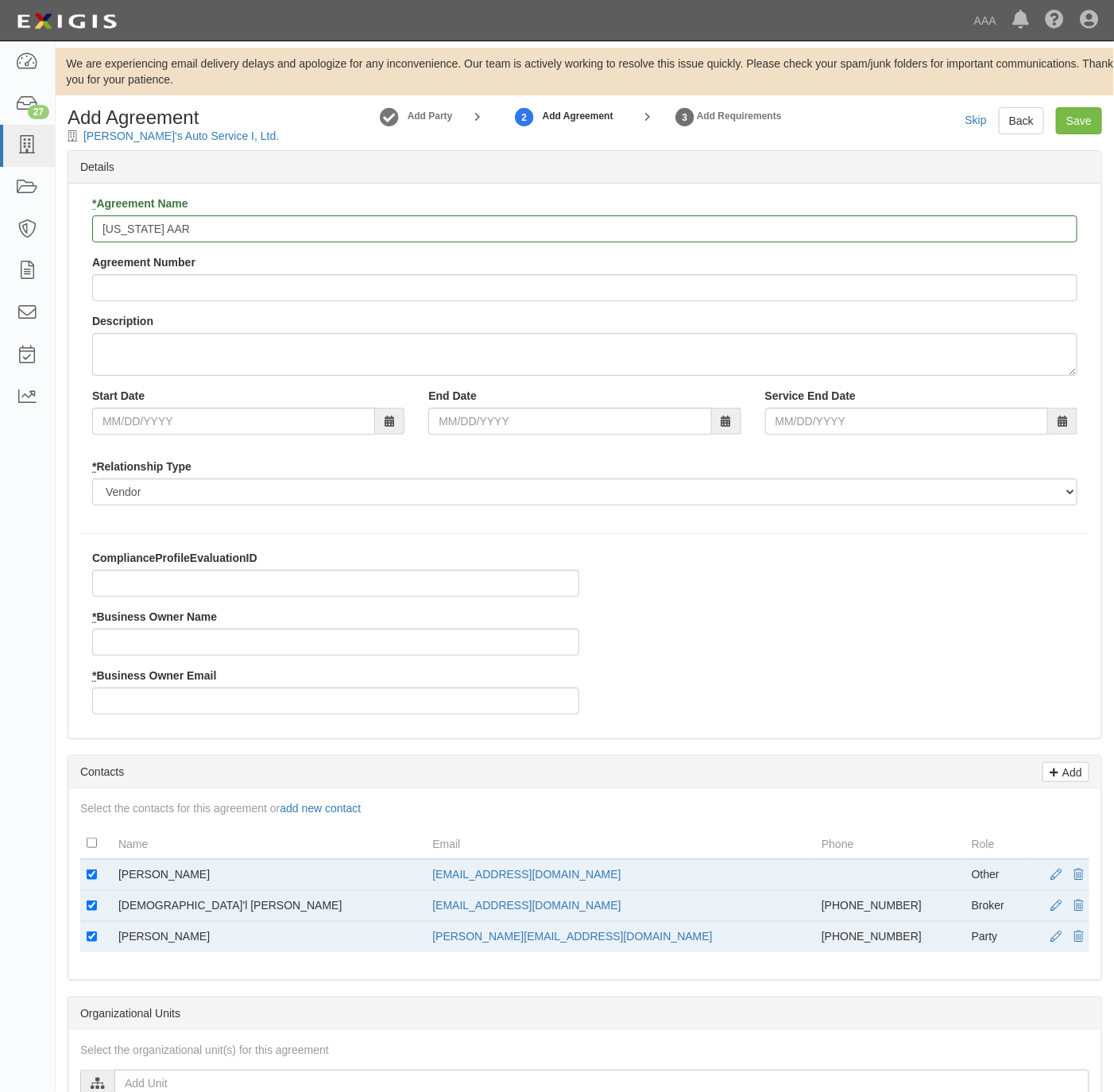
drag, startPoint x: 503, startPoint y: 876, endPoint x: 353, endPoint y: 880, distance: 150.1
click at [353, 880] on tr "[PERSON_NAME] [PERSON_NAME][EMAIL_ADDRESS][PERSON_NAME][DOMAIN_NAME] Other" at bounding box center [585, 874] width 1009 height 32
copy tr "[EMAIL_ADDRESS][DOMAIN_NAME]"
click at [210, 698] on input "* Business Owner Email" at bounding box center [335, 700] width 487 height 27
paste input "[EMAIL_ADDRESS][DOMAIN_NAME]"
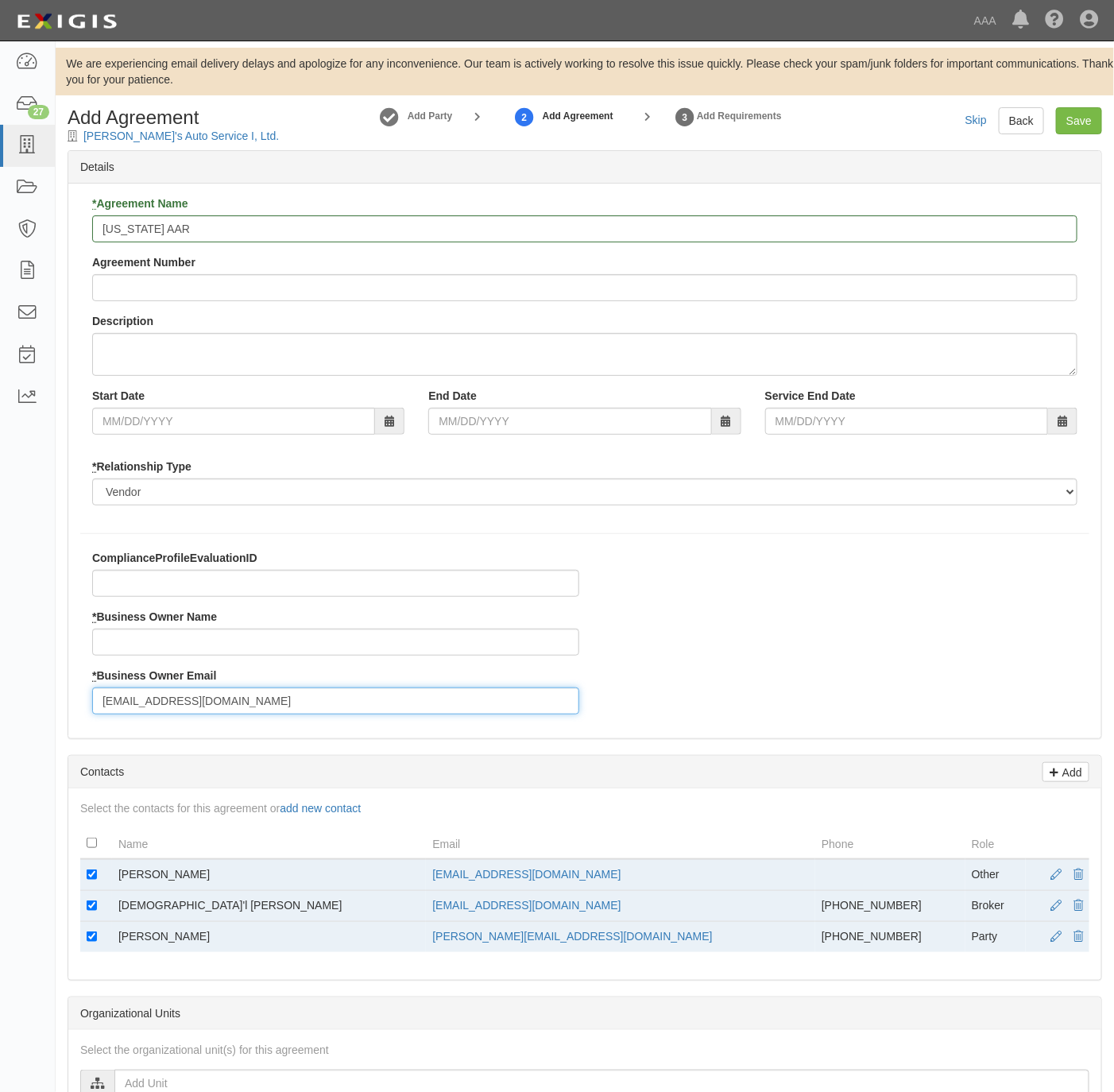
type input "[EMAIL_ADDRESS][DOMAIN_NAME]"
drag, startPoint x: 225, startPoint y: 876, endPoint x: 117, endPoint y: 878, distance: 108.0
click at [117, 878] on td "[PERSON_NAME]" at bounding box center [269, 874] width 314 height 32
copy td "[PERSON_NAME]"
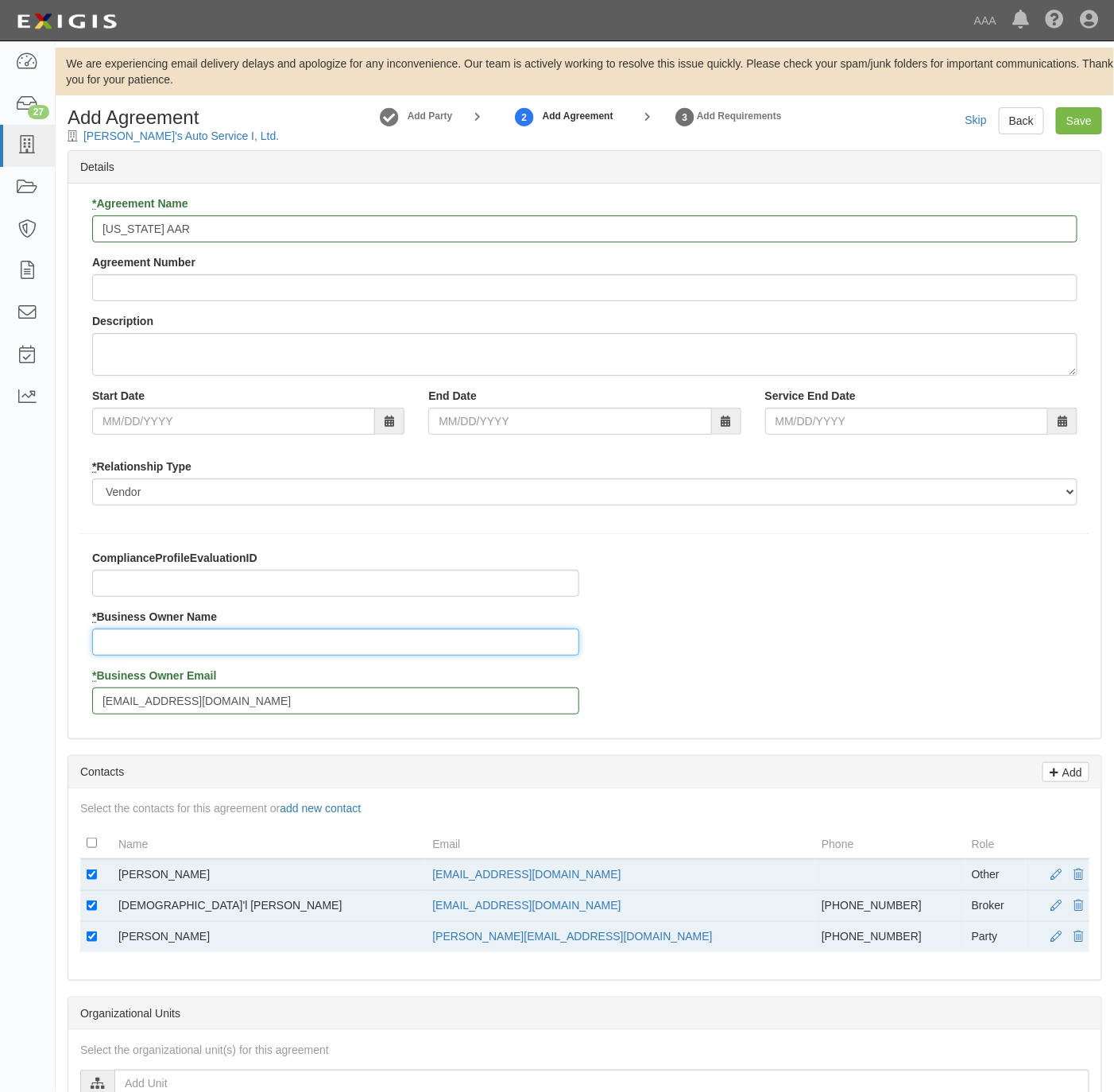
drag, startPoint x: 117, startPoint y: 878, endPoint x: 160, endPoint y: 639, distance: 242.8
click at [160, 639] on input "* Business Owner Name" at bounding box center [335, 642] width 487 height 27
paste input "[PERSON_NAME]"
type input "[PERSON_NAME]"
click at [127, 692] on input "[EMAIL_ADDRESS][DOMAIN_NAME]" at bounding box center [335, 700] width 487 height 27
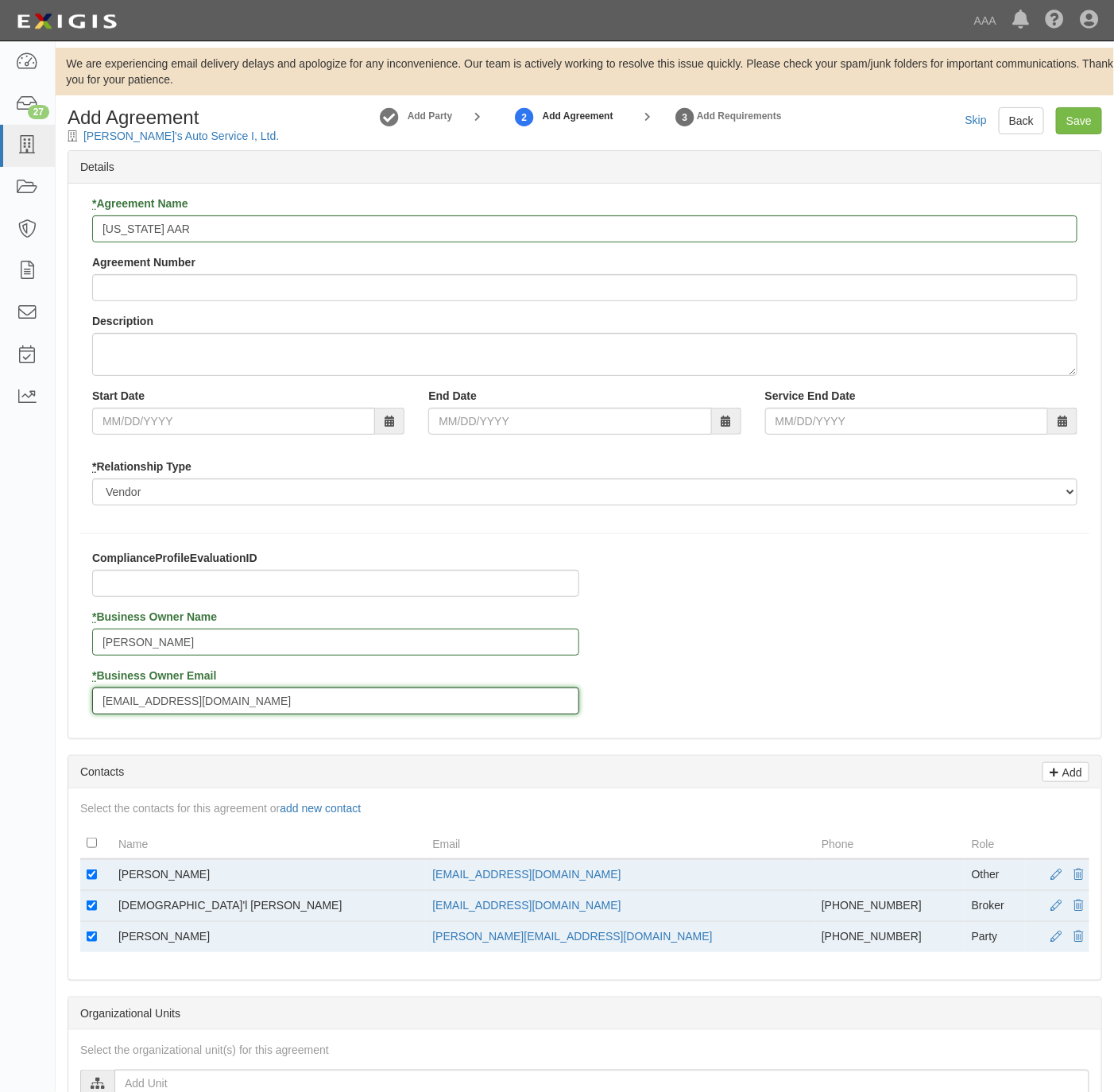
type input "[EMAIL_ADDRESS][DOMAIN_NAME]"
click at [93, 875] on input "checkbox" at bounding box center [92, 874] width 10 height 10
checkbox input "false"
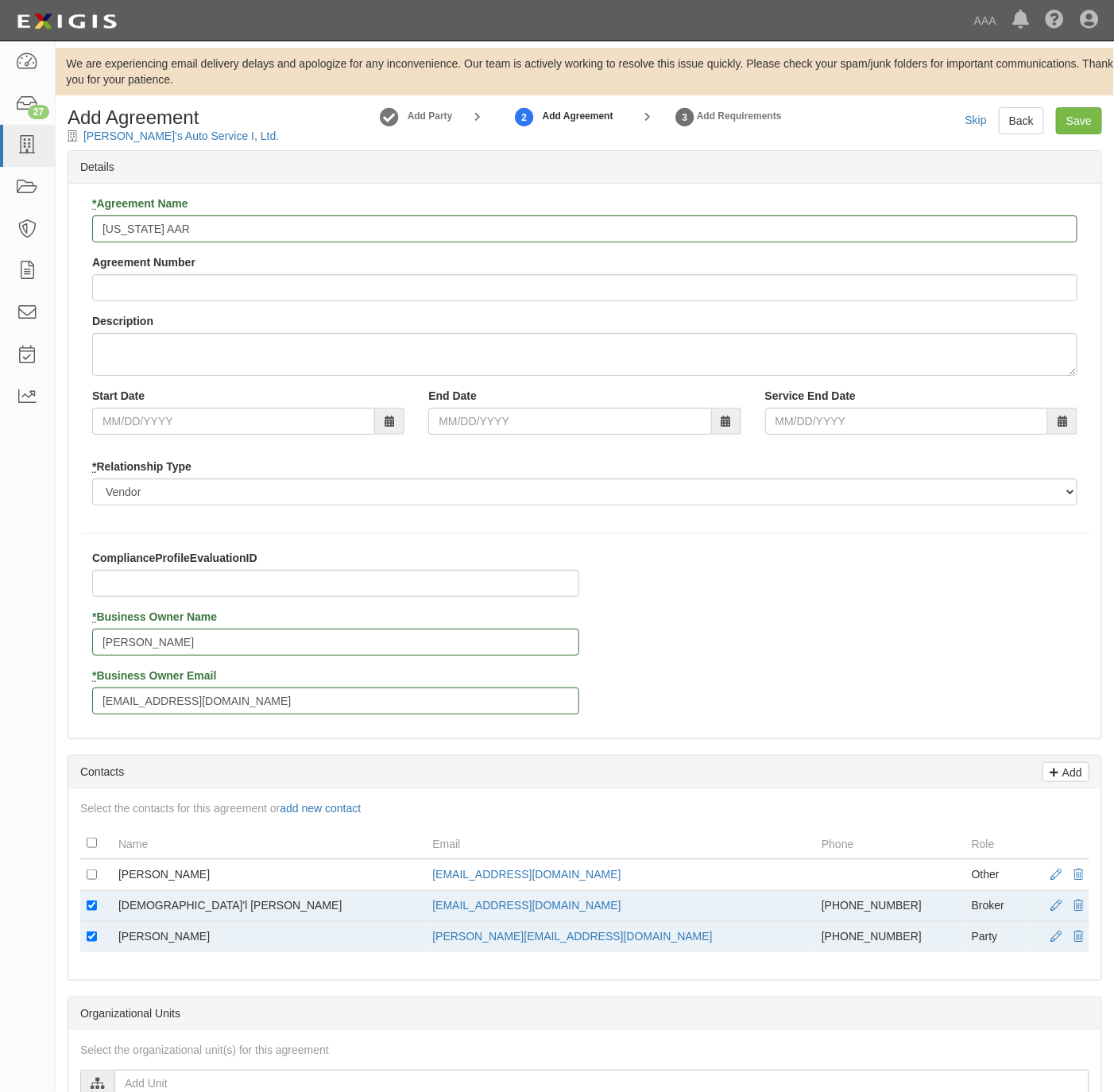
click at [101, 943] on td at bounding box center [96, 938] width 32 height 31
click at [89, 942] on input "checkbox" at bounding box center [92, 937] width 10 height 10
checkbox input "false"
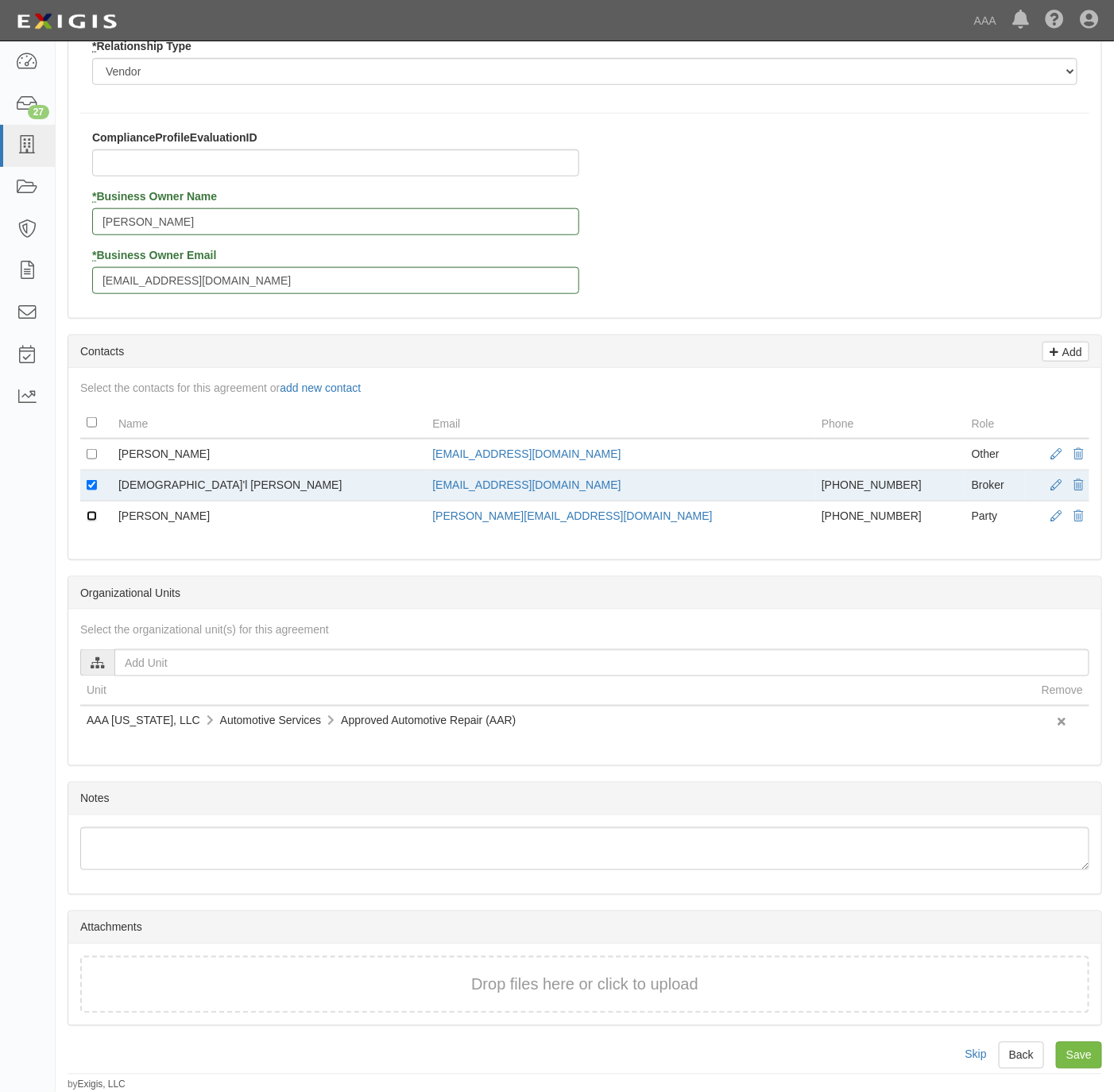
scroll to position [432, 0]
drag, startPoint x: 1070, startPoint y: 1050, endPoint x: 885, endPoint y: 973, distance: 200.4
click at [1070, 1052] on input "Save" at bounding box center [1079, 1054] width 46 height 27
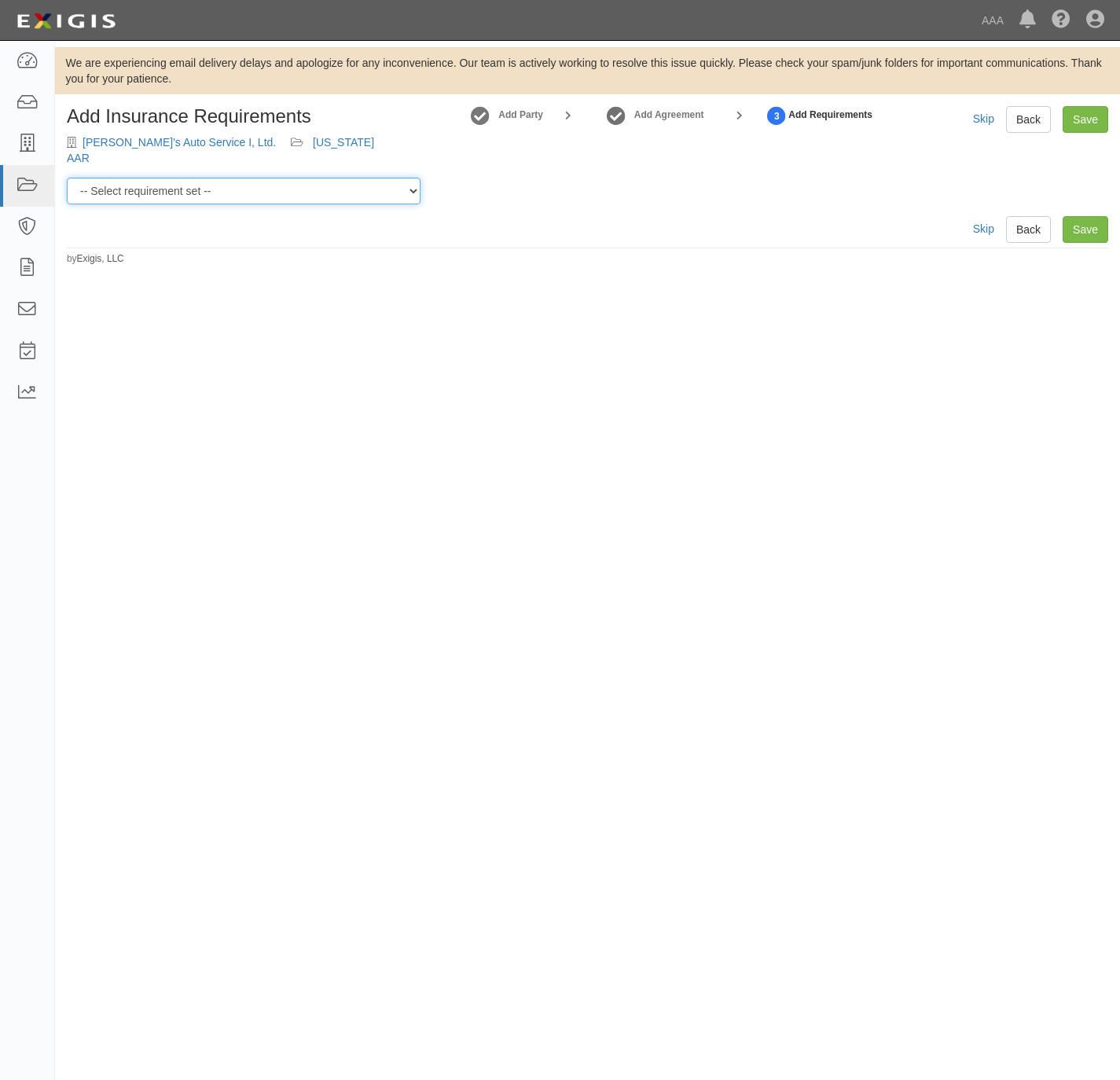
click at [267, 180] on select "-- Select requirement set -- AAA East Central AAR AAA East Central ERS AAA East…" at bounding box center [244, 190] width 354 height 26
select select "16682"
click at [67, 177] on select "-- Select requirement set -- AAA East Central AAR AAA East Central ERS AAA East…" at bounding box center [244, 190] width 354 height 26
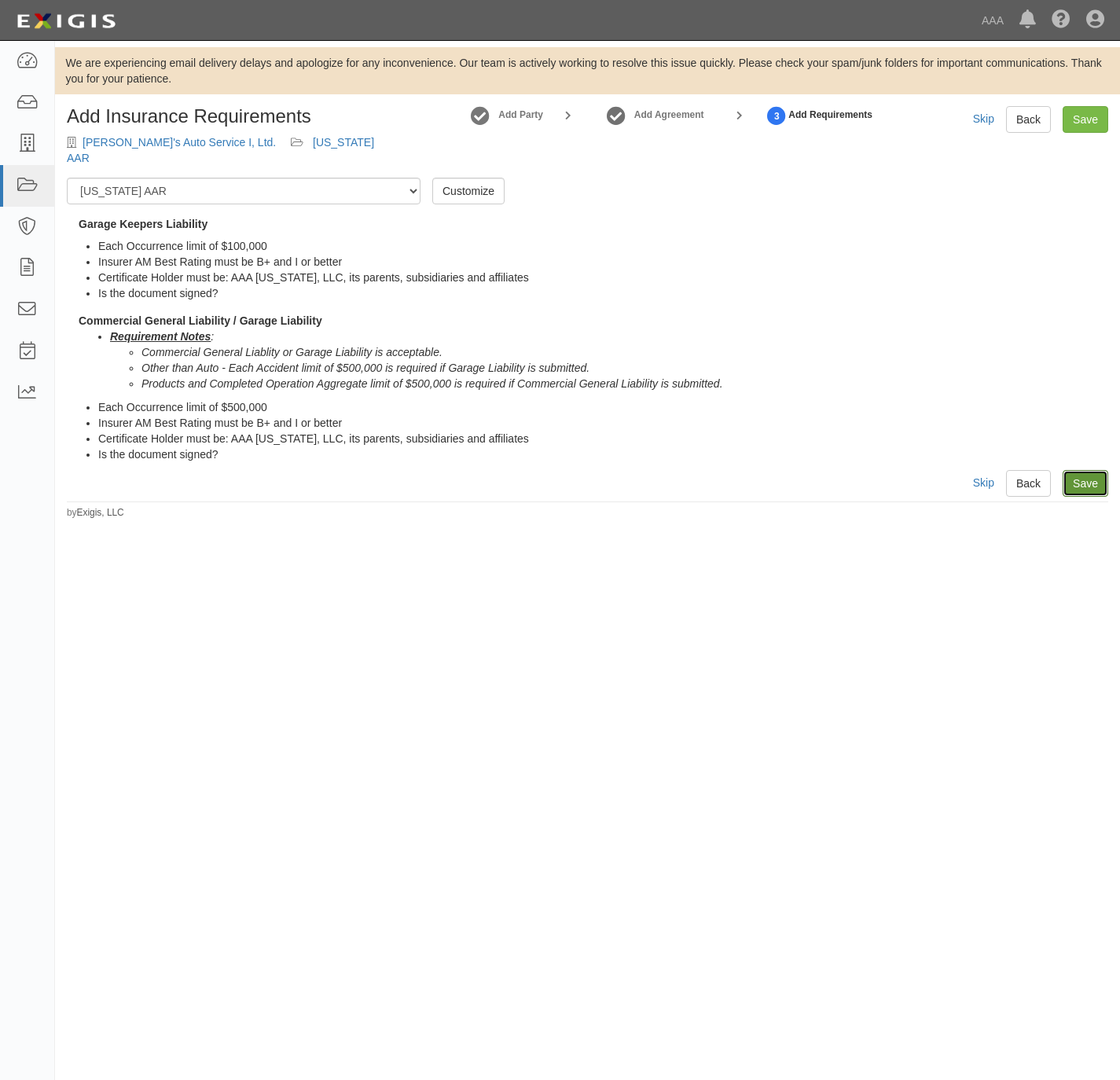
click at [1080, 470] on link "Save" at bounding box center [1085, 483] width 46 height 26
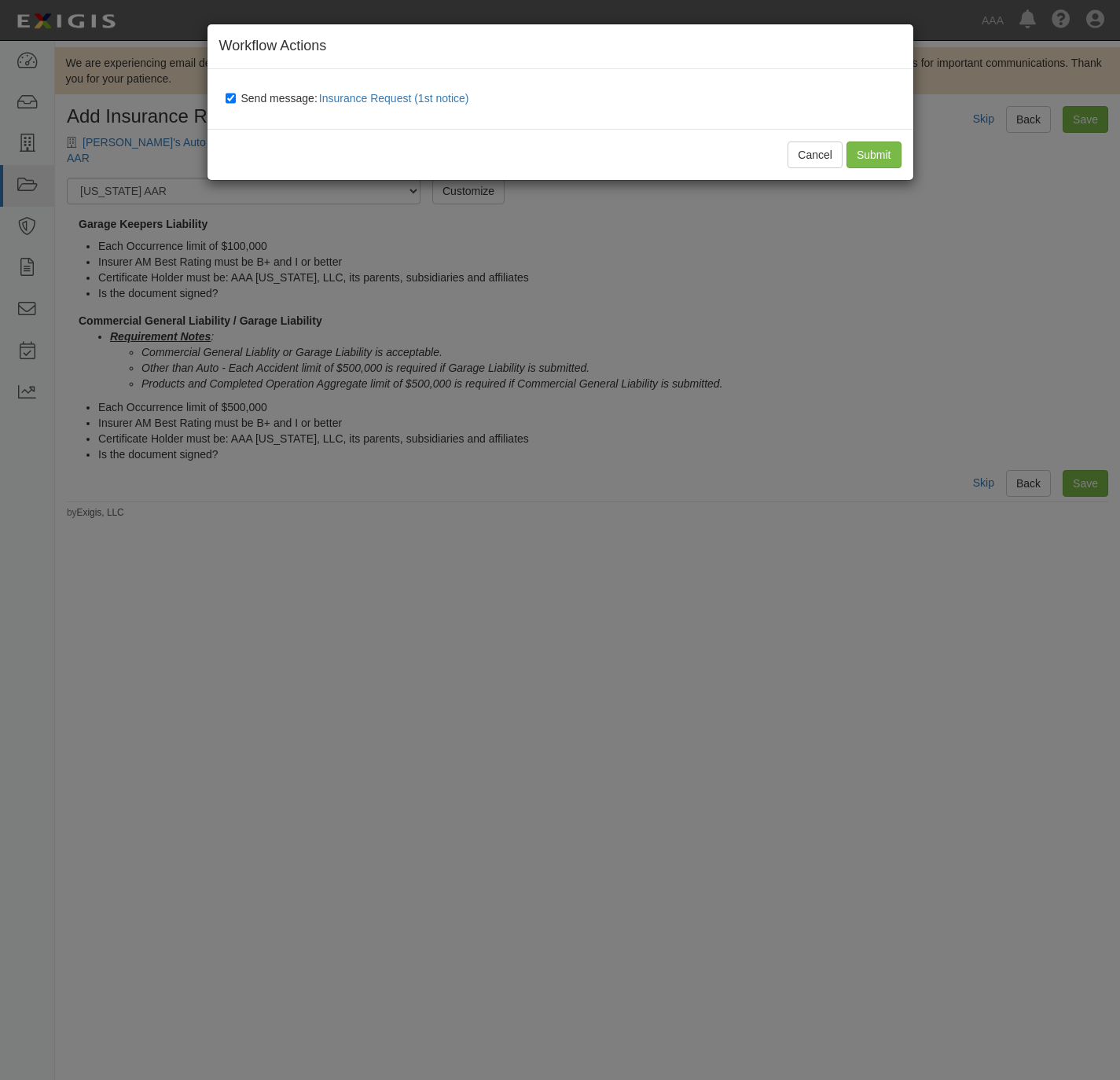
click at [255, 97] on span "Send message: Insurance Request (1st notice)" at bounding box center [358, 98] width 234 height 13
click at [236, 97] on input "Send message: Insurance Request (1st notice)" at bounding box center [231, 98] width 10 height 13
checkbox input "false"
click at [863, 151] on input "Submit" at bounding box center [874, 154] width 55 height 26
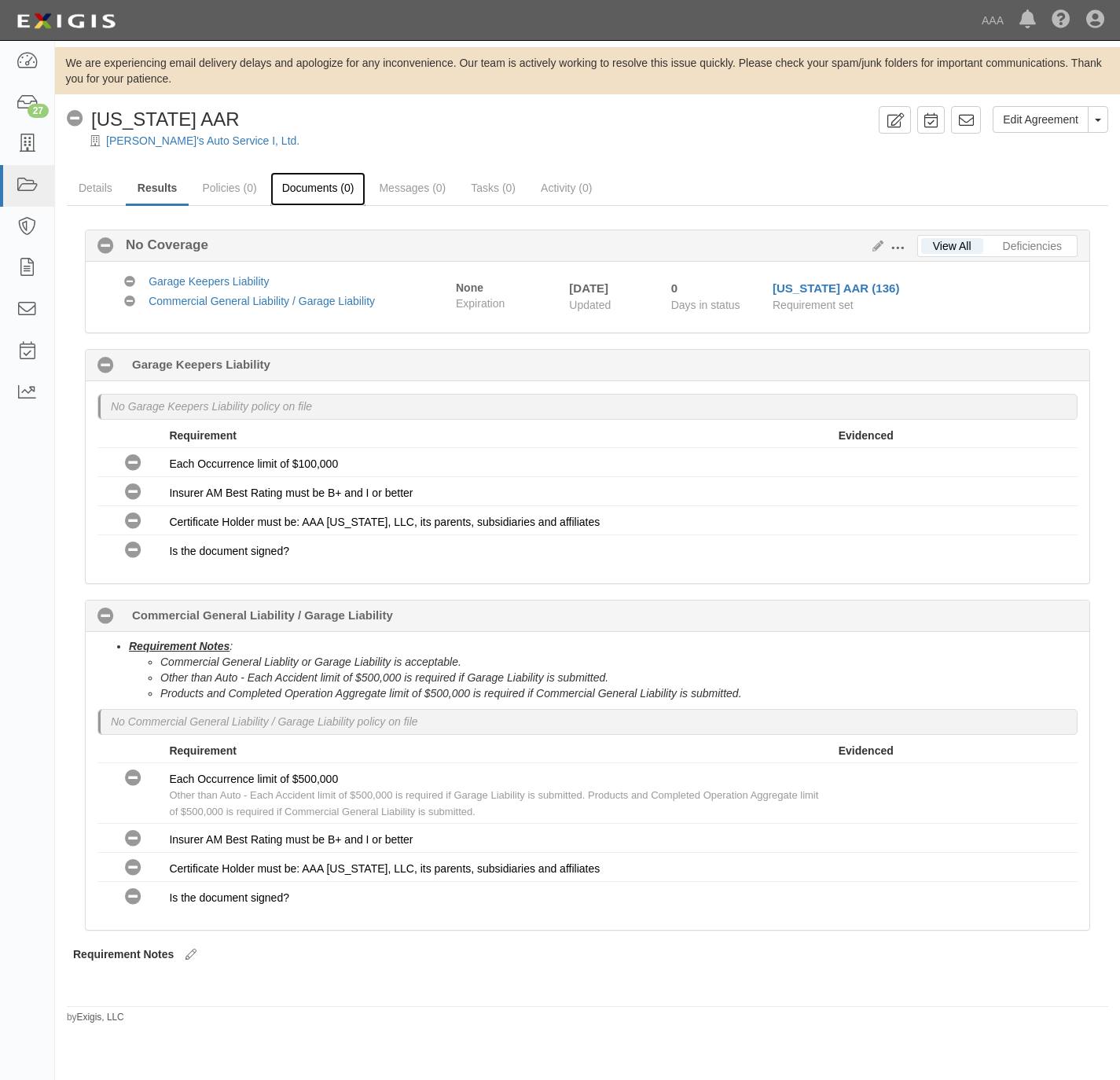
click at [328, 187] on link "Documents (0)" at bounding box center [318, 189] width 96 height 34
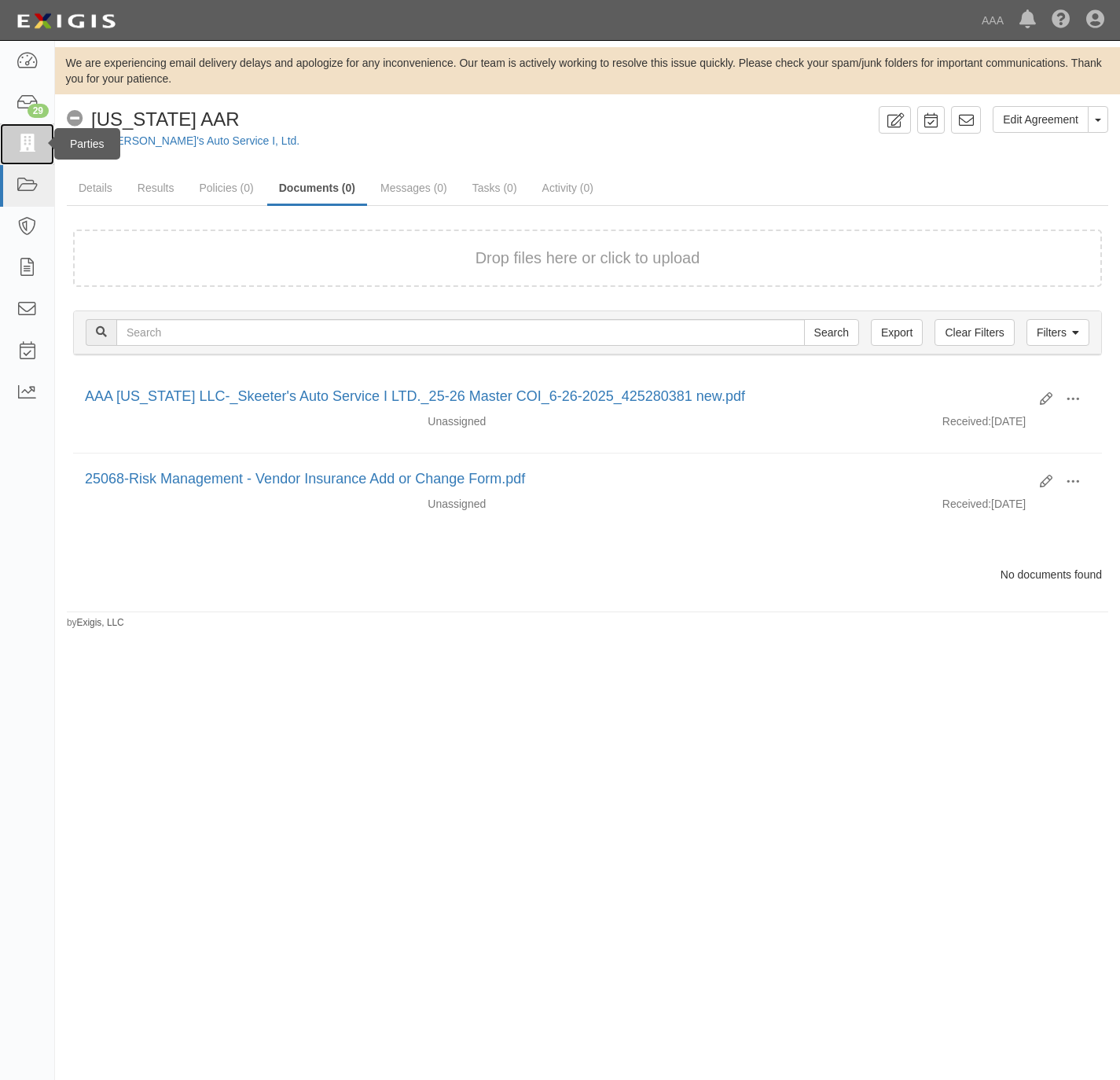
click at [24, 139] on icon at bounding box center [27, 143] width 22 height 18
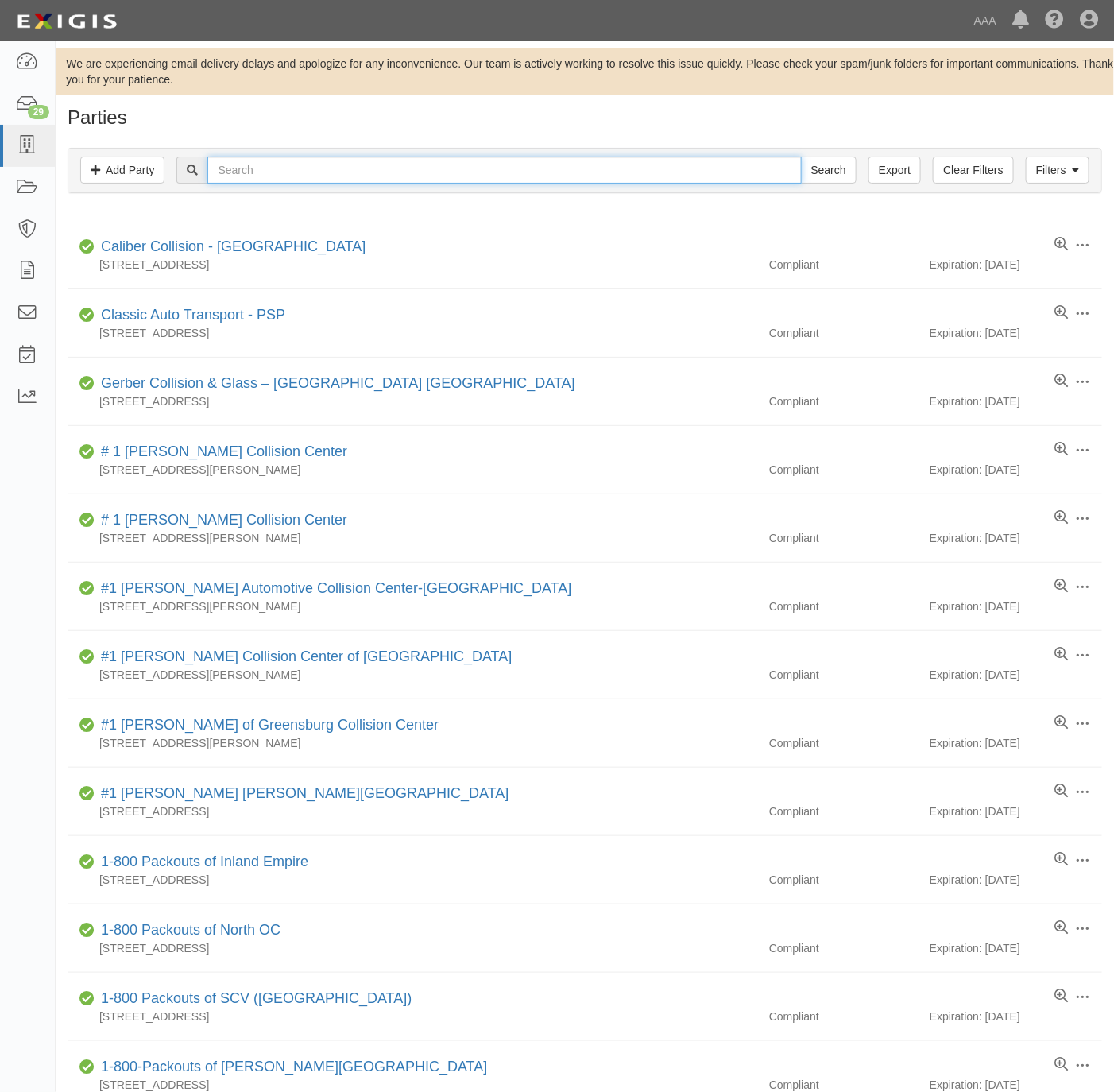
drag, startPoint x: 293, startPoint y: 160, endPoint x: 305, endPoint y: 167, distance: 13.9
click at [292, 162] on input "text" at bounding box center [504, 169] width 593 height 27
paste input "K Motors,"
type input "K Motors"
click at [801, 156] on input "Search" at bounding box center [828, 169] width 56 height 27
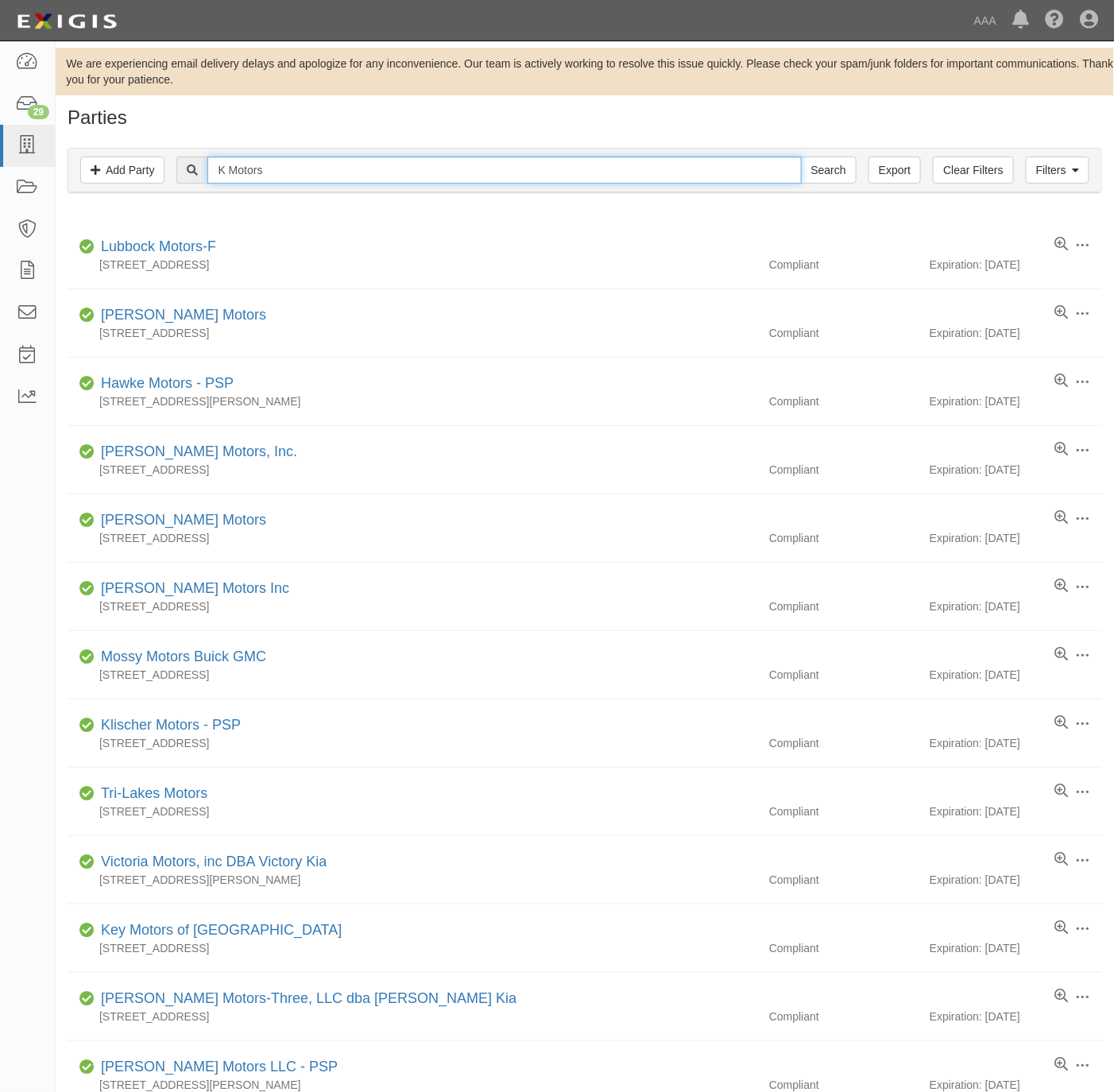
click at [298, 175] on input "K Motors" at bounding box center [504, 169] width 593 height 27
click at [298, 174] on input "K Motors" at bounding box center [504, 169] width 593 height 27
paste input "B&O Towing"
type input "B&O Towing"
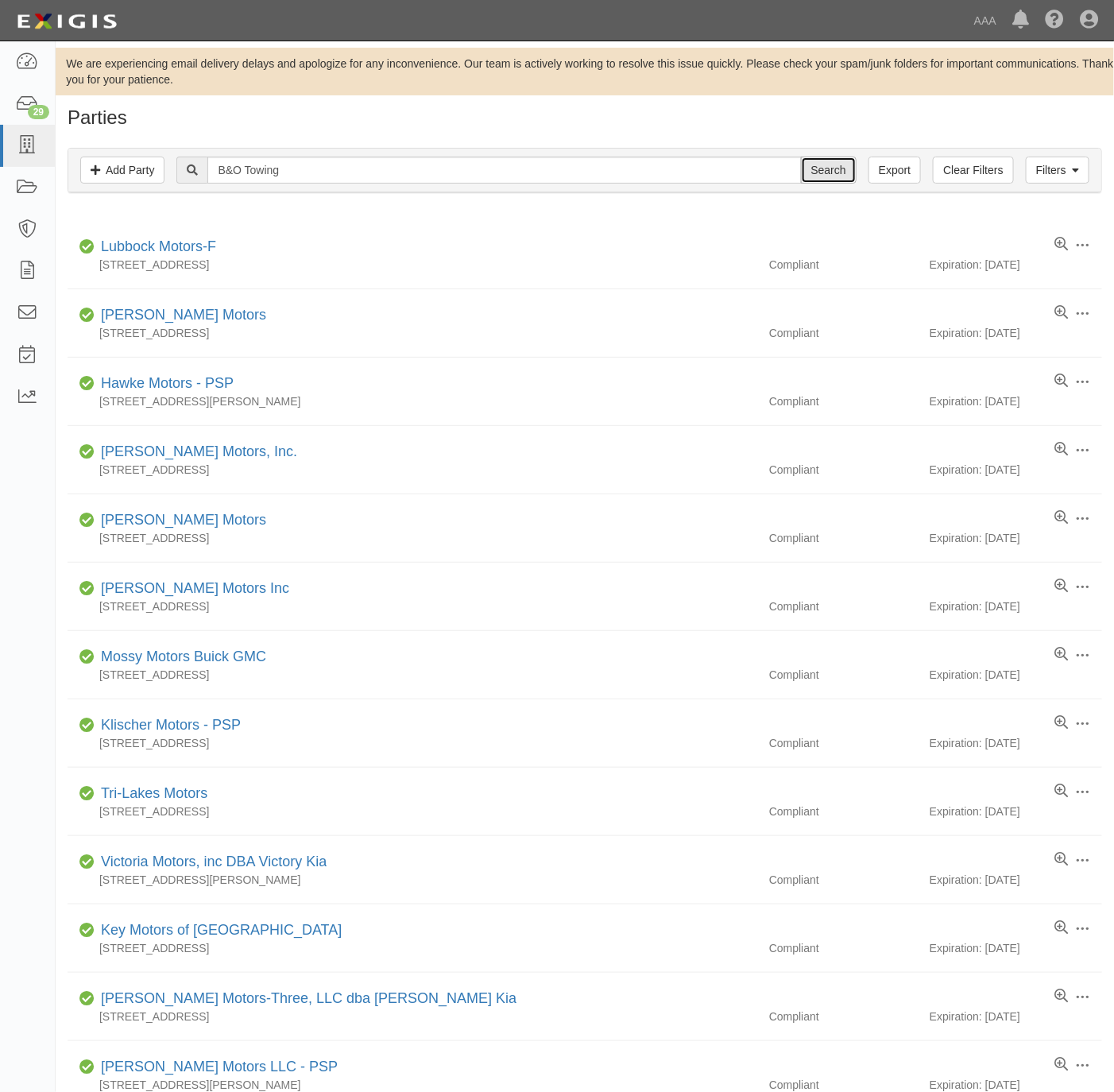
click at [805, 165] on input "Search" at bounding box center [828, 169] width 56 height 27
